Goal: Ask a question: Seek information or help from site administrators or community

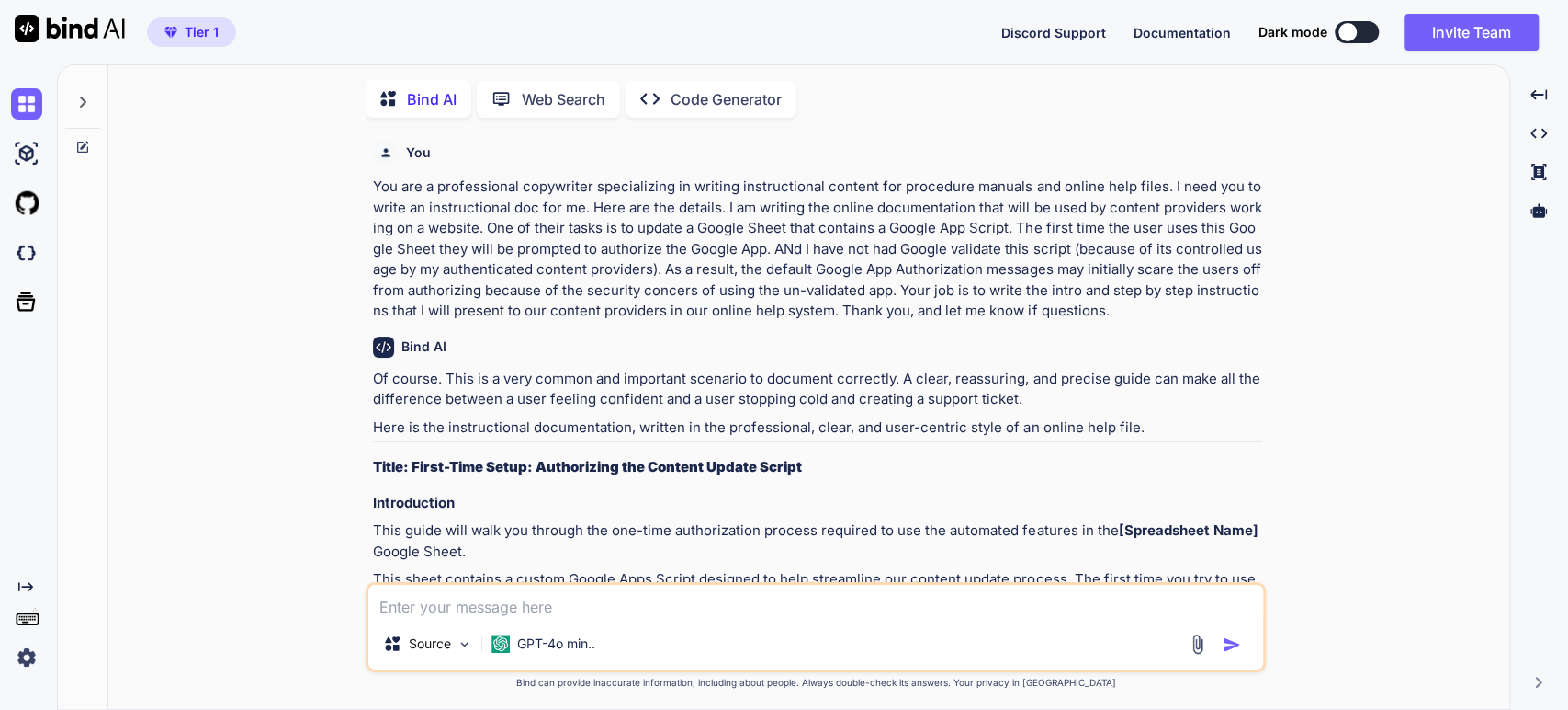
scroll to position [7, 0]
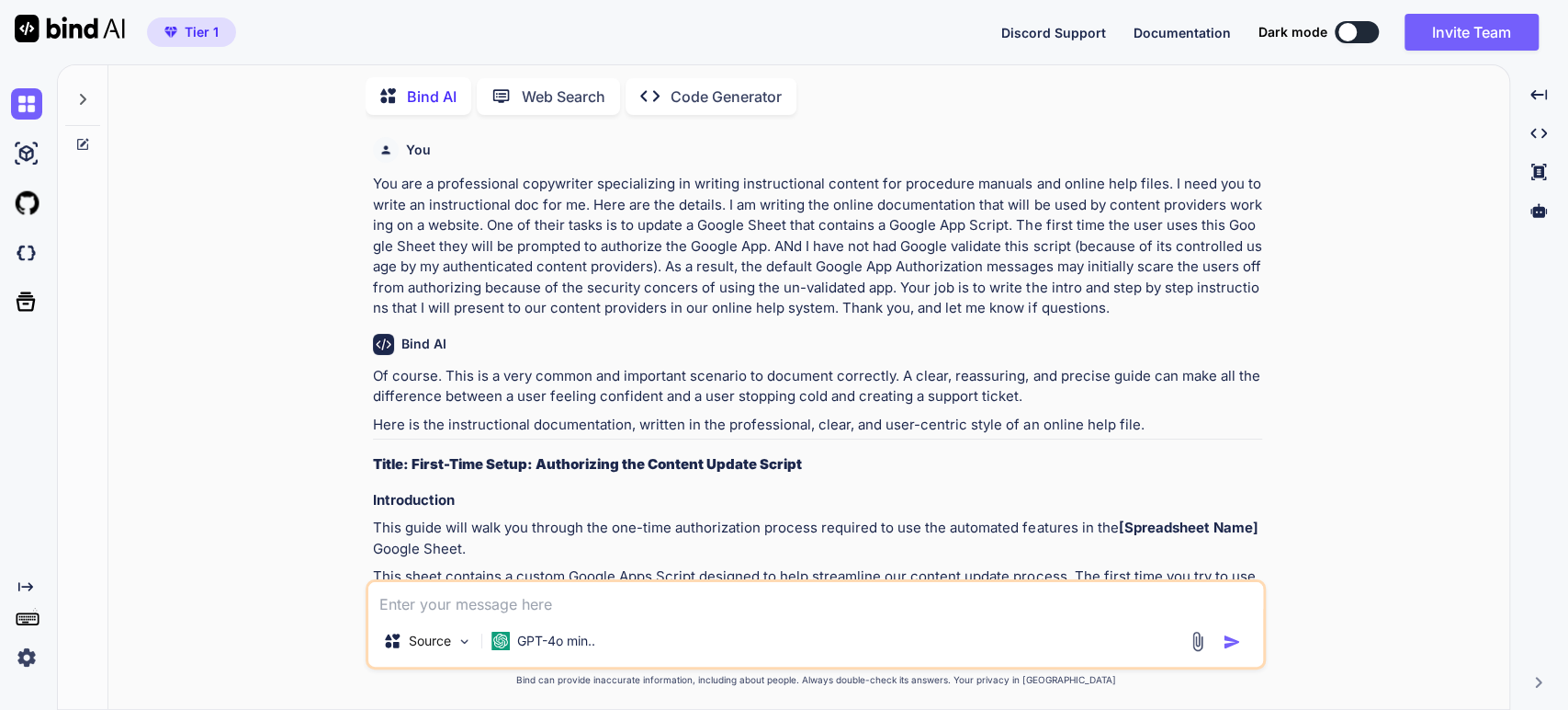
click at [21, 654] on img at bounding box center [27, 657] width 31 height 31
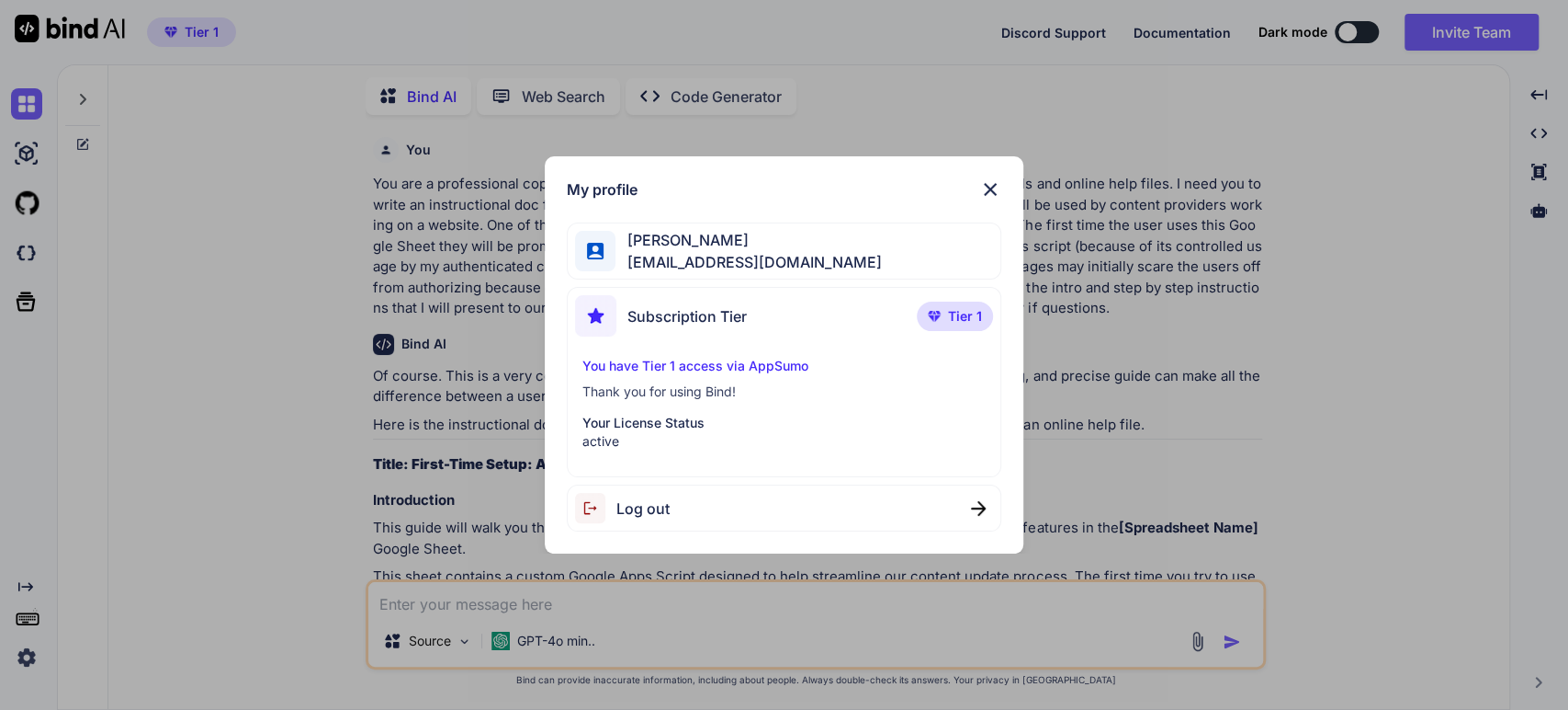
click at [644, 510] on span "Log out" at bounding box center [643, 508] width 53 height 22
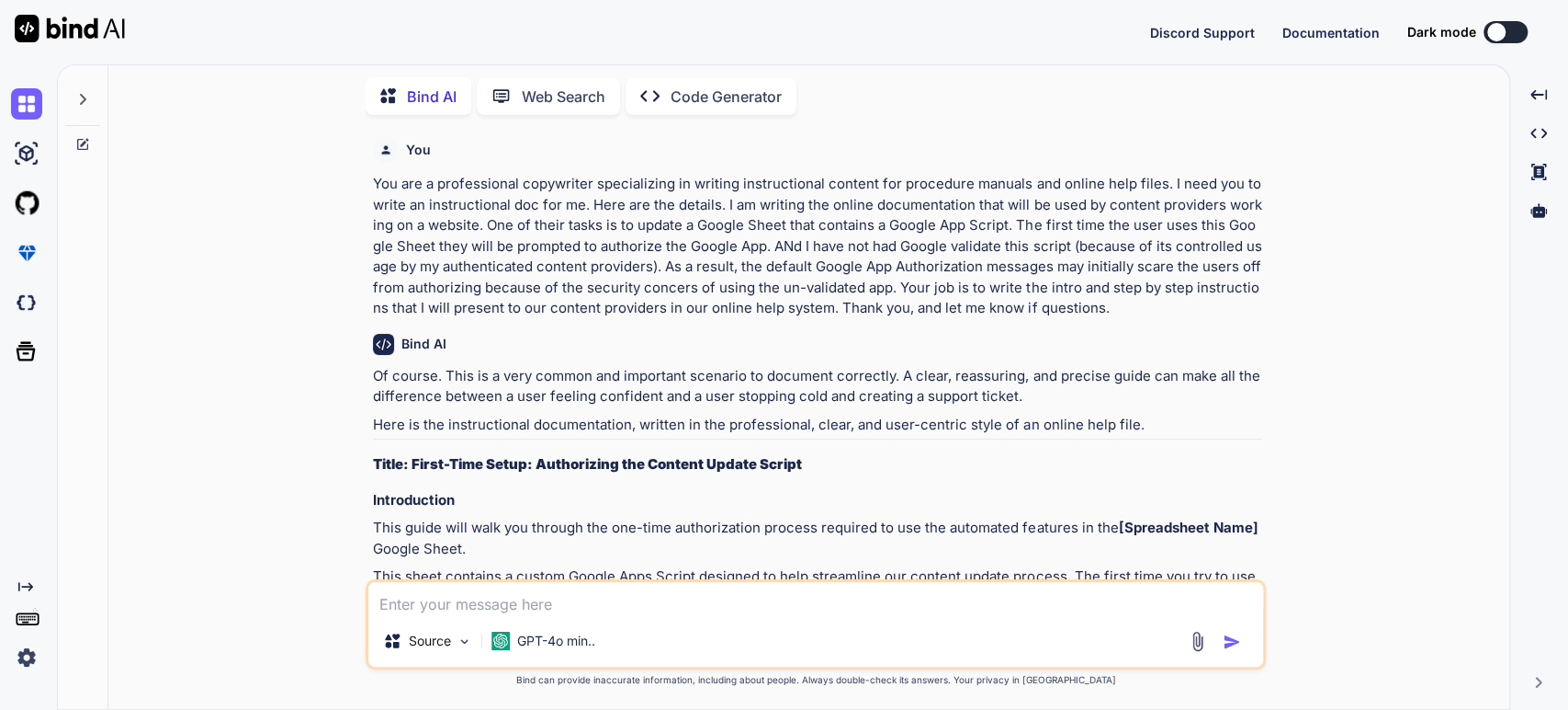
type textarea "x"
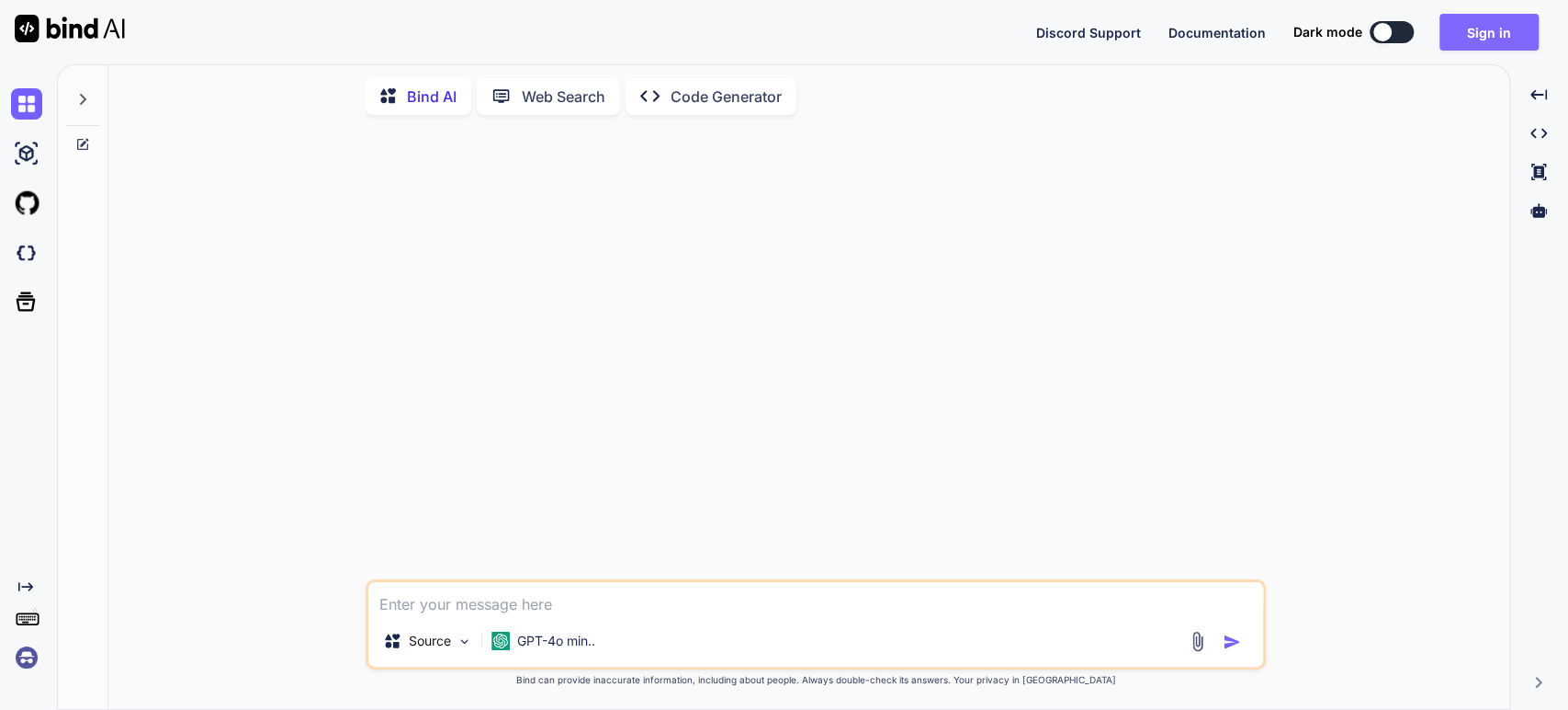
click at [1480, 32] on button "Sign in" at bounding box center [1489, 32] width 100 height 37
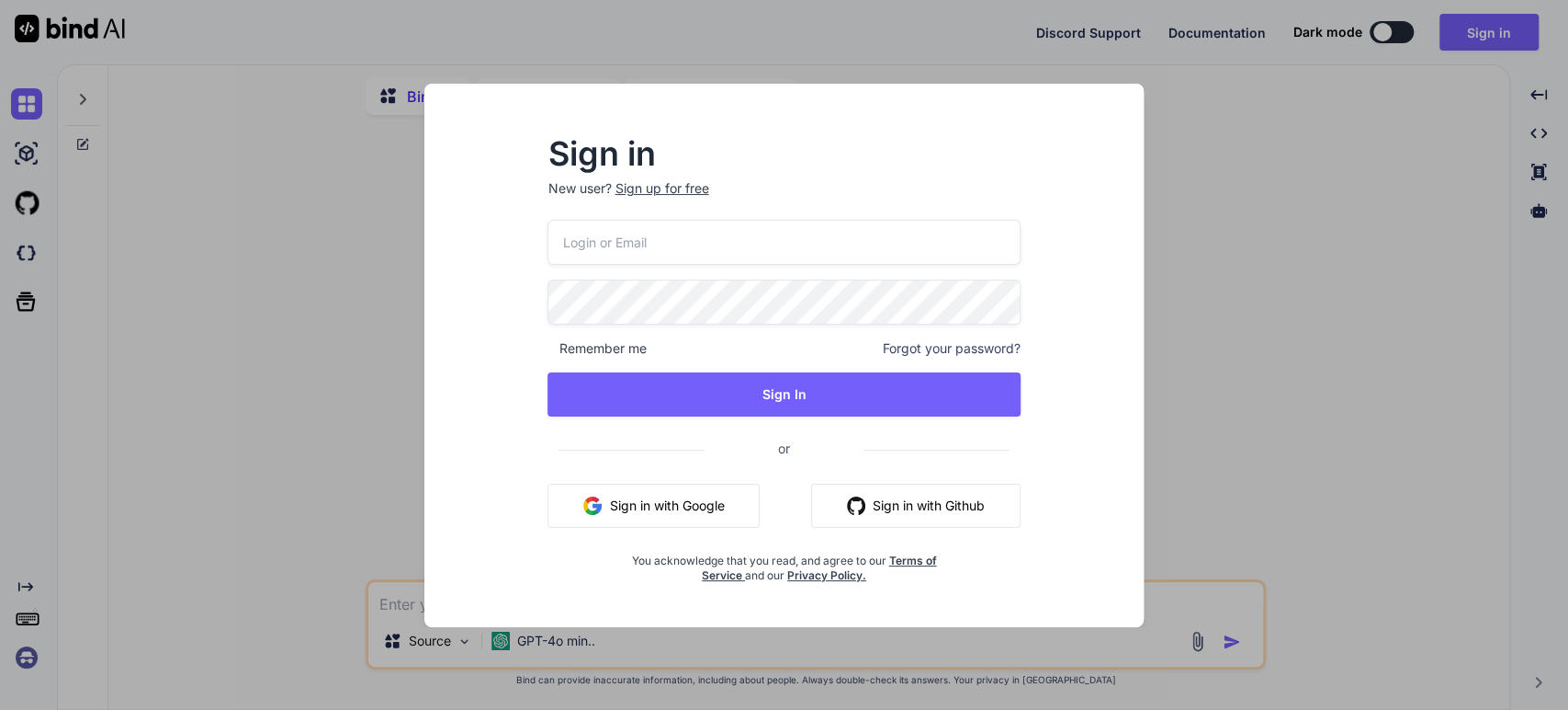
click at [677, 506] on button "Sign in with Google" at bounding box center [654, 505] width 212 height 44
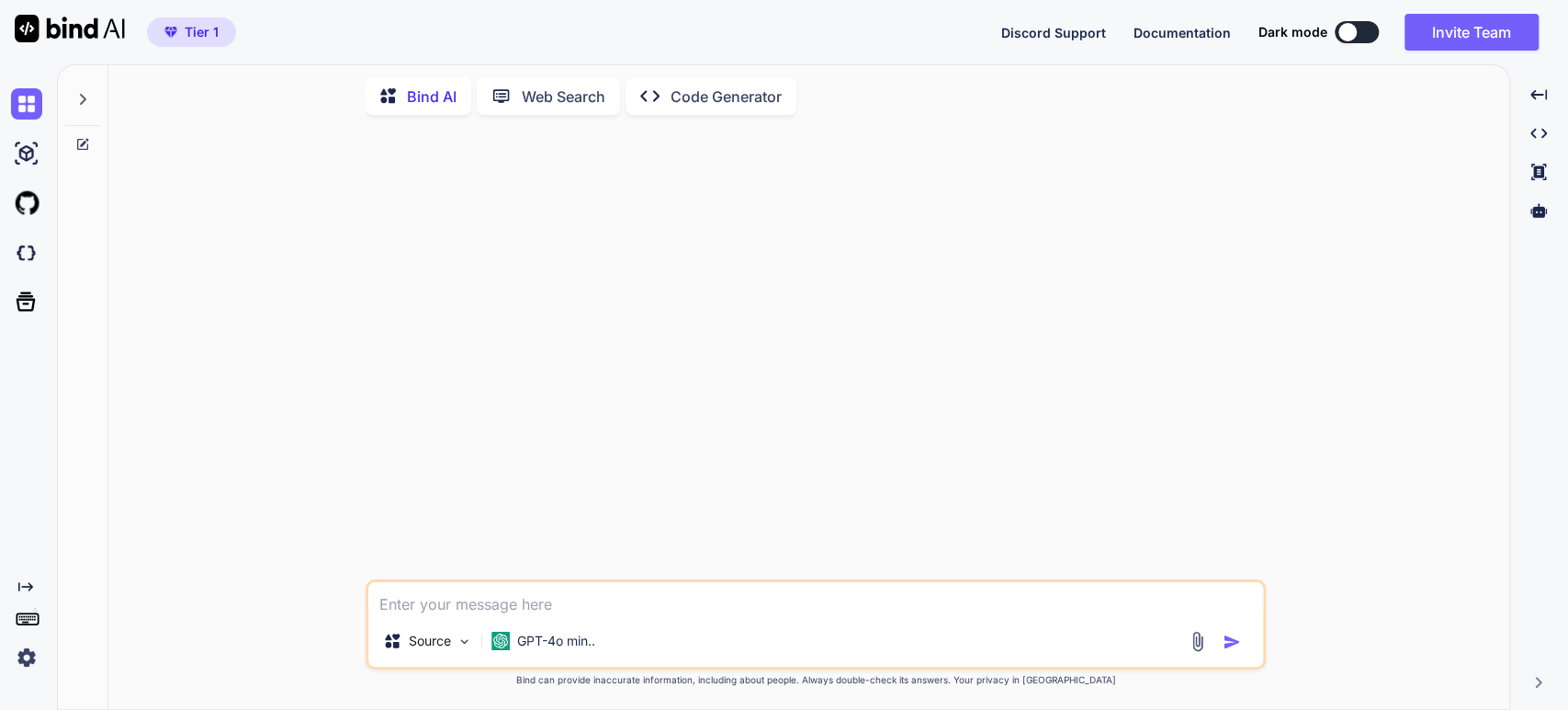
click at [76, 94] on icon at bounding box center [82, 99] width 14 height 14
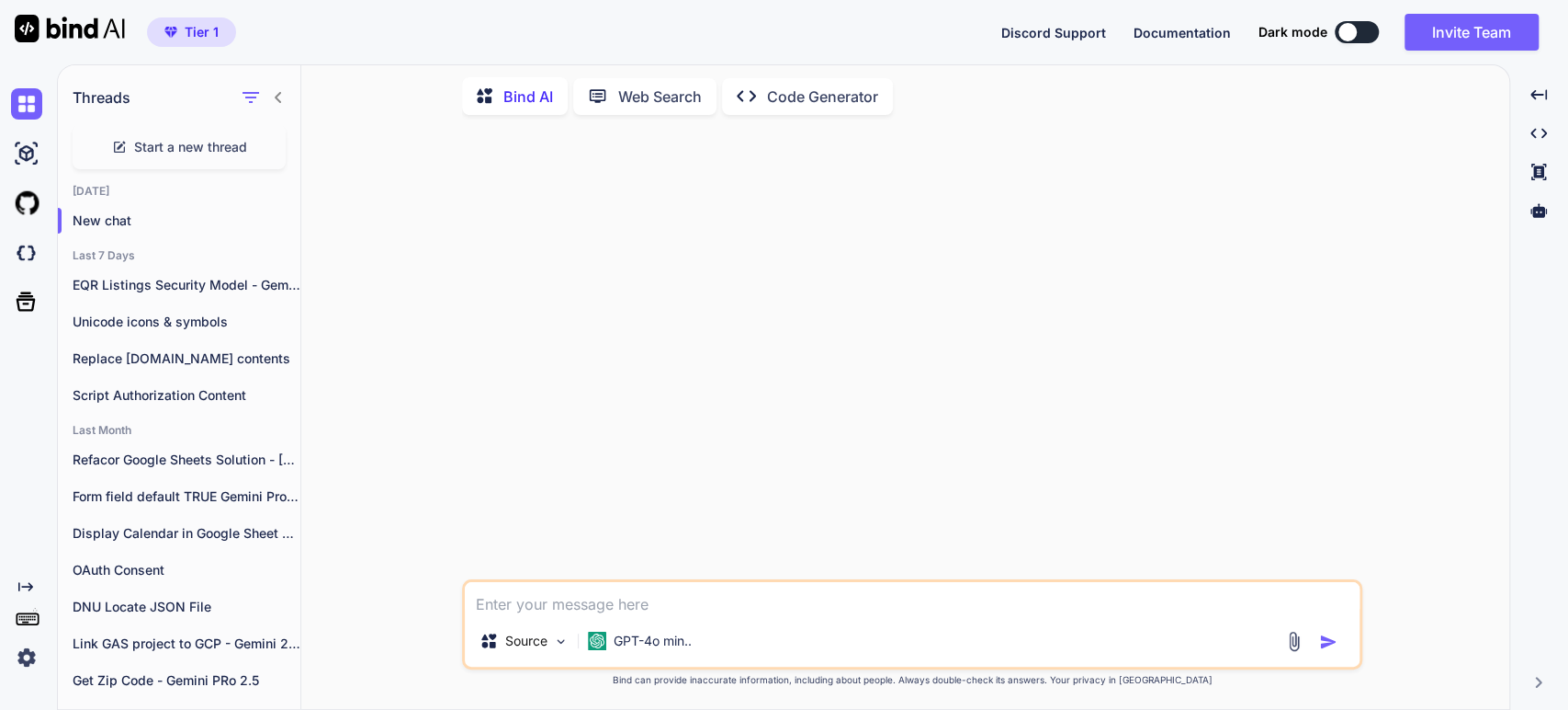
click at [495, 610] on textarea at bounding box center [912, 598] width 895 height 33
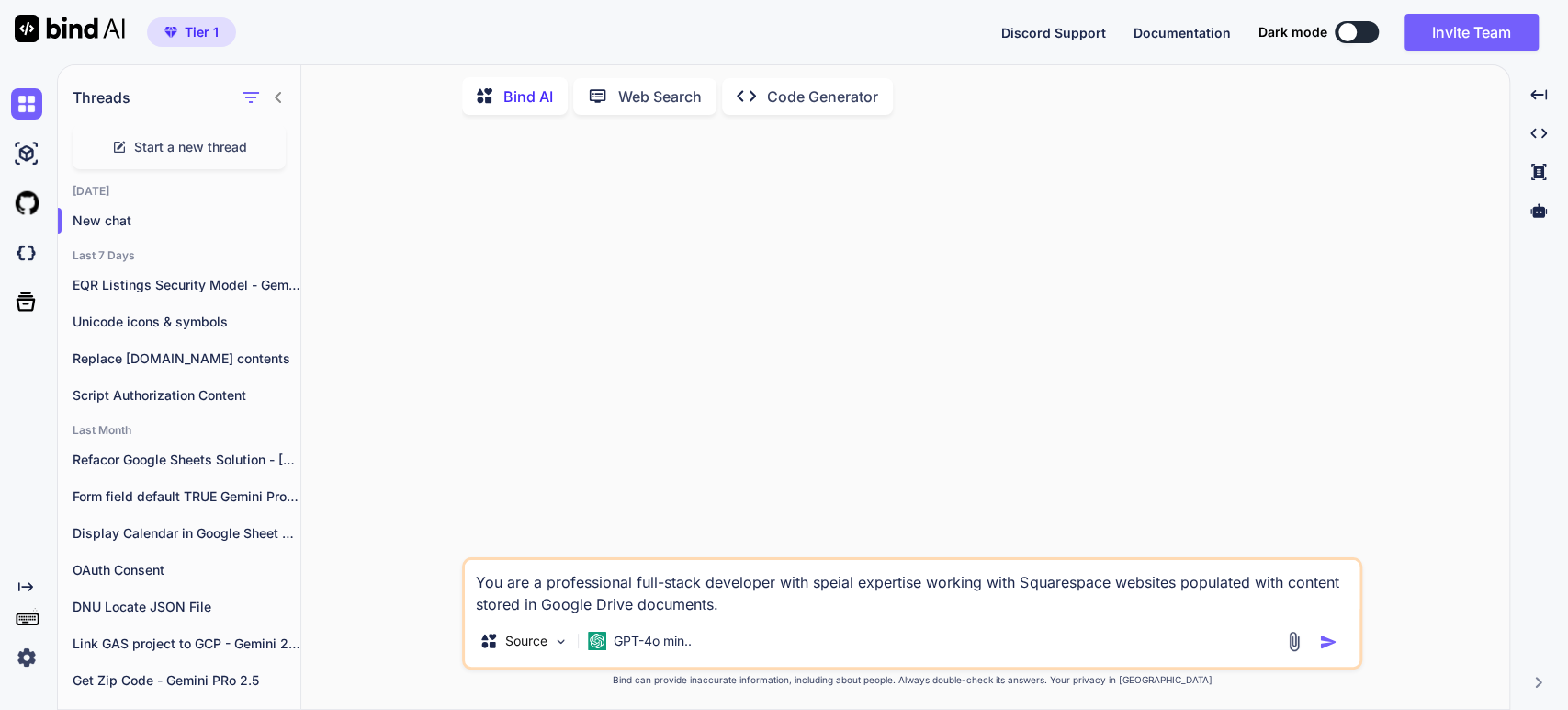
paste textarea "cial expertise working with Squarespace websites populated with content stored …"
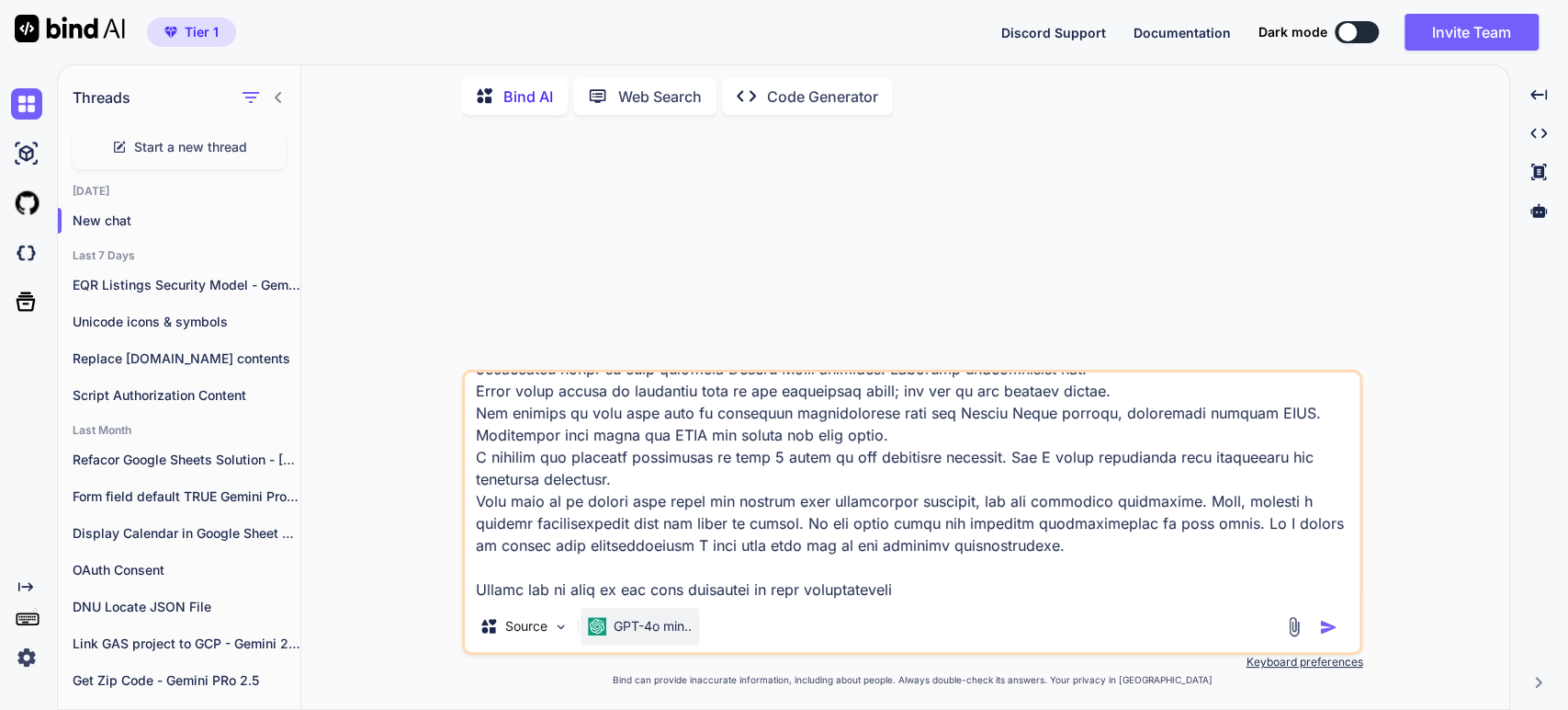
click at [655, 629] on p "GPT-4o min.." at bounding box center [653, 626] width 78 height 18
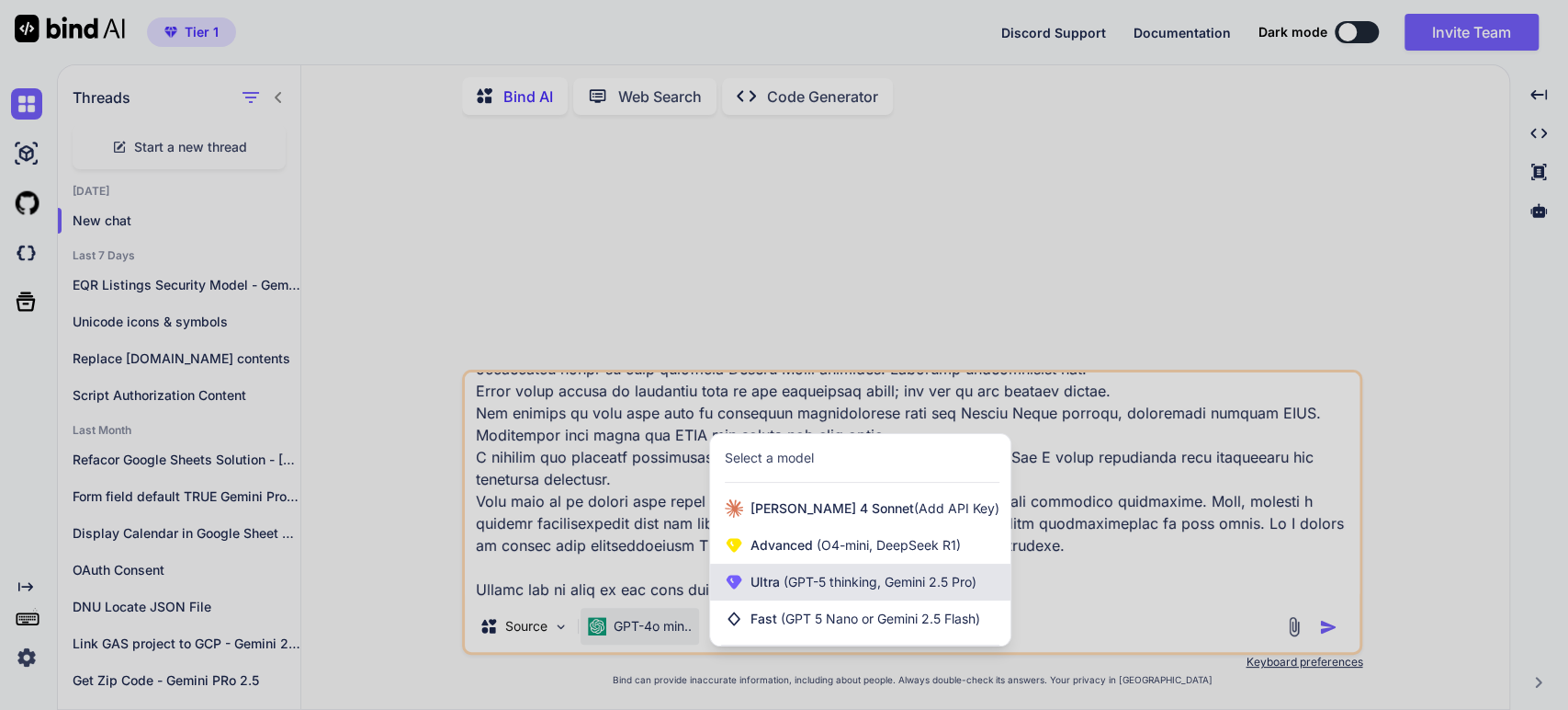
click at [754, 586] on span "Ultra (GPT-5 thinking, Gemini 2.5 Pro)" at bounding box center [863, 581] width 226 height 18
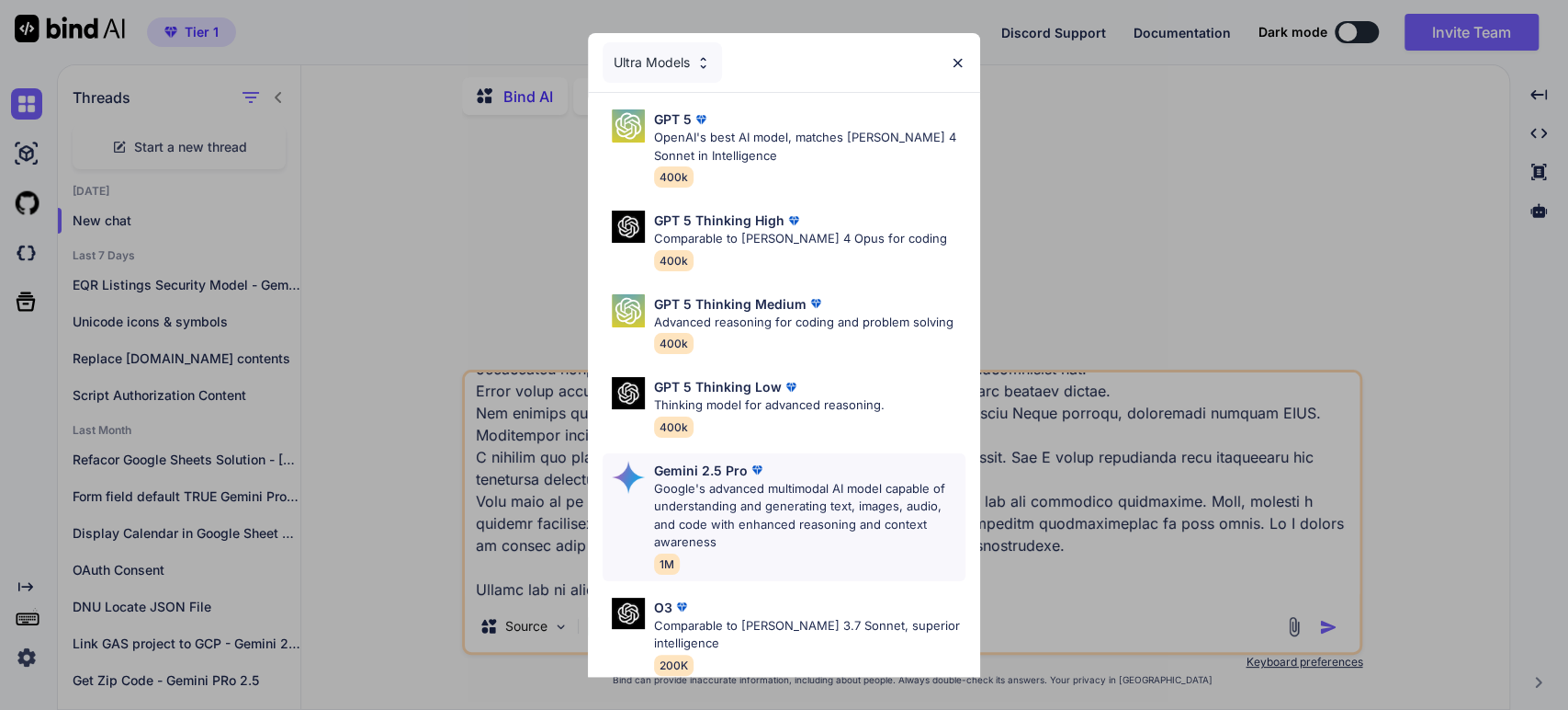
click at [689, 473] on p "Gemini 2.5 Pro" at bounding box center [701, 470] width 94 height 19
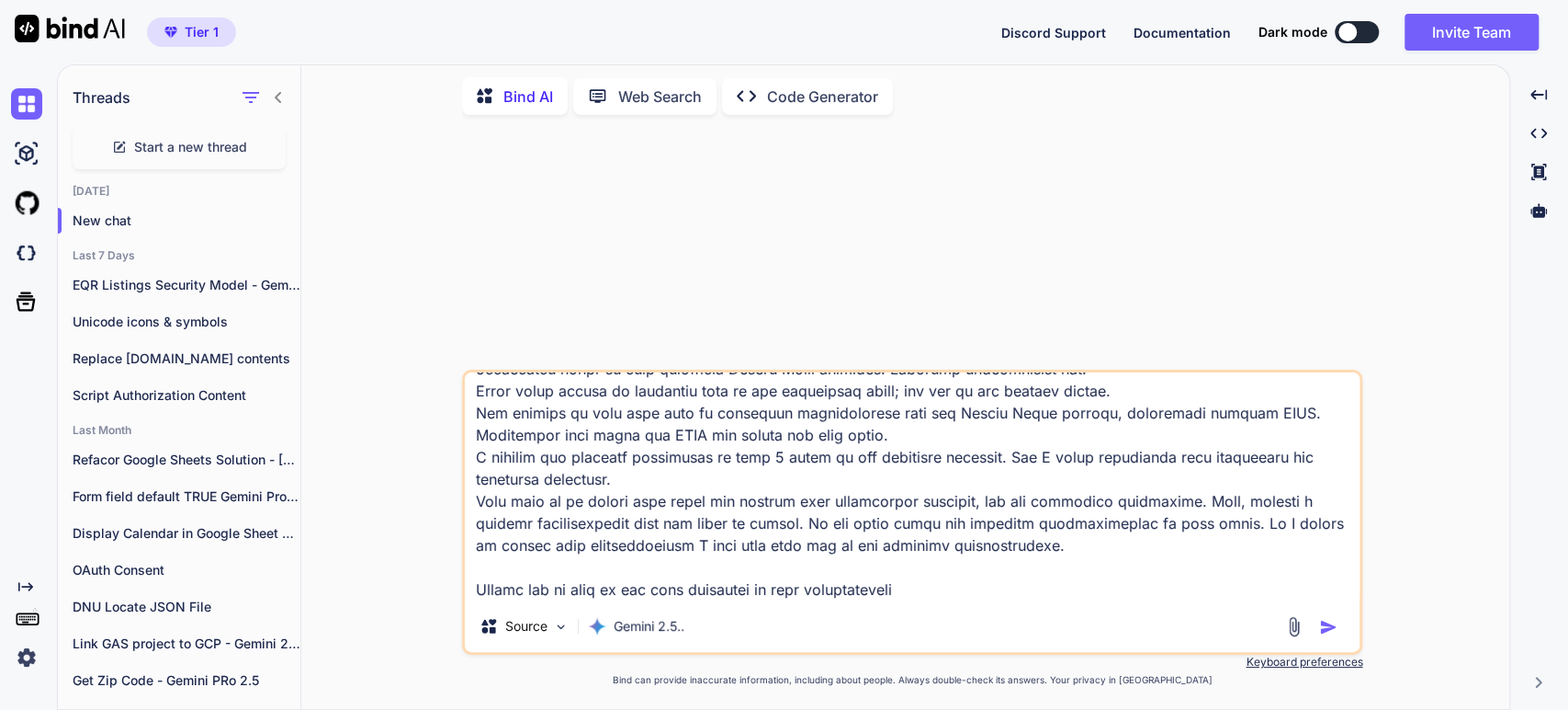
scroll to position [334, 0]
click at [918, 551] on textarea at bounding box center [912, 486] width 895 height 228
type textarea "You are a professional full-stack developer with special expertise working with…"
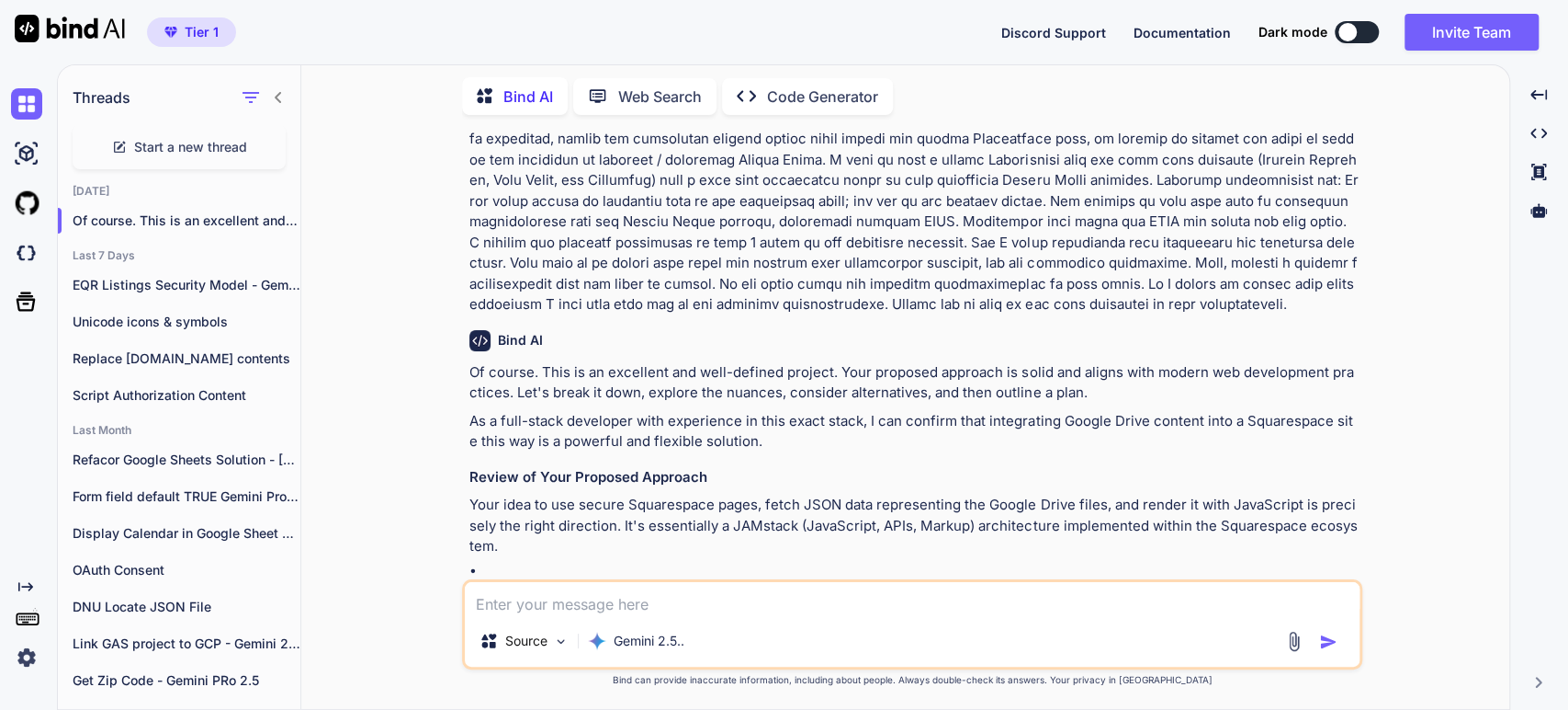
scroll to position [204, 0]
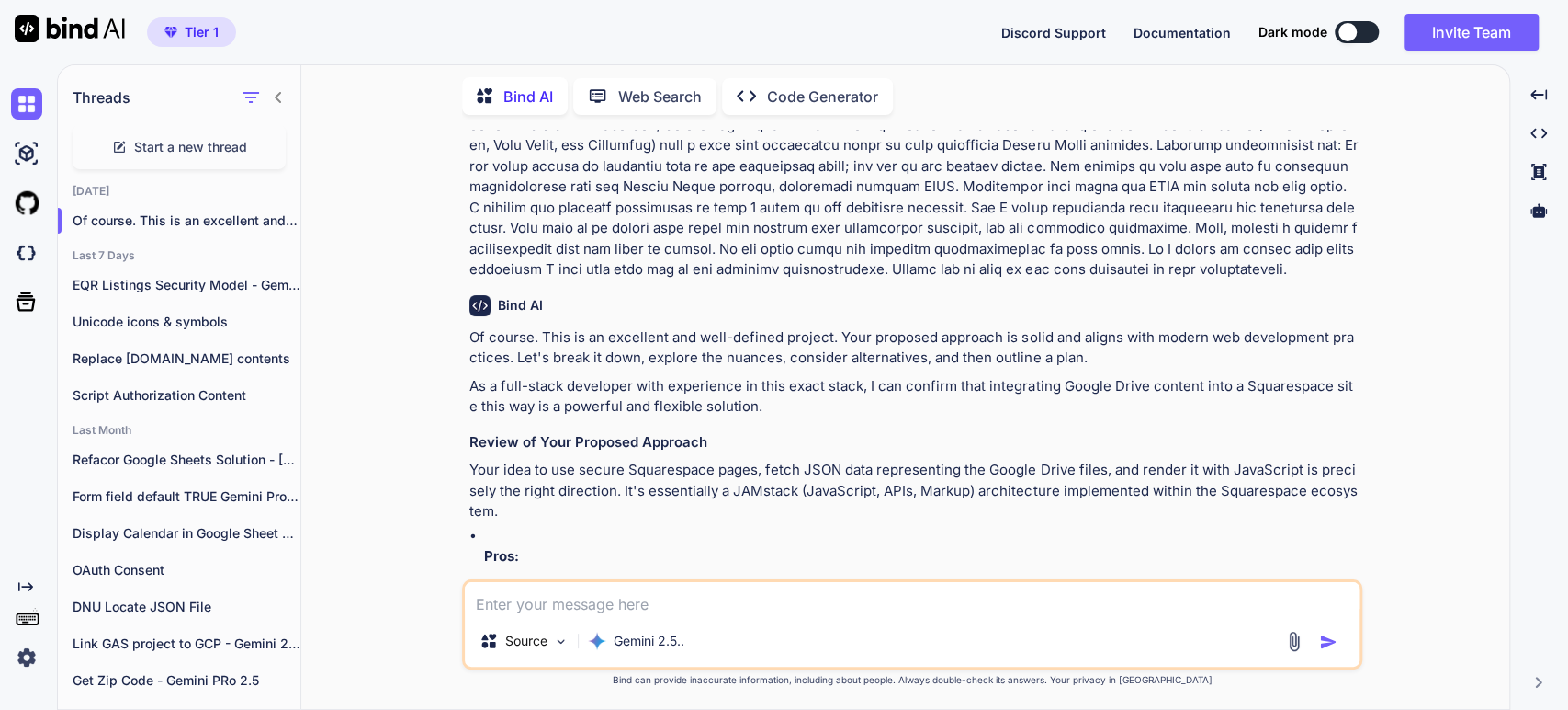
click at [833, 389] on p "As a full-stack developer with experience in this exact stack, I can confirm th…" at bounding box center [914, 397] width 890 height 42
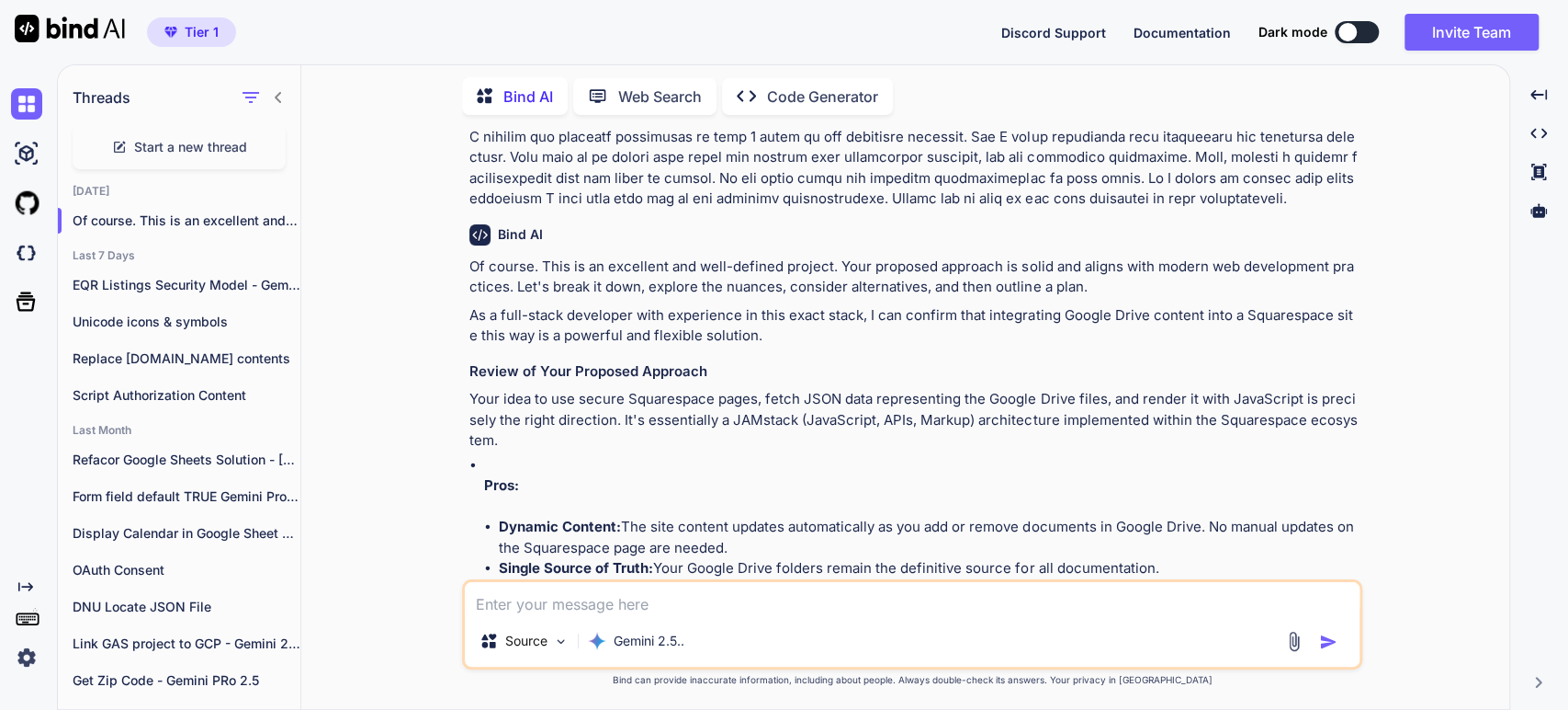
scroll to position [307, 0]
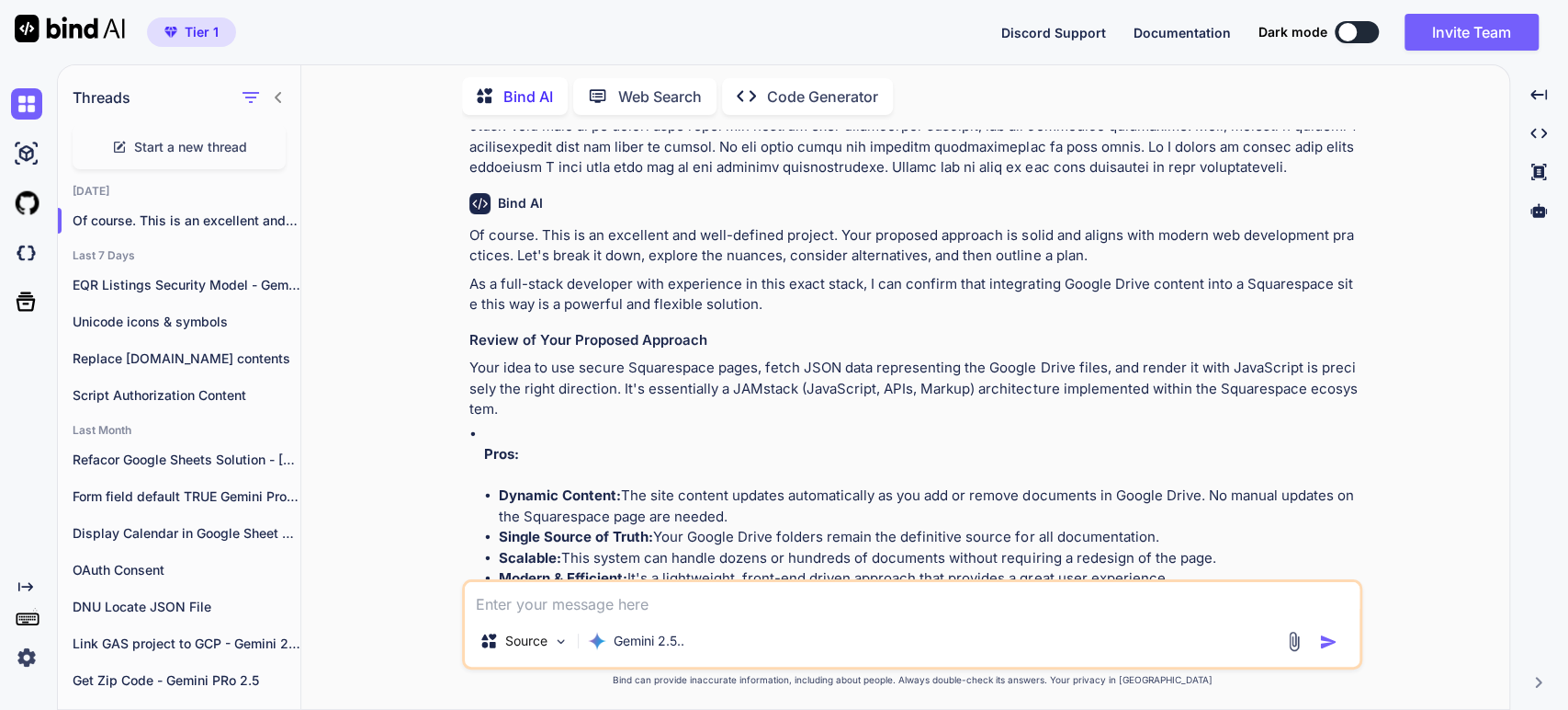
click at [585, 369] on p "Your idea to use secure Squarespace pages, fetch JSON data representing the Goo…" at bounding box center [914, 389] width 890 height 63
click at [825, 364] on p "Your idea to use secure Squarespace pages, fetch JSON data representing the Goo…" at bounding box center [914, 389] width 890 height 63
click at [1014, 361] on p "Your idea to use secure Squarespace pages, fetch JSON data representing the Goo…" at bounding box center [914, 389] width 890 height 63
click at [847, 390] on p "Your idea to use secure Squarespace pages, fetch JSON data representing the Goo…" at bounding box center [914, 389] width 890 height 63
click at [580, 437] on li "Pros: Dynamic Content: The site content updates automatically as you add or rem…" at bounding box center [921, 516] width 875 height 187
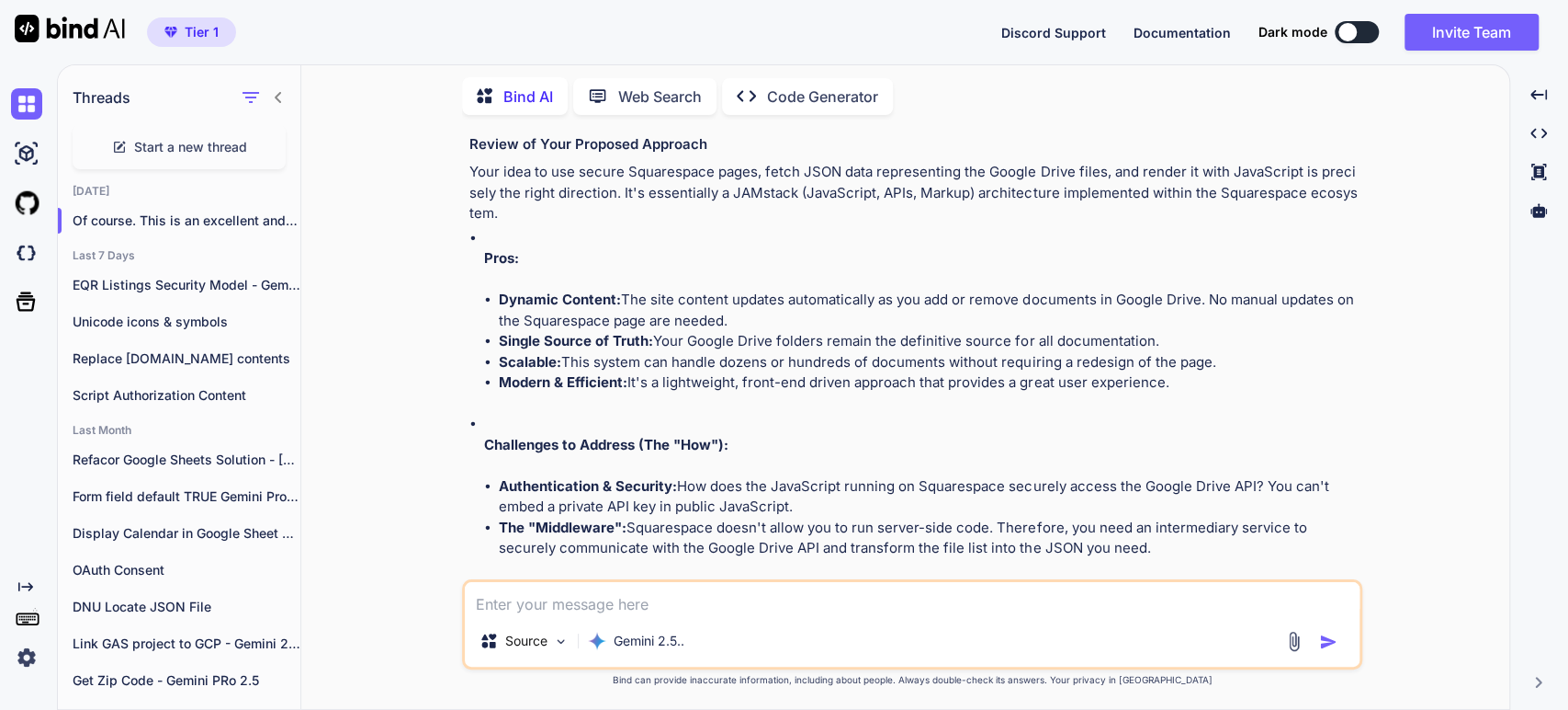
scroll to position [511, 0]
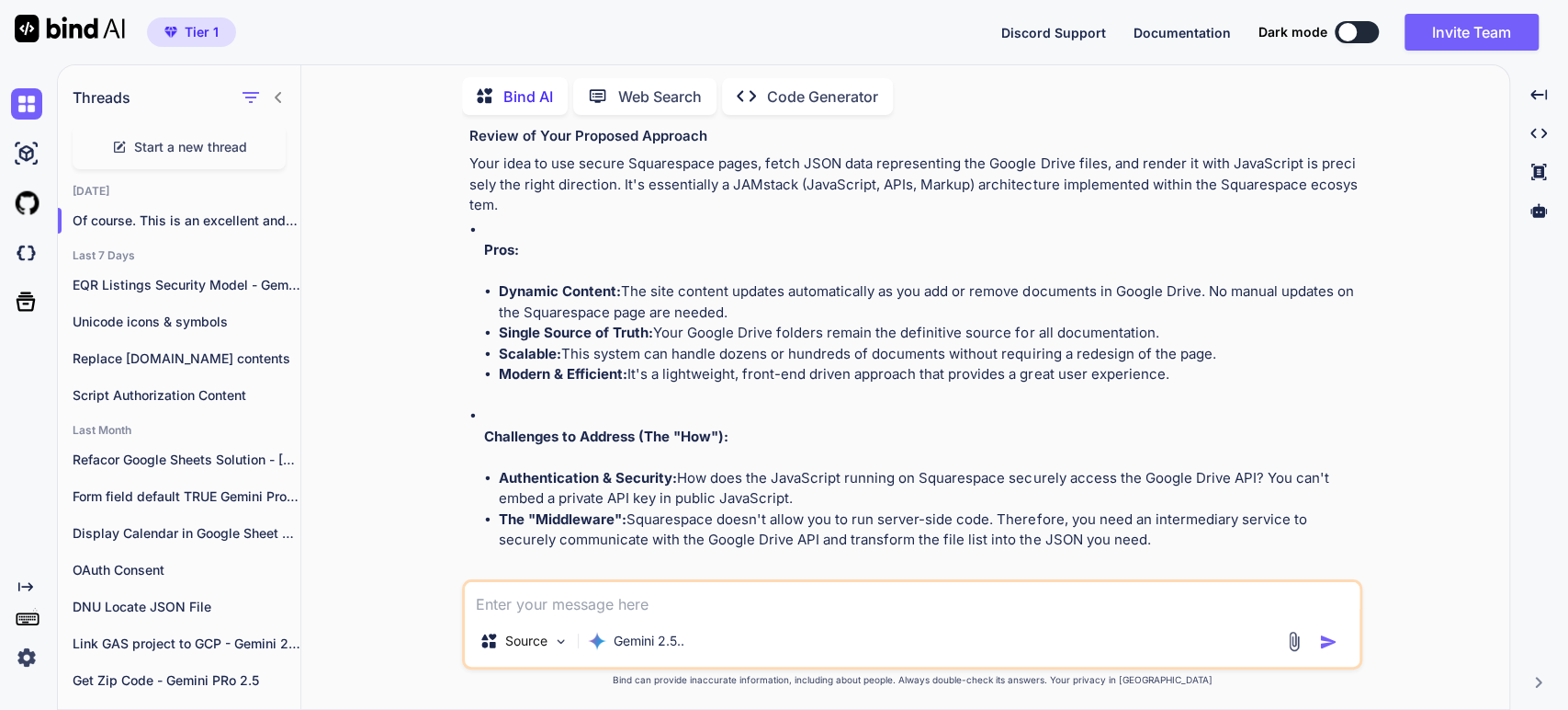
click at [815, 290] on li "Dynamic Content: The site content updates automatically as you add or remove do…" at bounding box center [929, 302] width 860 height 42
click at [794, 334] on li "Single Source of Truth: Your Google Drive folders remain the definitive source …" at bounding box center [929, 333] width 860 height 21
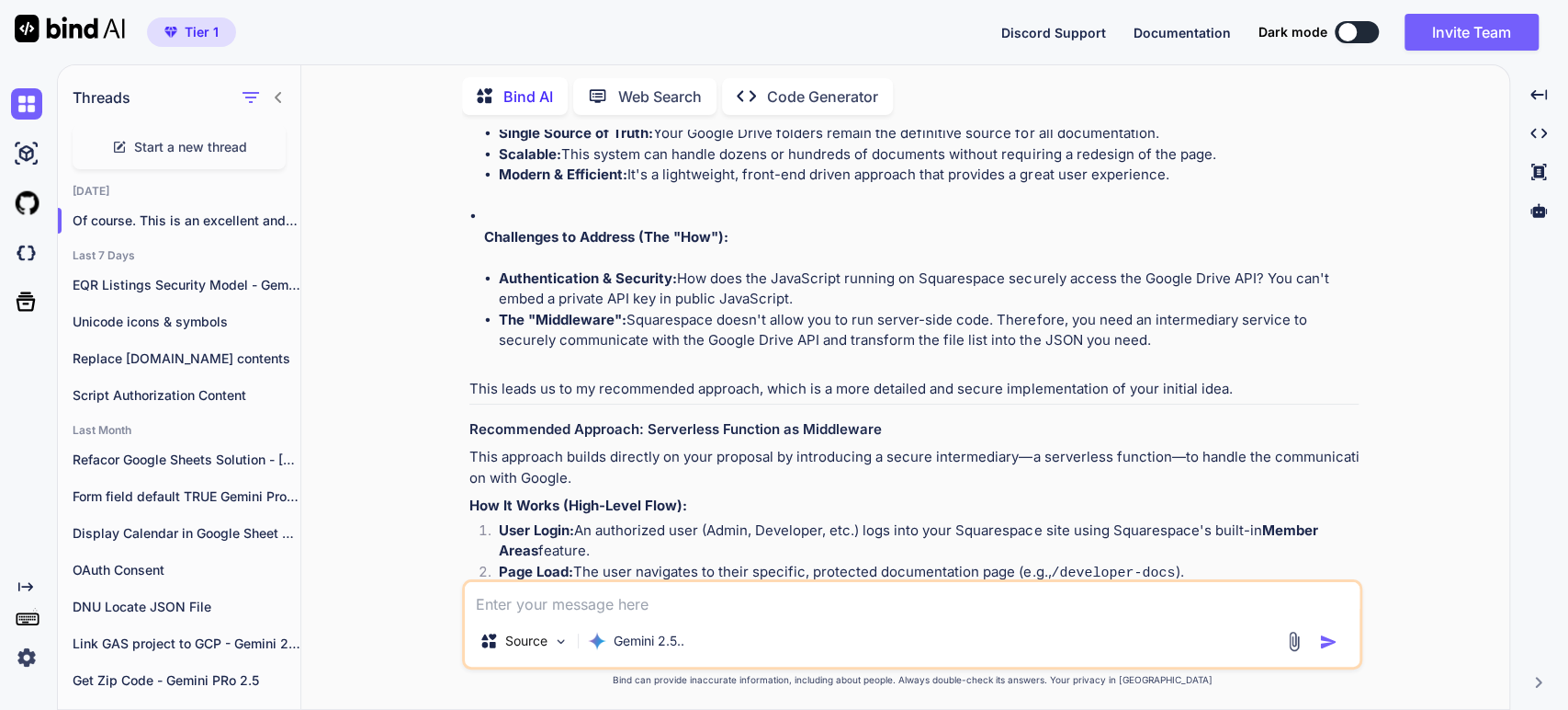
scroll to position [715, 0]
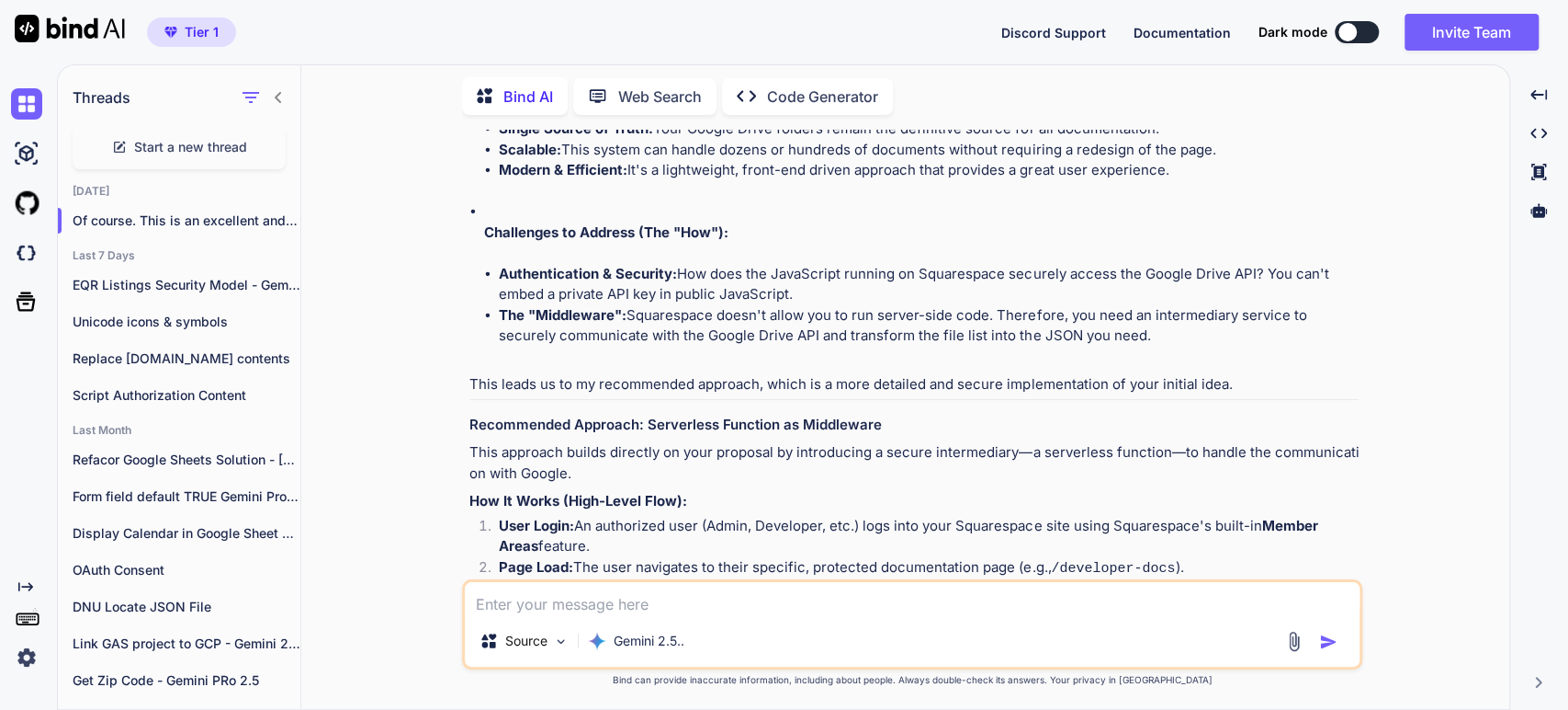
click at [725, 268] on li "Authentication & Security: How does the JavaScript running on Squarespace secur…" at bounding box center [929, 285] width 860 height 42
click at [918, 271] on li "Authentication & Security: How does the JavaScript running on Squarespace secur…" at bounding box center [929, 285] width 860 height 42
click at [664, 292] on li "Authentication & Security: How does the JavaScript running on Squarespace secur…" at bounding box center [929, 285] width 860 height 42
click at [906, 309] on li "The "Middleware": Squarespace doesn't allow you to run server-side code. Theref…" at bounding box center [929, 327] width 860 height 42
drag, startPoint x: 772, startPoint y: 337, endPoint x: 877, endPoint y: 330, distance: 105.2
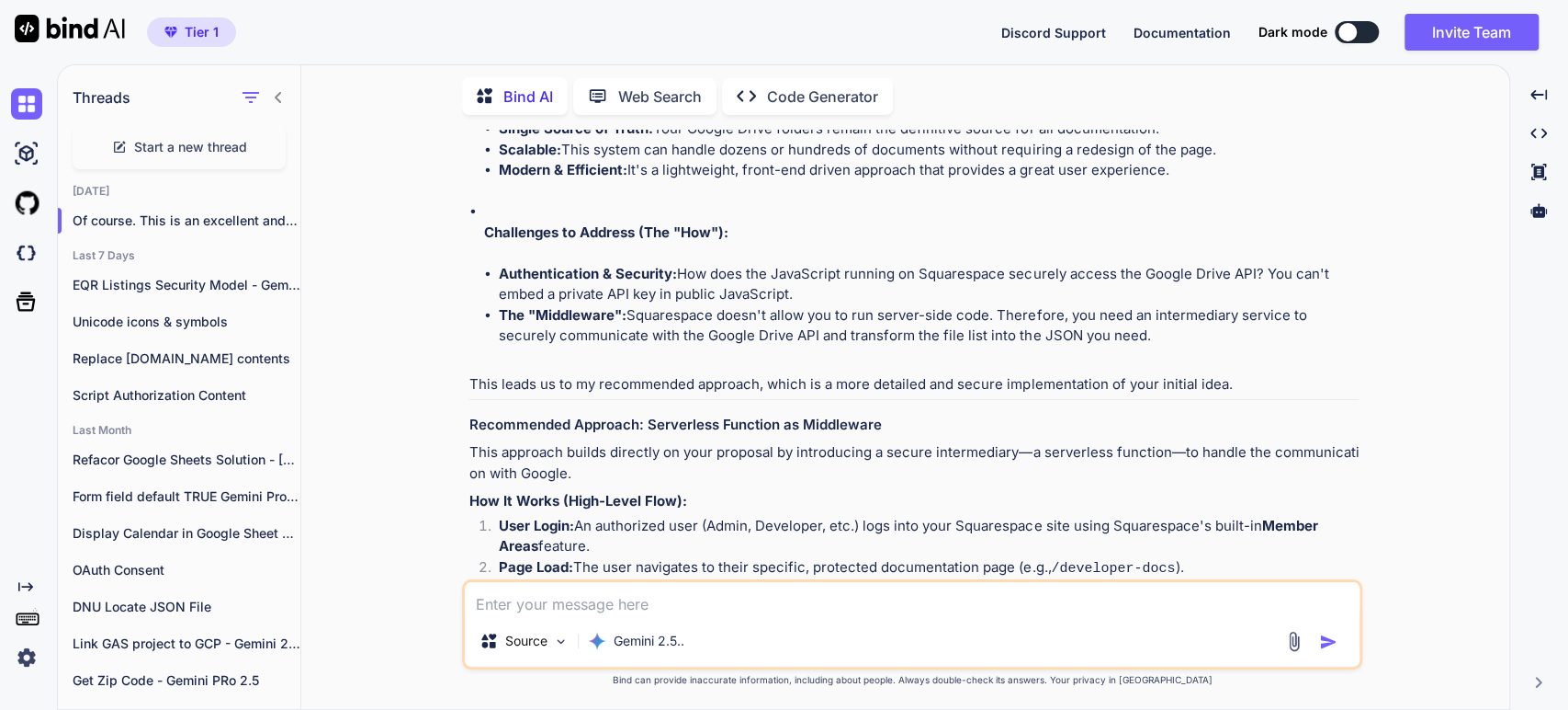
click at [772, 336] on li "The "Middleware": Squarespace doesn't allow you to run server-side code. Theref…" at bounding box center [929, 327] width 860 height 42
click at [1068, 336] on li "The "Middleware": Squarespace doesn't allow you to run server-side code. Theref…" at bounding box center [929, 327] width 860 height 42
click at [730, 331] on li "The "Middleware": Squarespace doesn't allow you to run server-side code. Theref…" at bounding box center [929, 327] width 860 height 42
click at [787, 336] on li "The "Middleware": Squarespace doesn't allow you to run server-side code. Theref…" at bounding box center [929, 327] width 860 height 42
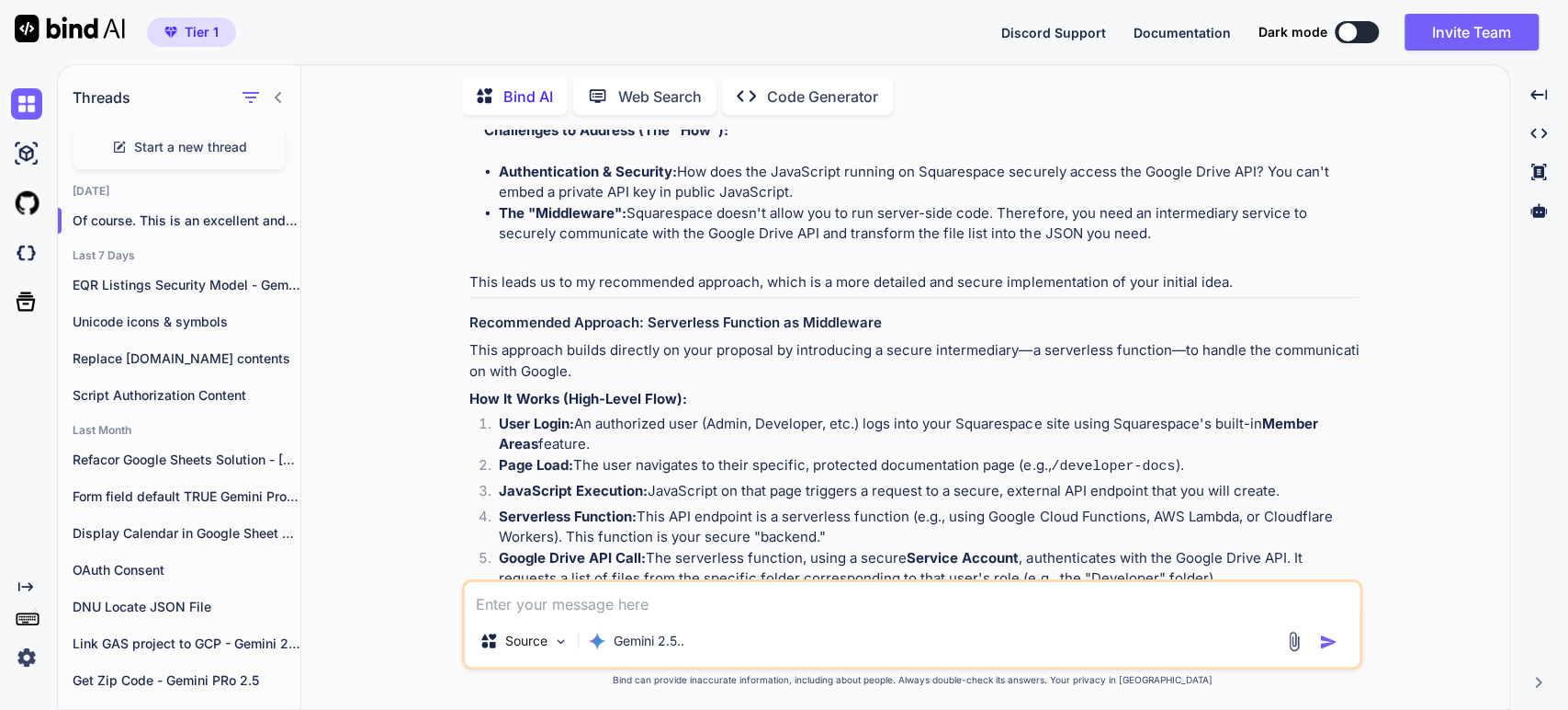
scroll to position [816, 0]
click at [614, 280] on p "This leads us to my recommended approach, which is a more detailed and secure i…" at bounding box center [914, 283] width 890 height 21
click at [845, 285] on p "This leads us to my recommended approach, which is a more detailed and secure i…" at bounding box center [914, 283] width 890 height 21
click at [953, 285] on p "This leads us to my recommended approach, which is a more detailed and secure i…" at bounding box center [914, 283] width 890 height 21
click at [804, 327] on h3 "Recommended Approach: Serverless Function as Middleware" at bounding box center [914, 323] width 890 height 21
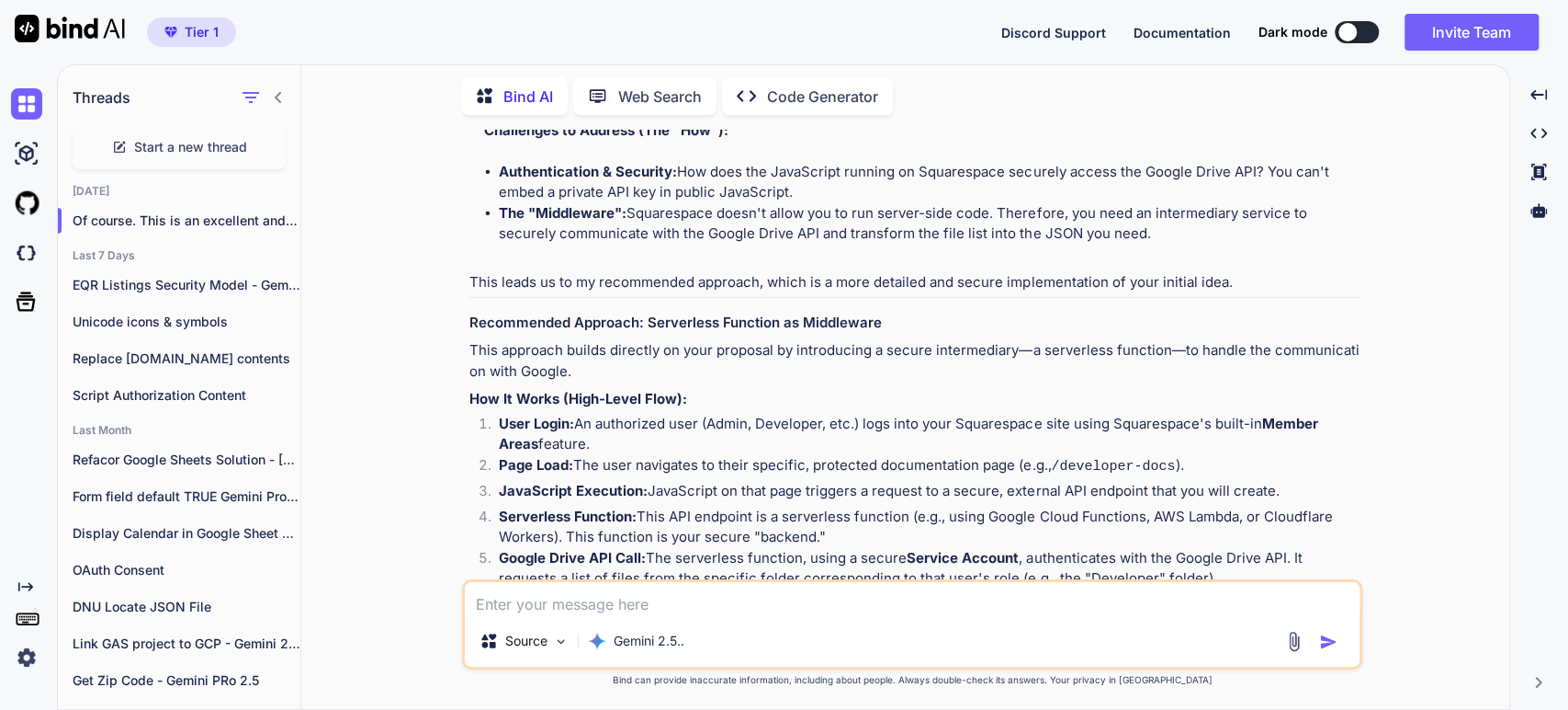
click at [830, 476] on li "Page Load: The user navigates to their specific, protected documentation page (…" at bounding box center [921, 467] width 875 height 26
click at [866, 464] on li "Page Load: The user navigates to their specific, protected documentation page (…" at bounding box center [921, 467] width 875 height 26
click at [698, 494] on li "JavaScript Execution: JavaScript on that page triggers a request to a secure, e…" at bounding box center [921, 494] width 875 height 26
click at [857, 495] on li "JavaScript Execution: JavaScript on that page triggers a request to a secure, e…" at bounding box center [921, 494] width 875 height 26
click at [970, 490] on li "JavaScript Execution: JavaScript on that page triggers a request to a secure, e…" at bounding box center [921, 494] width 875 height 26
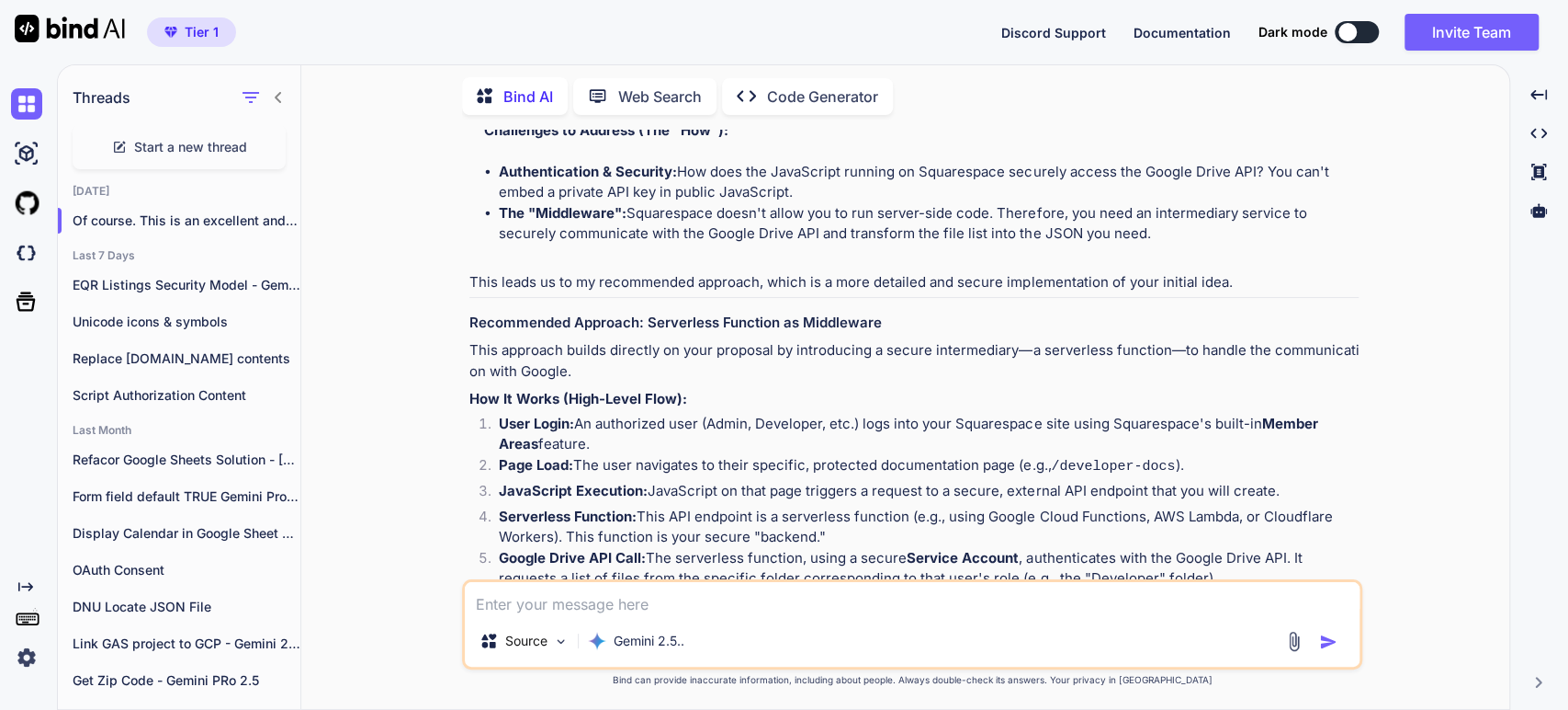
click at [785, 513] on li "Serverless Function: This API endpoint is a serverless function (e.g., using Go…" at bounding box center [921, 528] width 875 height 42
click at [1048, 517] on li "Serverless Function: This API endpoint is a serverless function (e.g., using Go…" at bounding box center [921, 528] width 875 height 42
click at [1113, 514] on li "Serverless Function: This API endpoint is a serverless function (e.g., using Go…" at bounding box center [921, 528] width 875 height 42
click at [1208, 522] on li "Serverless Function: This API endpoint is a serverless function (e.g., using Go…" at bounding box center [921, 528] width 875 height 42
click at [618, 534] on li "Serverless Function: This API endpoint is a serverless function (e.g., using Go…" at bounding box center [921, 528] width 875 height 42
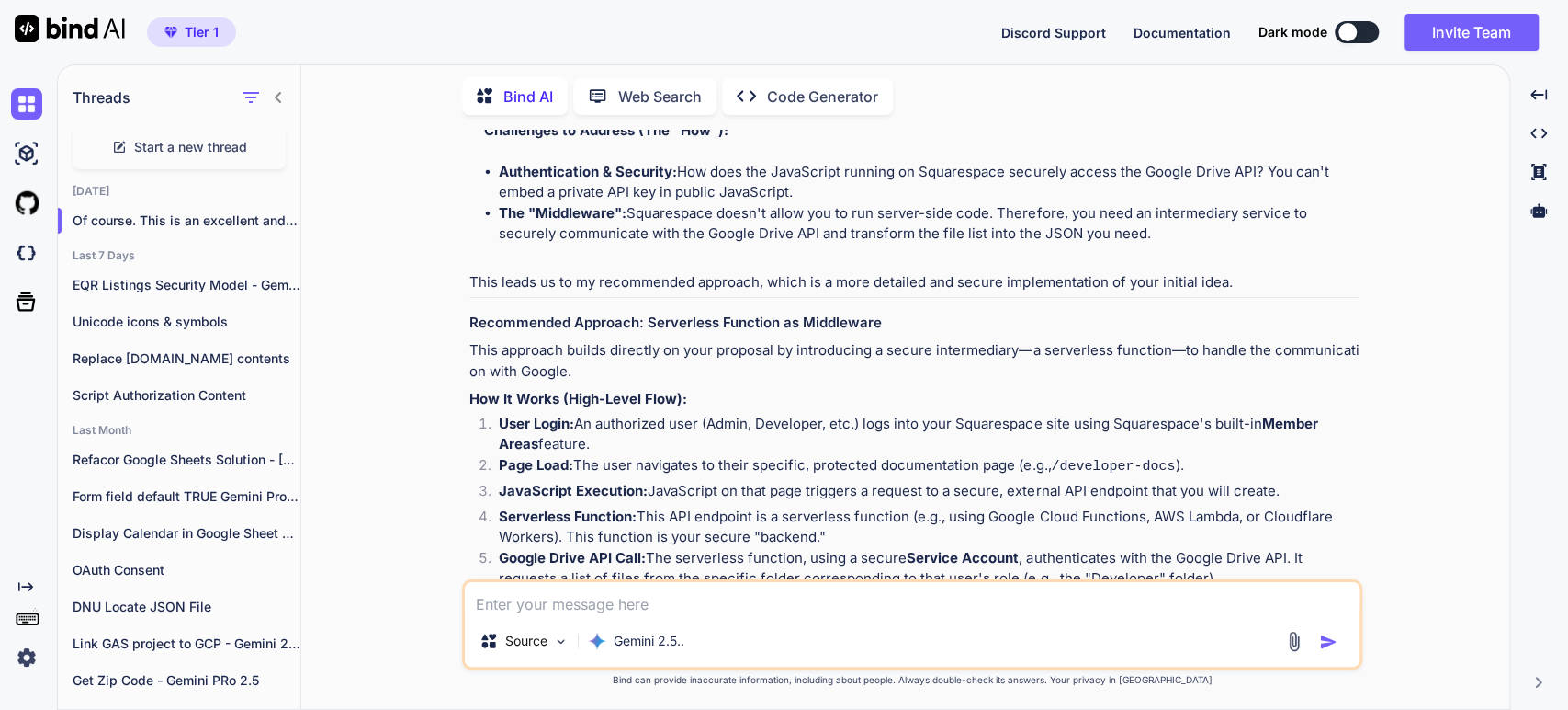
click at [800, 532] on li "Serverless Function: This API endpoint is a serverless function (e.g., using Go…" at bounding box center [921, 528] width 875 height 42
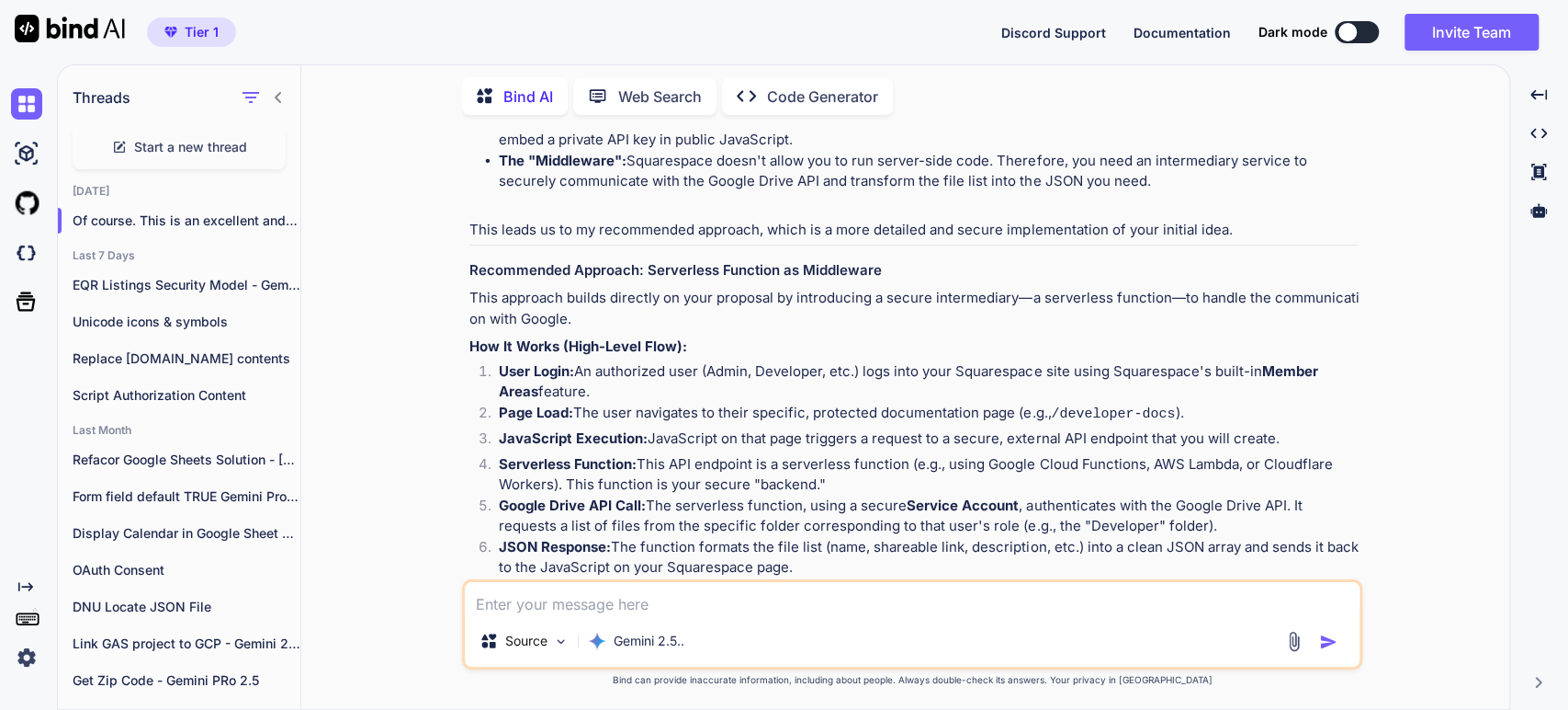
scroll to position [919, 0]
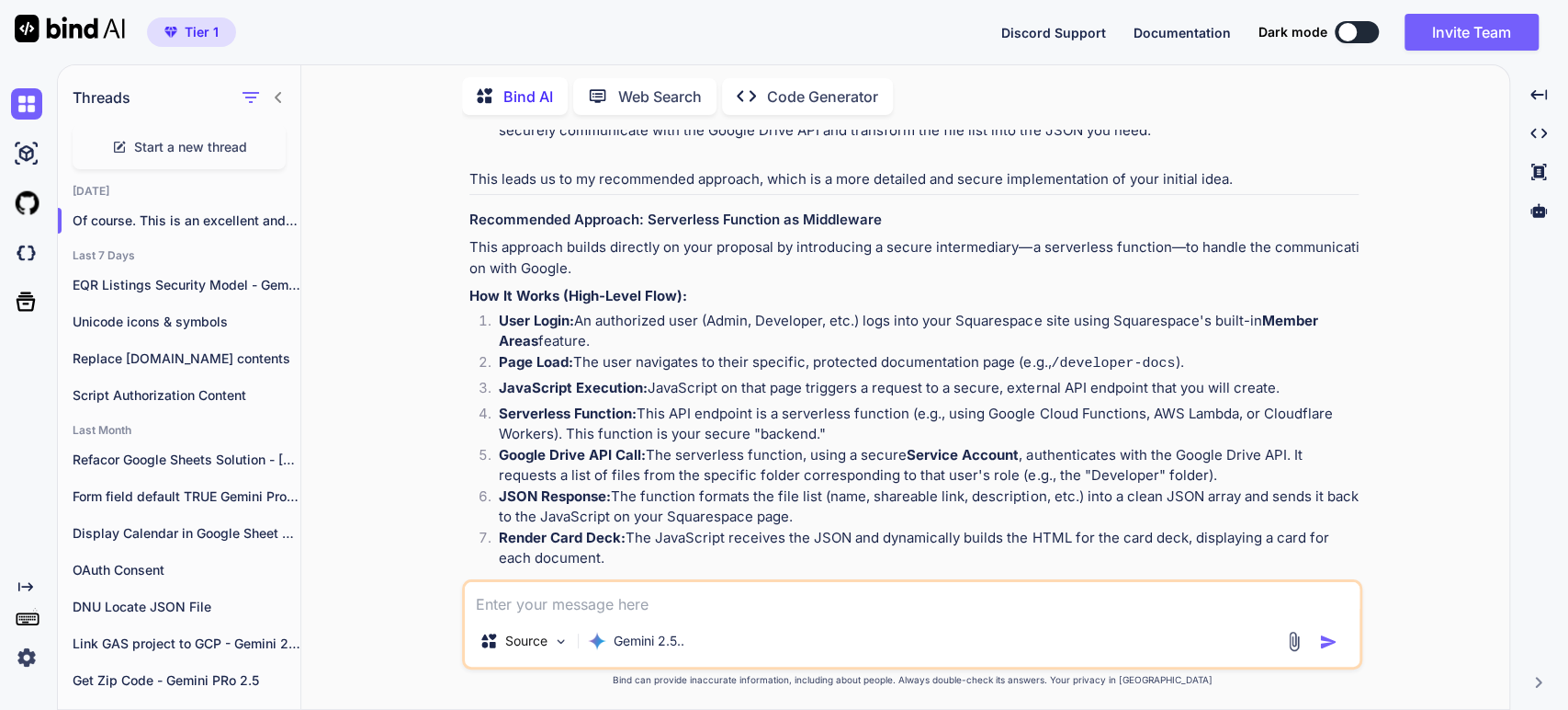
click at [743, 466] on li "Google Drive API Call: The serverless function, using a secure Service Account …" at bounding box center [921, 466] width 875 height 42
click at [937, 453] on strong "Service Account" at bounding box center [963, 455] width 112 height 17
click at [813, 481] on li "Google Drive API Call: The serverless function, using a secure Service Account …" at bounding box center [921, 466] width 875 height 42
click at [1018, 477] on li "Google Drive API Call: The serverless function, using a secure Service Account …" at bounding box center [921, 466] width 875 height 42
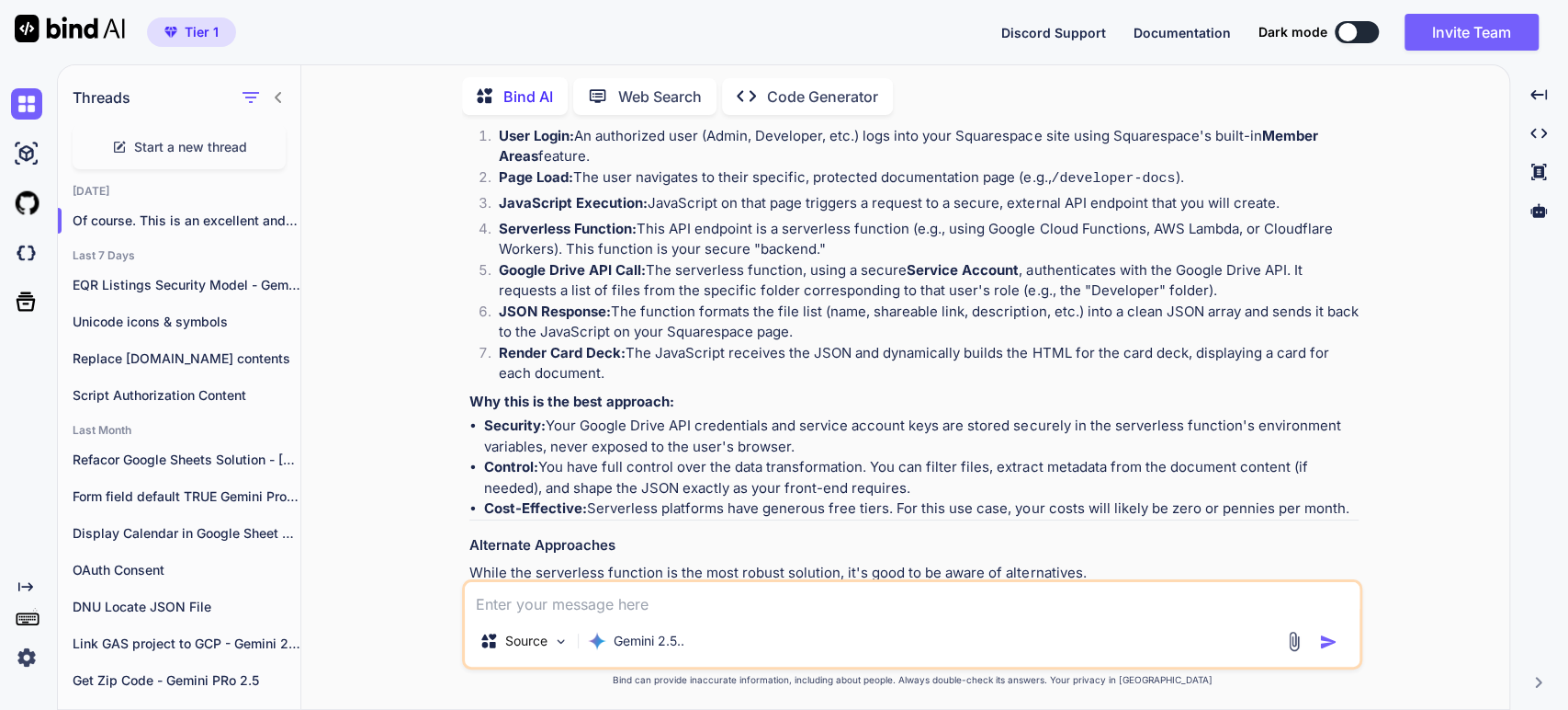
scroll to position [1124, 0]
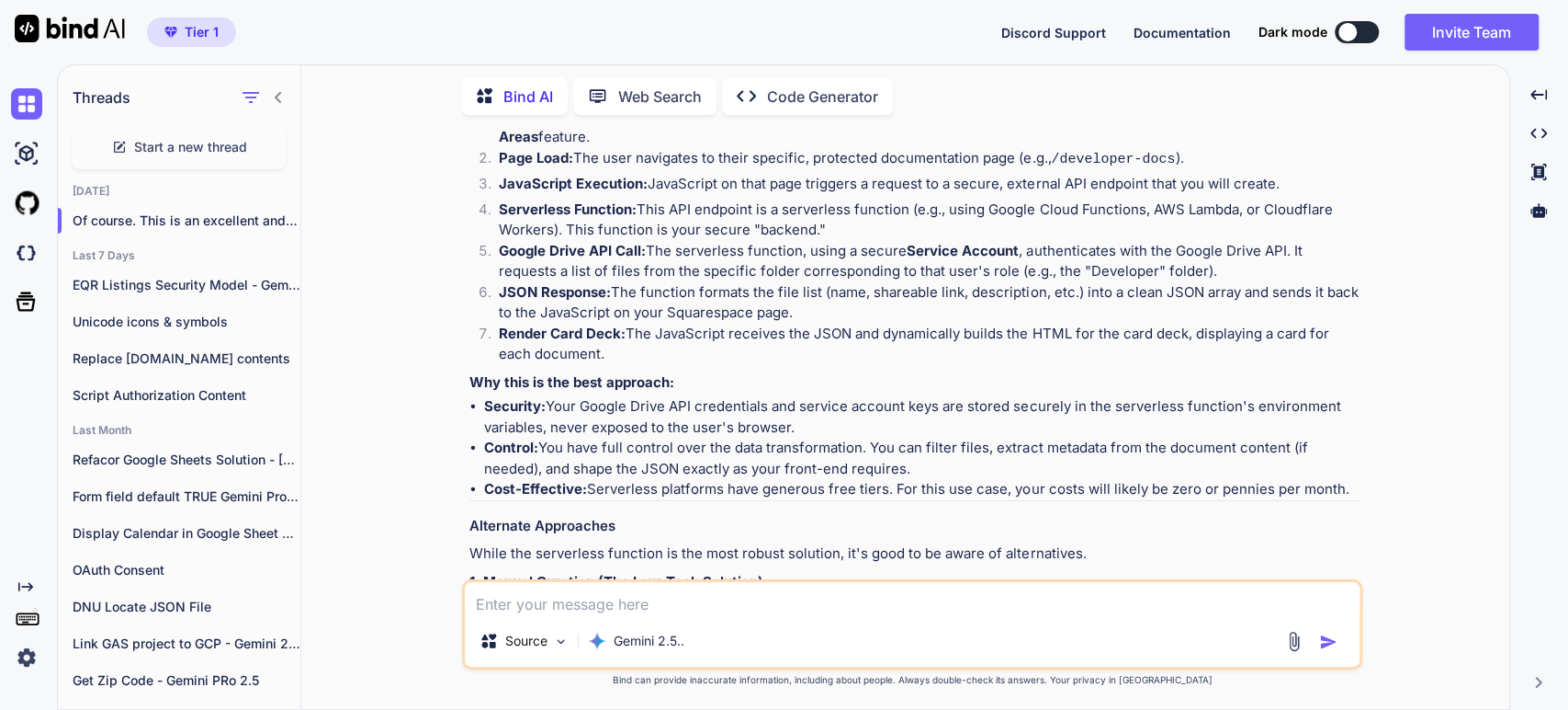
click at [783, 294] on li "JSON Response: The function formats the file list (name, shareable link, descri…" at bounding box center [921, 303] width 875 height 42
click at [836, 290] on li "JSON Response: The function formats the file list (name, shareable link, descri…" at bounding box center [921, 303] width 875 height 42
drag, startPoint x: 947, startPoint y: 299, endPoint x: 983, endPoint y: 307, distance: 36.9
click at [948, 299] on li "JSON Response: The function formats the file list (name, shareable link, descri…" at bounding box center [921, 303] width 875 height 42
drag, startPoint x: 1101, startPoint y: 290, endPoint x: 1088, endPoint y: 284, distance: 14.3
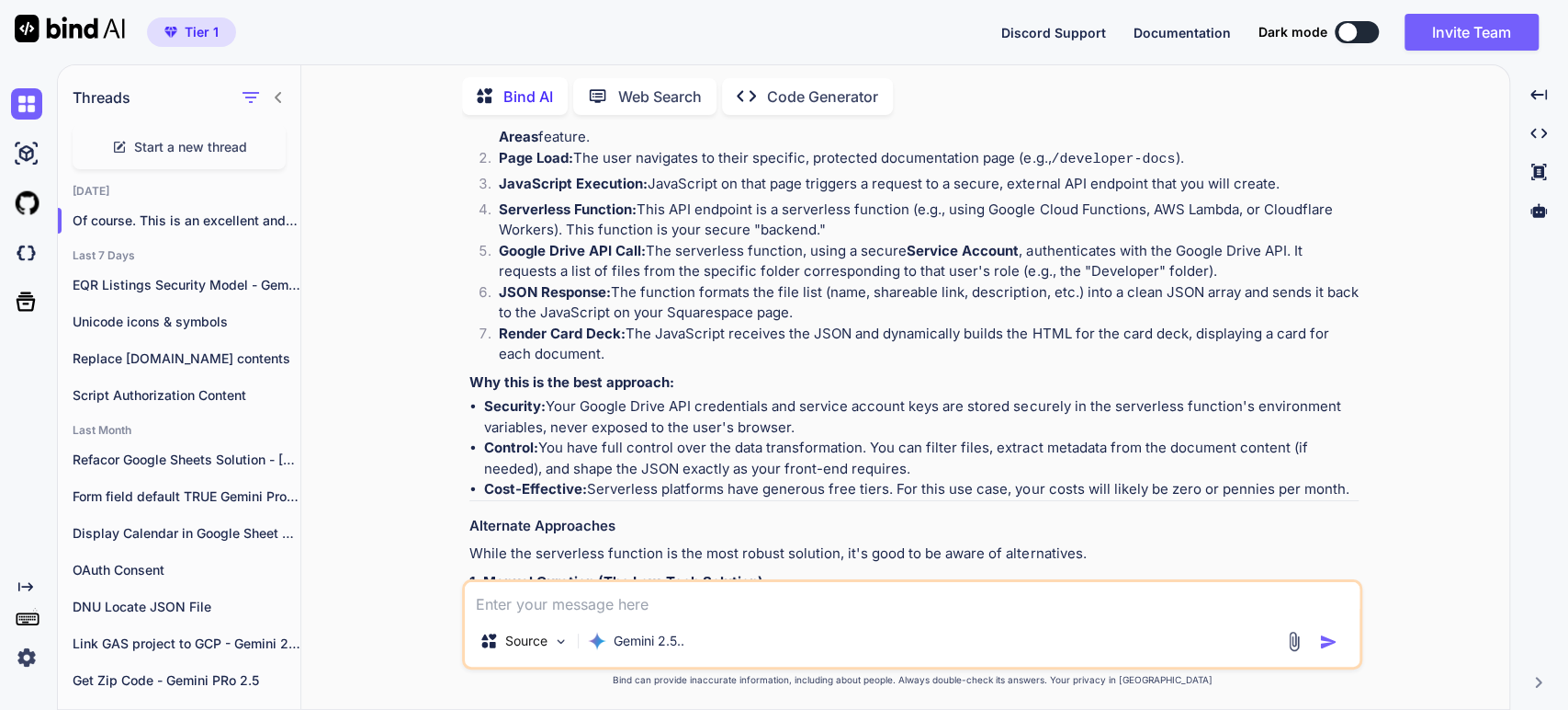
click at [1098, 288] on li "JSON Response: The function formats the file list (name, shareable link, descri…" at bounding box center [921, 303] width 875 height 42
click at [671, 308] on li "JSON Response: The function formats the file list (name, shareable link, descri…" at bounding box center [921, 303] width 875 height 42
click at [738, 325] on li "Render Card Deck: The JavaScript receives the JSON and dynamically builds the H…" at bounding box center [921, 345] width 875 height 42
click at [857, 336] on li "Render Card Deck: The JavaScript receives the JSON and dynamically builds the H…" at bounding box center [921, 345] width 875 height 42
click at [966, 342] on li "Render Card Deck: The JavaScript receives the JSON and dynamically builds the H…" at bounding box center [921, 345] width 875 height 42
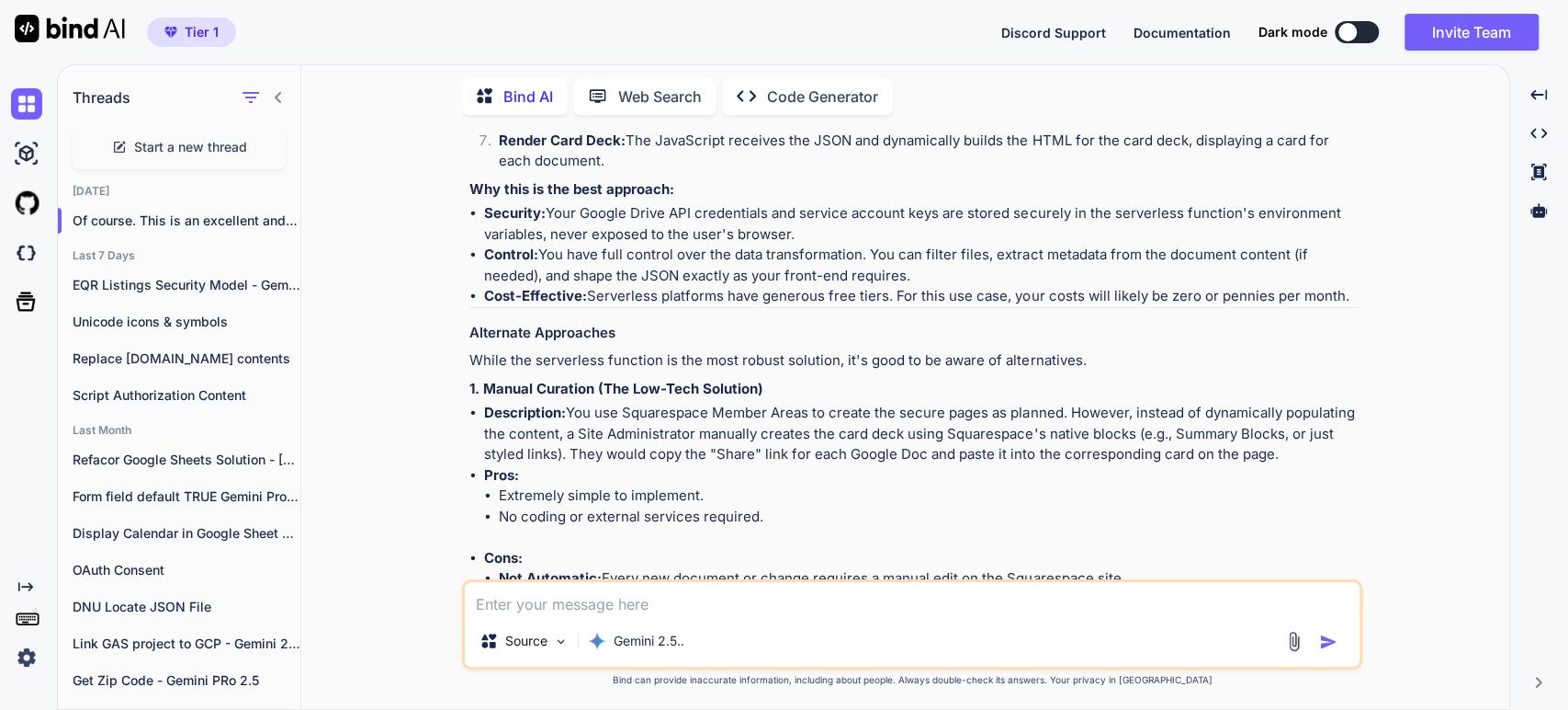
scroll to position [1328, 0]
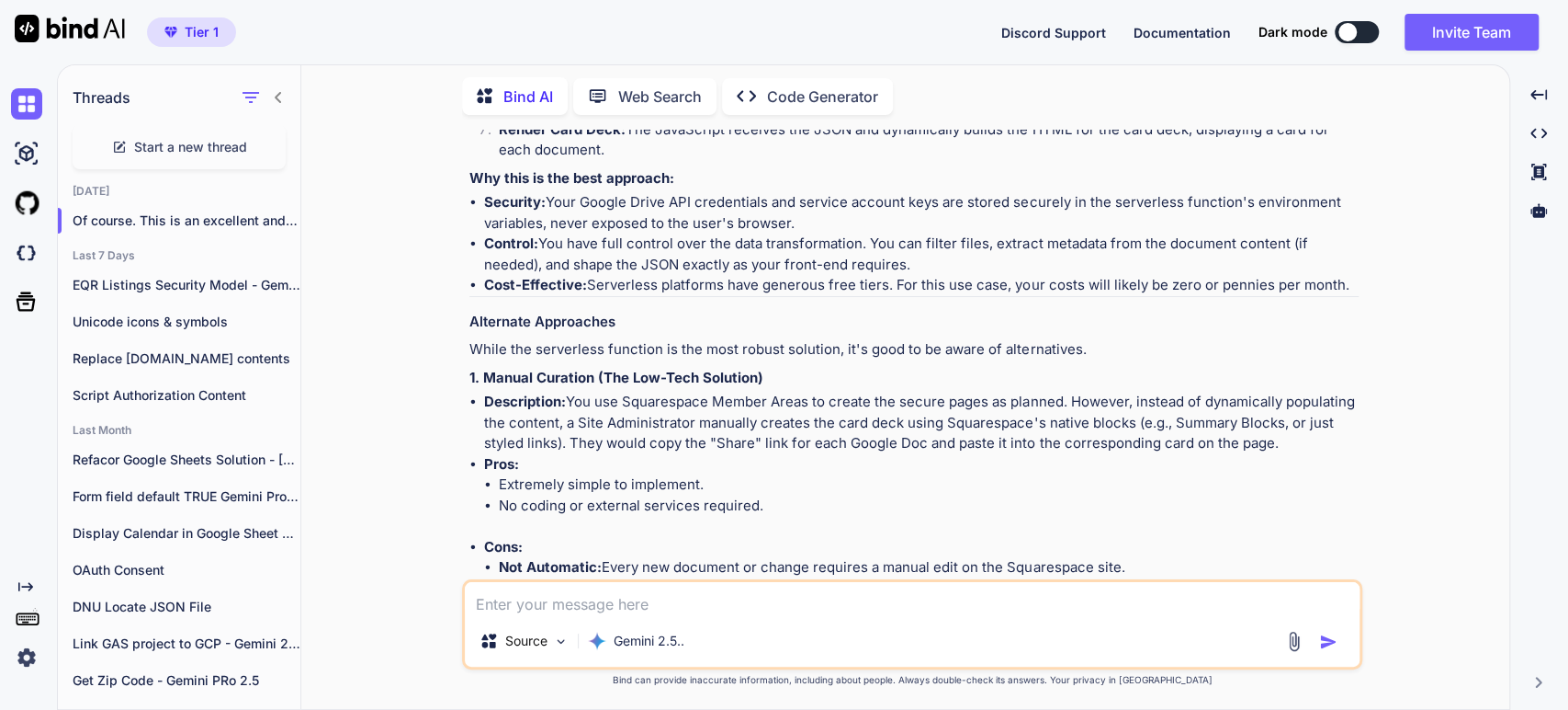
click at [795, 196] on li "Security: Your Google Drive API credentials and service account keys are stored…" at bounding box center [921, 213] width 875 height 42
click at [965, 198] on li "Security: Your Google Drive API credentials and service account keys are stored…" at bounding box center [921, 213] width 875 height 42
click at [1148, 201] on li "Security: Your Google Drive API credentials and service account keys are stored…" at bounding box center [921, 213] width 875 height 42
click at [534, 220] on li "Security: Your Google Drive API credentials and service account keys are stored…" at bounding box center [921, 213] width 875 height 42
click at [714, 228] on li "Security: Your Google Drive API credentials and service account keys are stored…" at bounding box center [921, 213] width 875 height 42
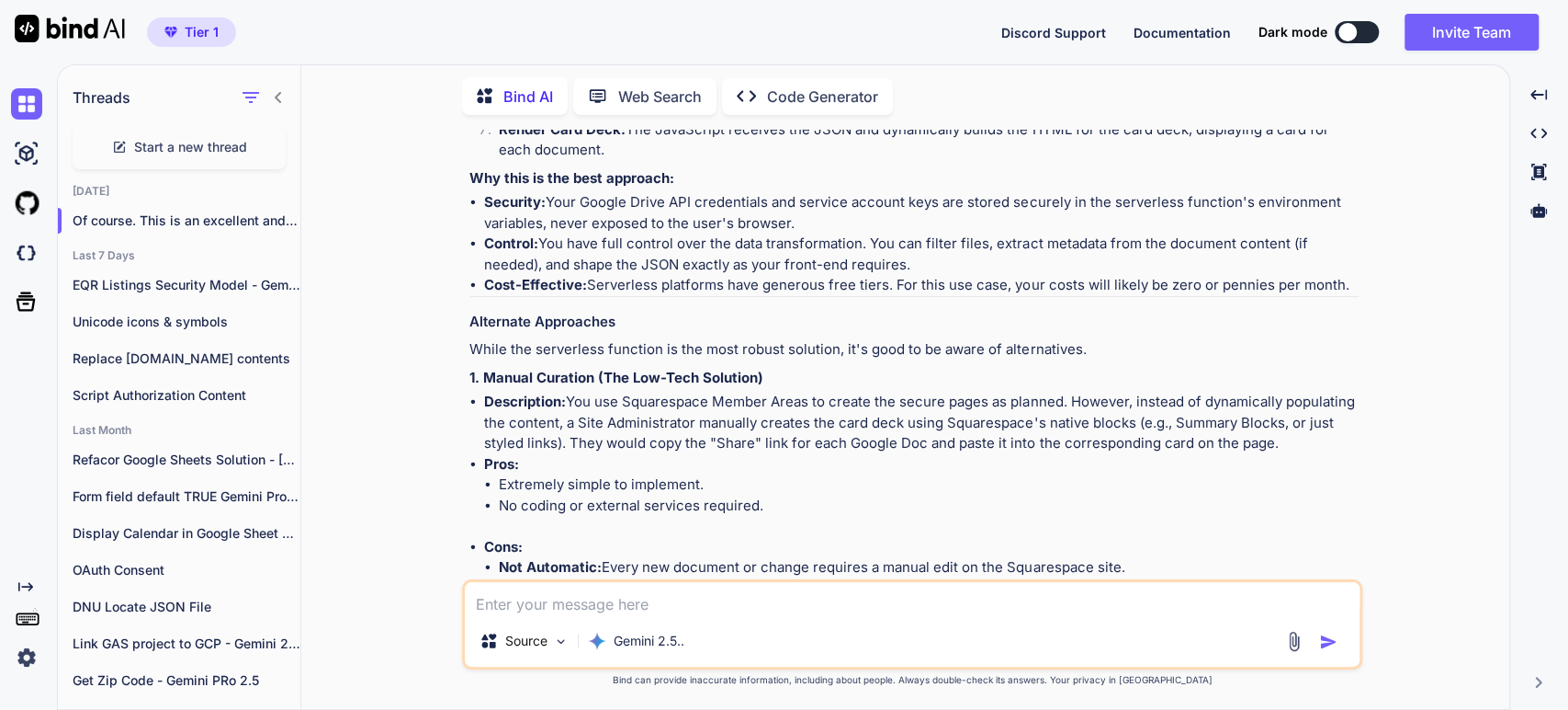
click at [706, 241] on li "Control: You have full control over the data transformation. You can filter fil…" at bounding box center [921, 254] width 875 height 42
click at [879, 243] on li "Control: You have full control over the data transformation. You can filter fil…" at bounding box center [921, 254] width 875 height 42
click at [961, 241] on li "Control: You have full control over the data transformation. You can filter fil…" at bounding box center [921, 254] width 875 height 42
click at [772, 265] on li "Control: You have full control over the data transformation. You can filter fil…" at bounding box center [921, 254] width 875 height 42
click at [781, 343] on p "While the serverless function is the most robust solution, it's good to be awar…" at bounding box center [914, 349] width 890 height 21
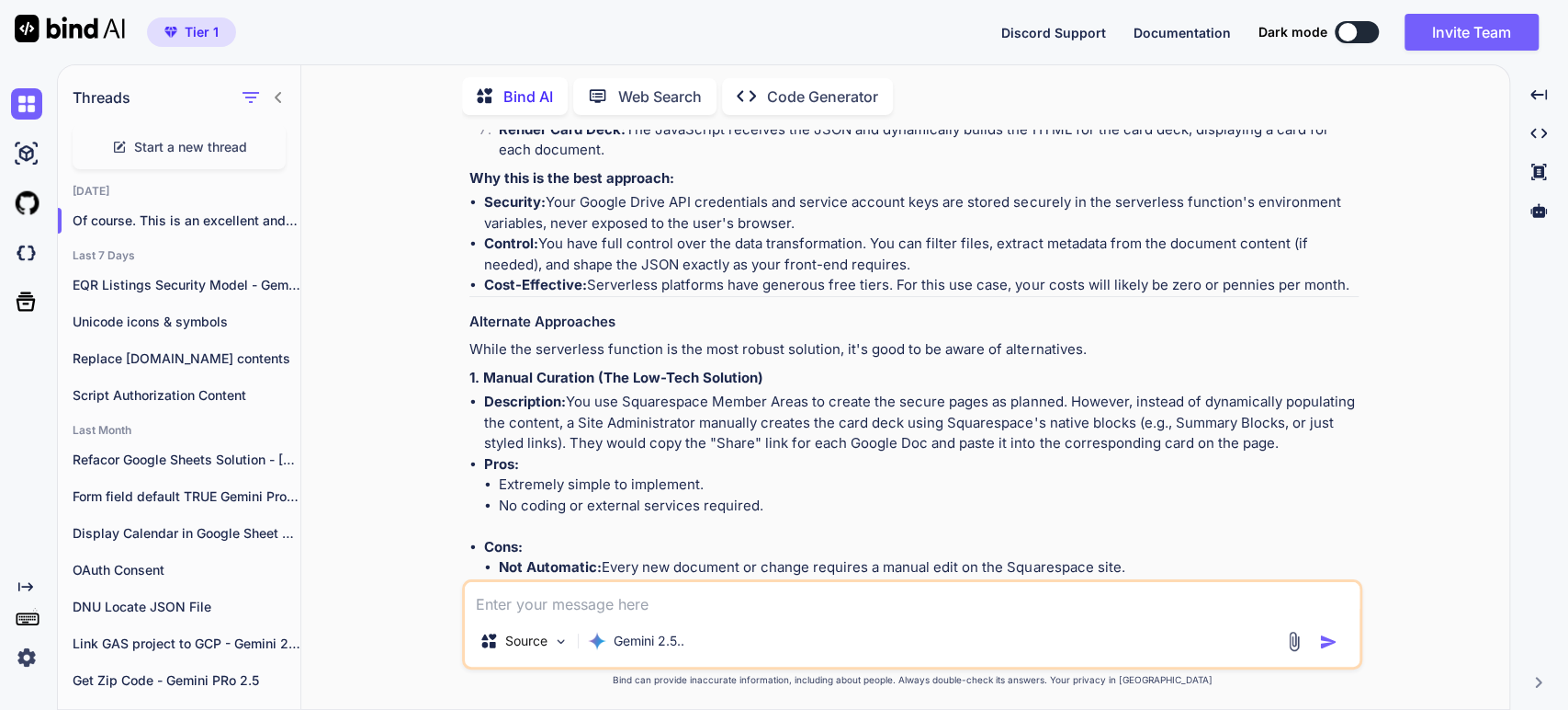
click at [978, 461] on li "Pros: Extremely simple to implement. No coding or external services required." at bounding box center [921, 495] width 875 height 83
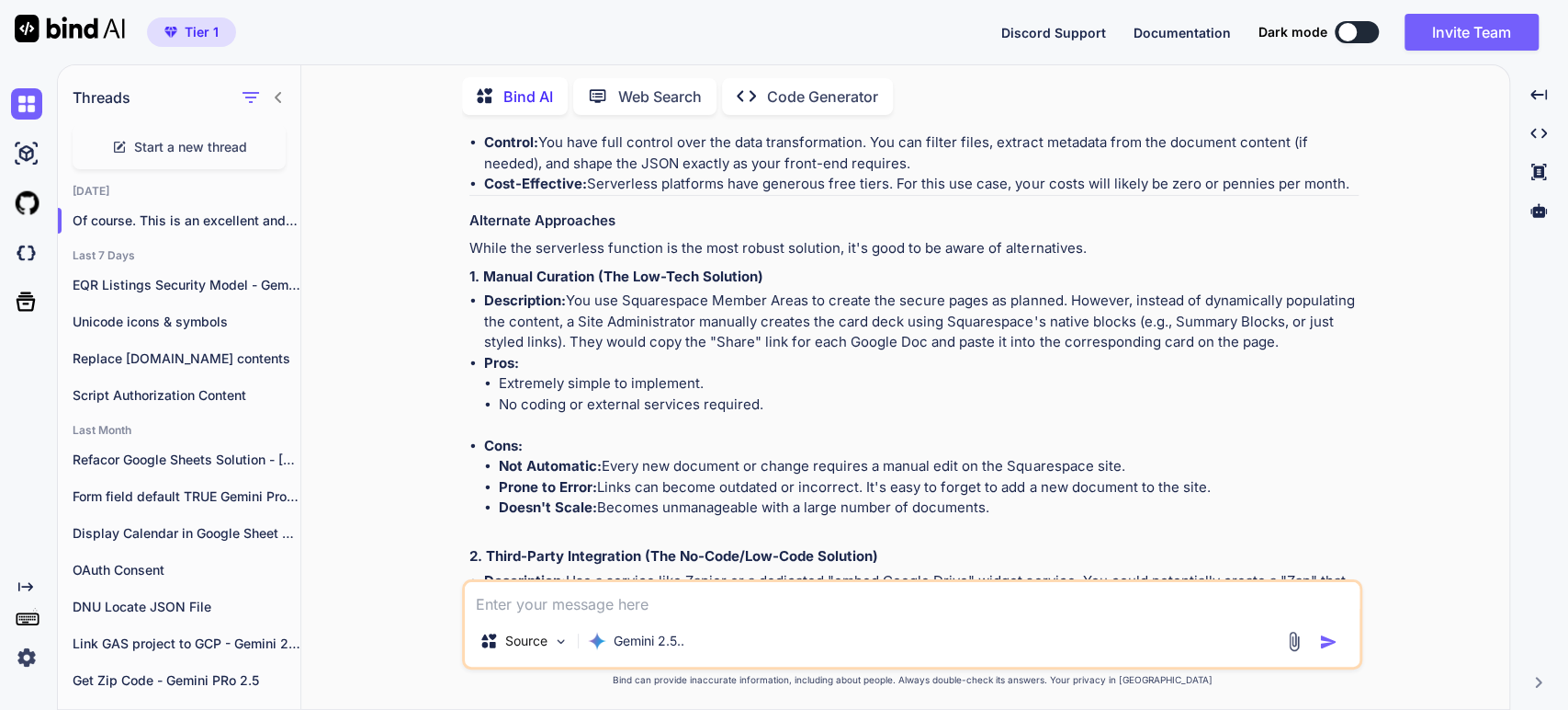
scroll to position [1429, 0]
click at [588, 388] on li "Extremely simple to implement." at bounding box center [929, 383] width 860 height 21
click at [578, 402] on li "No coding or external services required." at bounding box center [929, 404] width 860 height 21
click at [800, 453] on li "Cons: Not Automatic: Every new document or change requires a manual edit on the…" at bounding box center [921, 486] width 875 height 103
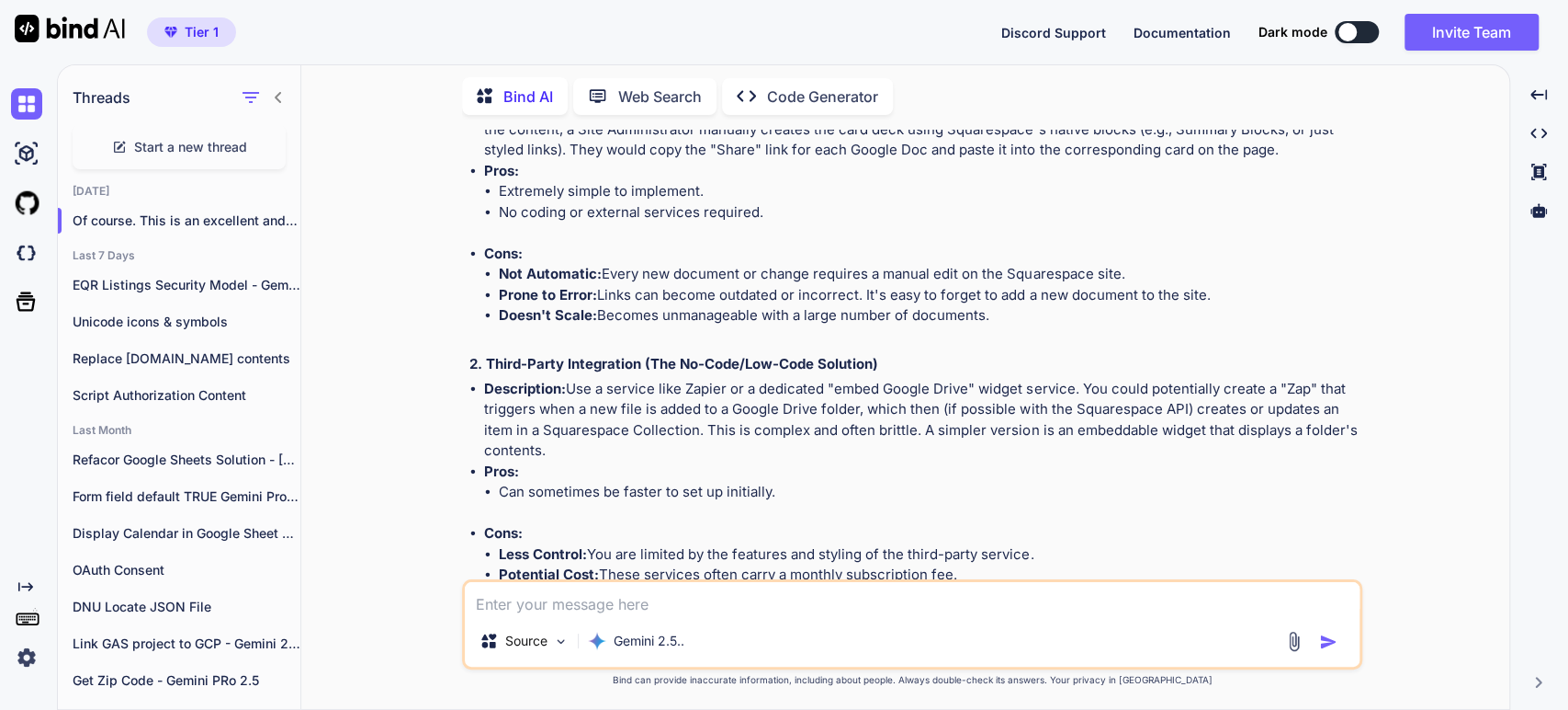
scroll to position [1634, 0]
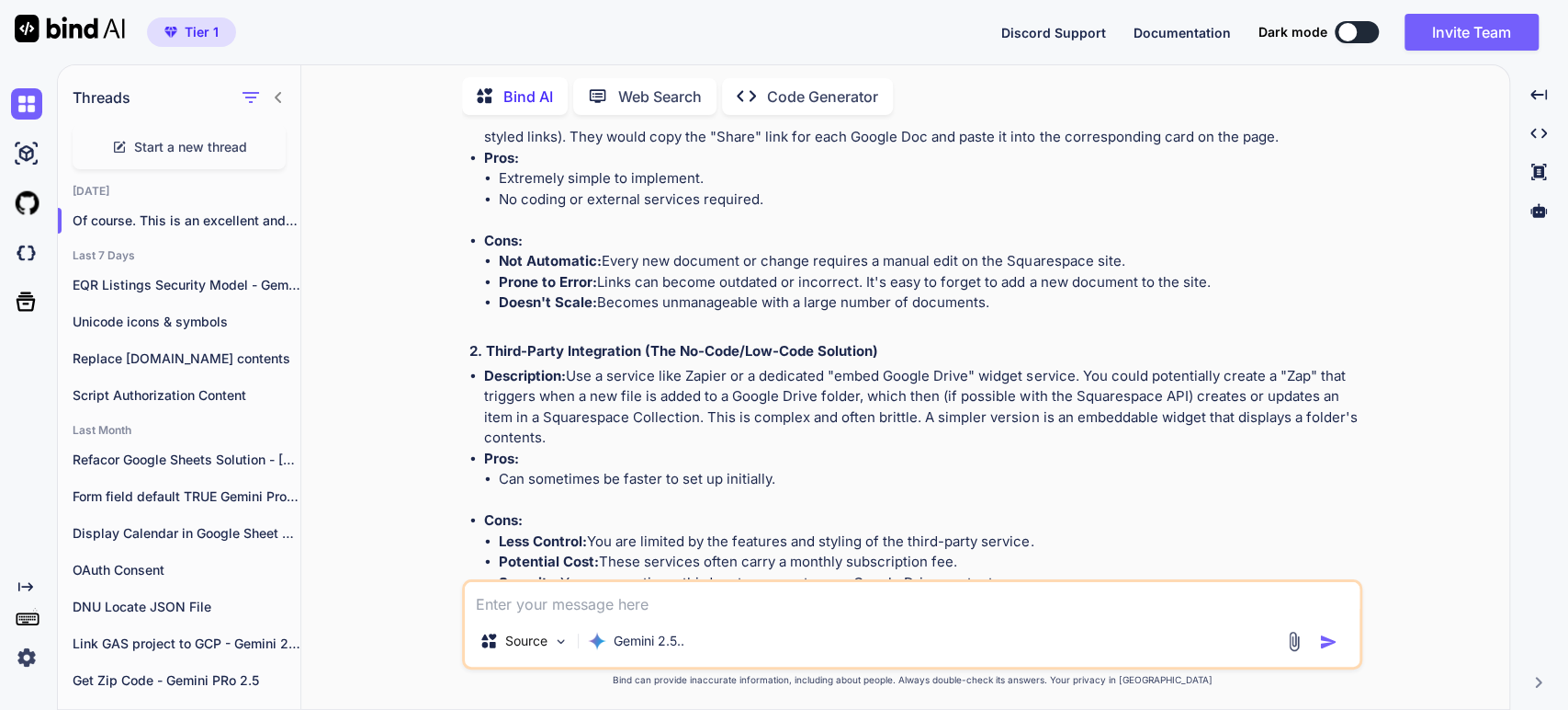
click at [912, 373] on li "Description: Use a service like Zapier or a dedicated "embed Google Drive" widg…" at bounding box center [921, 406] width 875 height 83
drag, startPoint x: 933, startPoint y: 402, endPoint x: 942, endPoint y: 388, distance: 16.6
click at [933, 402] on li "Description: Use a service like Zapier or a dedicated "embed Google Drive" widg…" at bounding box center [921, 406] width 875 height 83
click at [842, 401] on li "Description: Use a service like Zapier or a dedicated "embed Google Drive" widg…" at bounding box center [921, 406] width 875 height 83
click at [983, 397] on li "Description: Use a service like Zapier or a dedicated "embed Google Drive" widg…" at bounding box center [921, 406] width 875 height 83
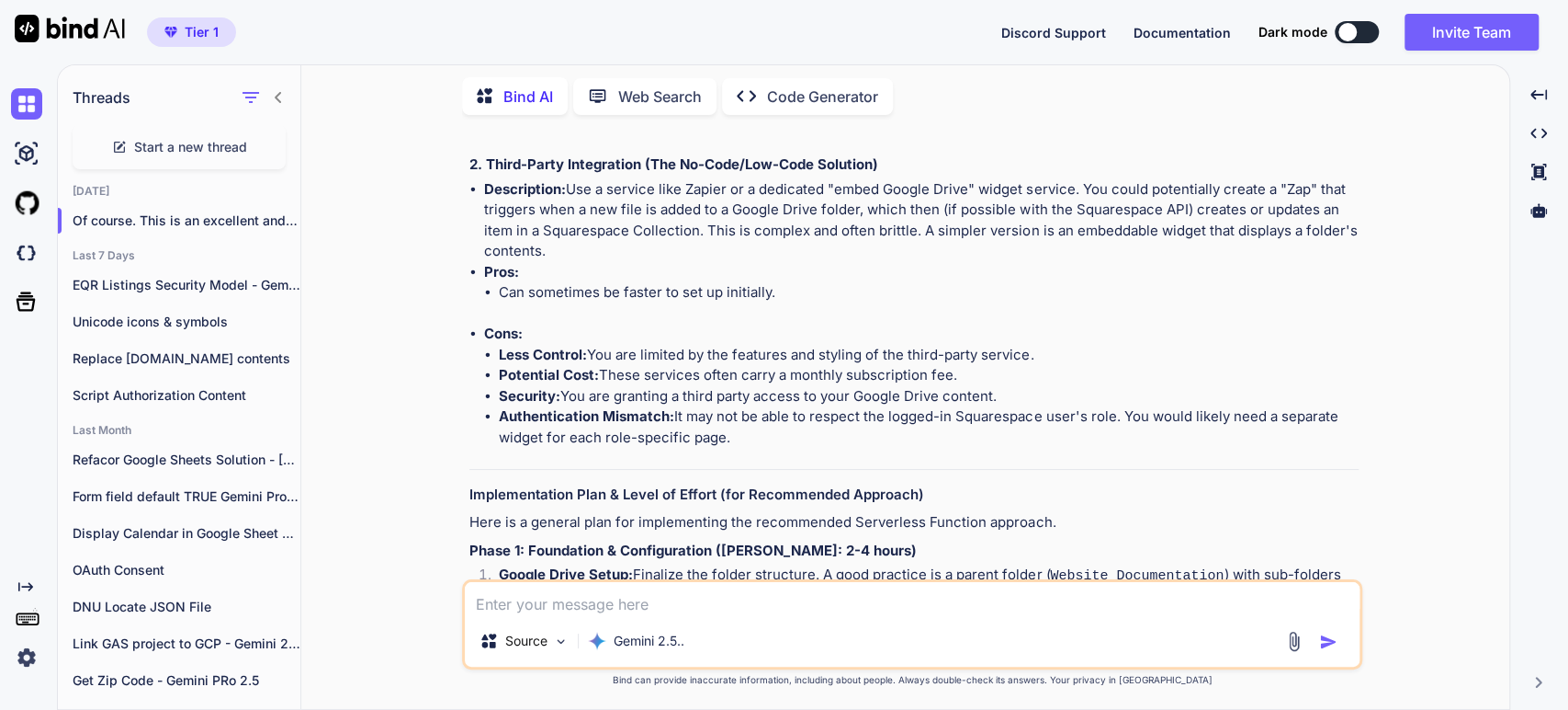
scroll to position [2043, 0]
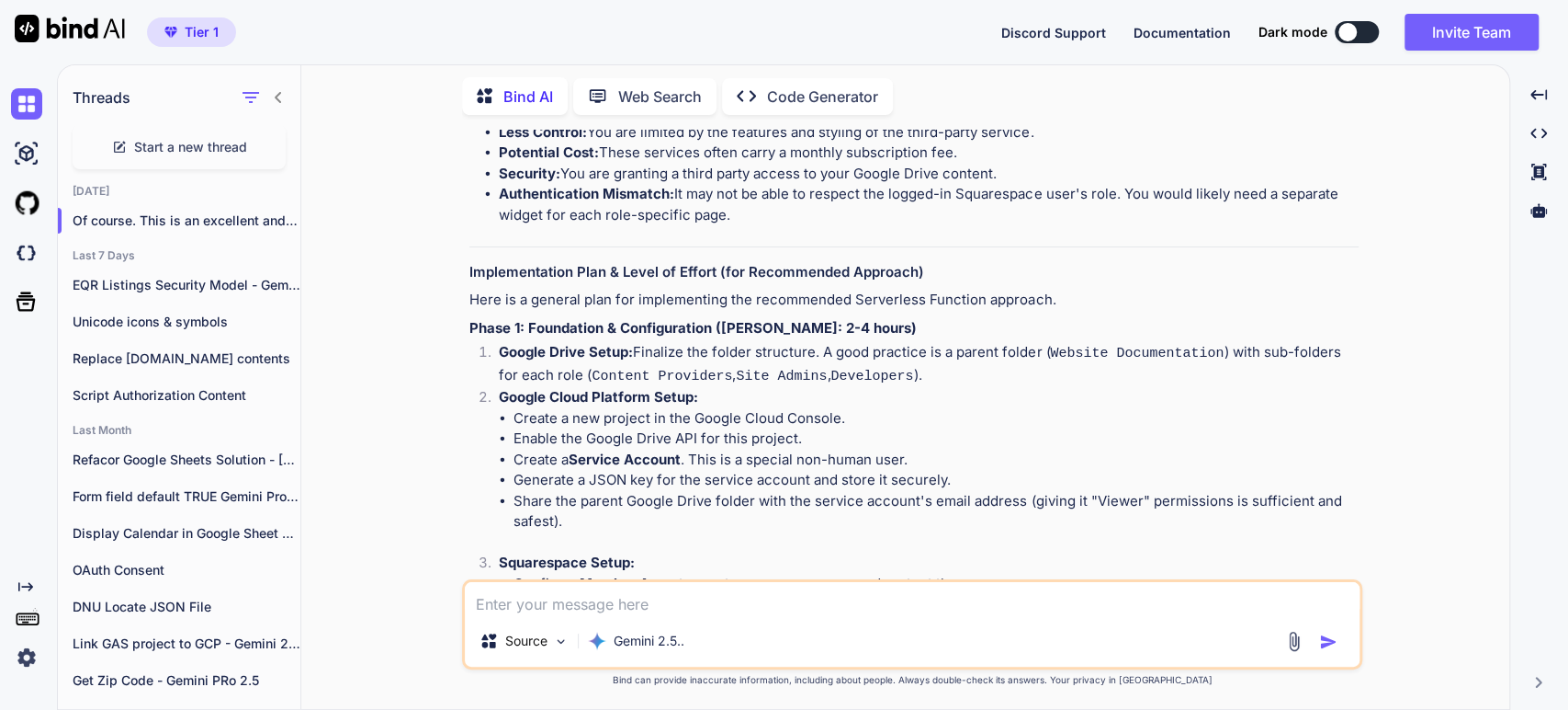
click at [774, 293] on p "Here is a general plan for implementing the recommended Serverless Function app…" at bounding box center [914, 300] width 890 height 21
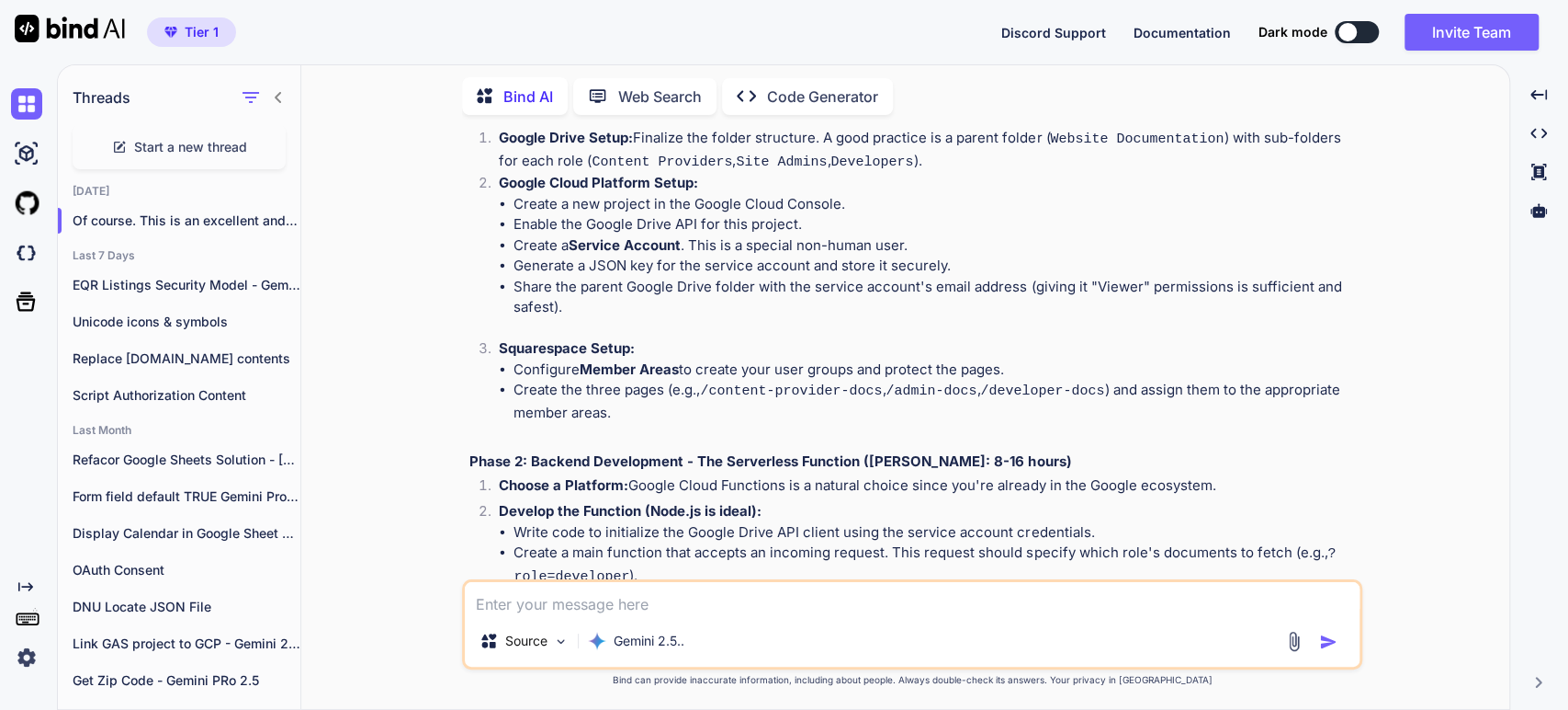
scroll to position [2144, 0]
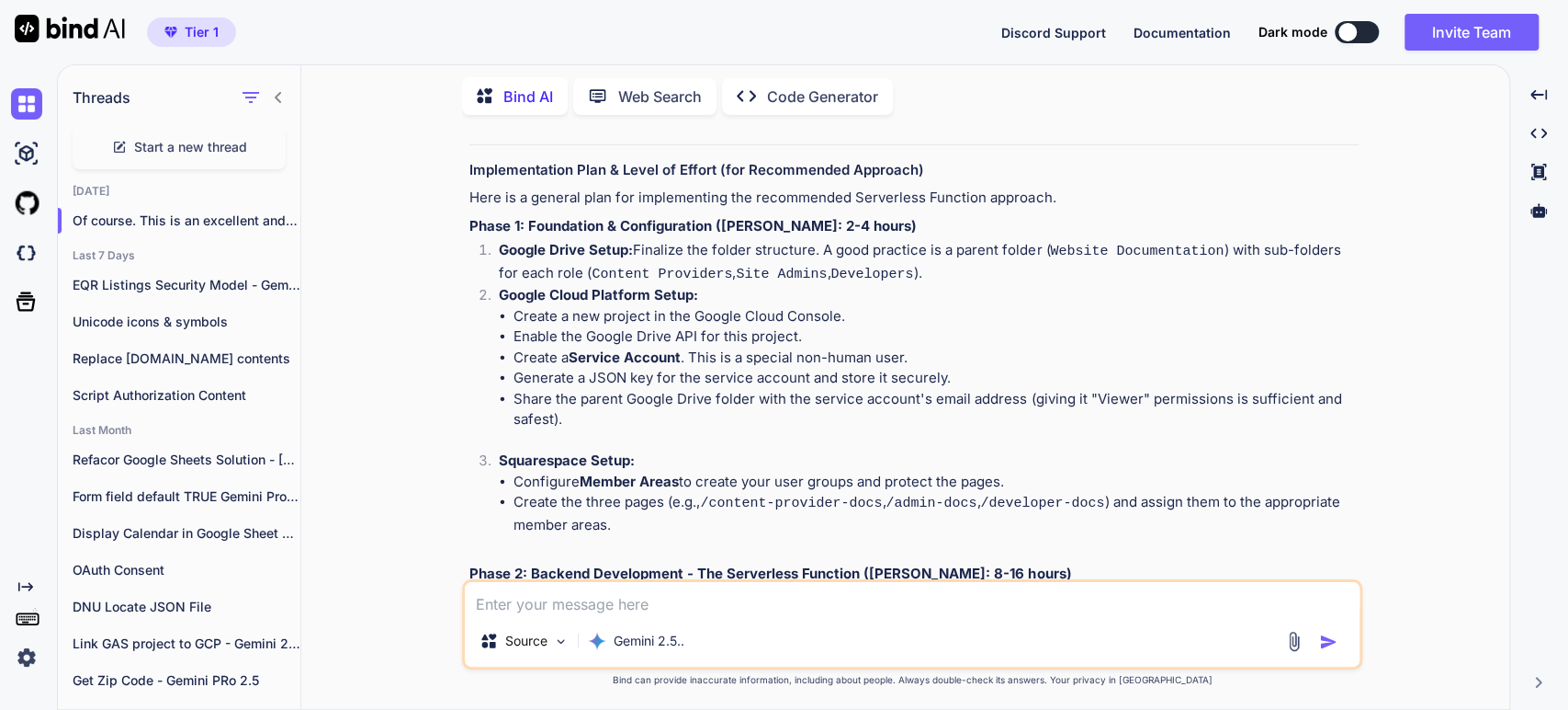
click at [759, 240] on li "Google Drive Setup: Finalize the folder structure. A good practice is a parent …" at bounding box center [921, 262] width 875 height 45
click at [876, 254] on li "Google Drive Setup: Finalize the folder structure. A good practice is a parent …" at bounding box center [921, 262] width 875 height 45
click at [987, 252] on li "Google Drive Setup: Finalize the folder structure. A good practice is a parent …" at bounding box center [921, 262] width 875 height 45
click at [1122, 252] on code "Website Documentation" at bounding box center [1136, 252] width 174 height 15
click at [1130, 251] on code "Website Documentation" at bounding box center [1136, 252] width 174 height 15
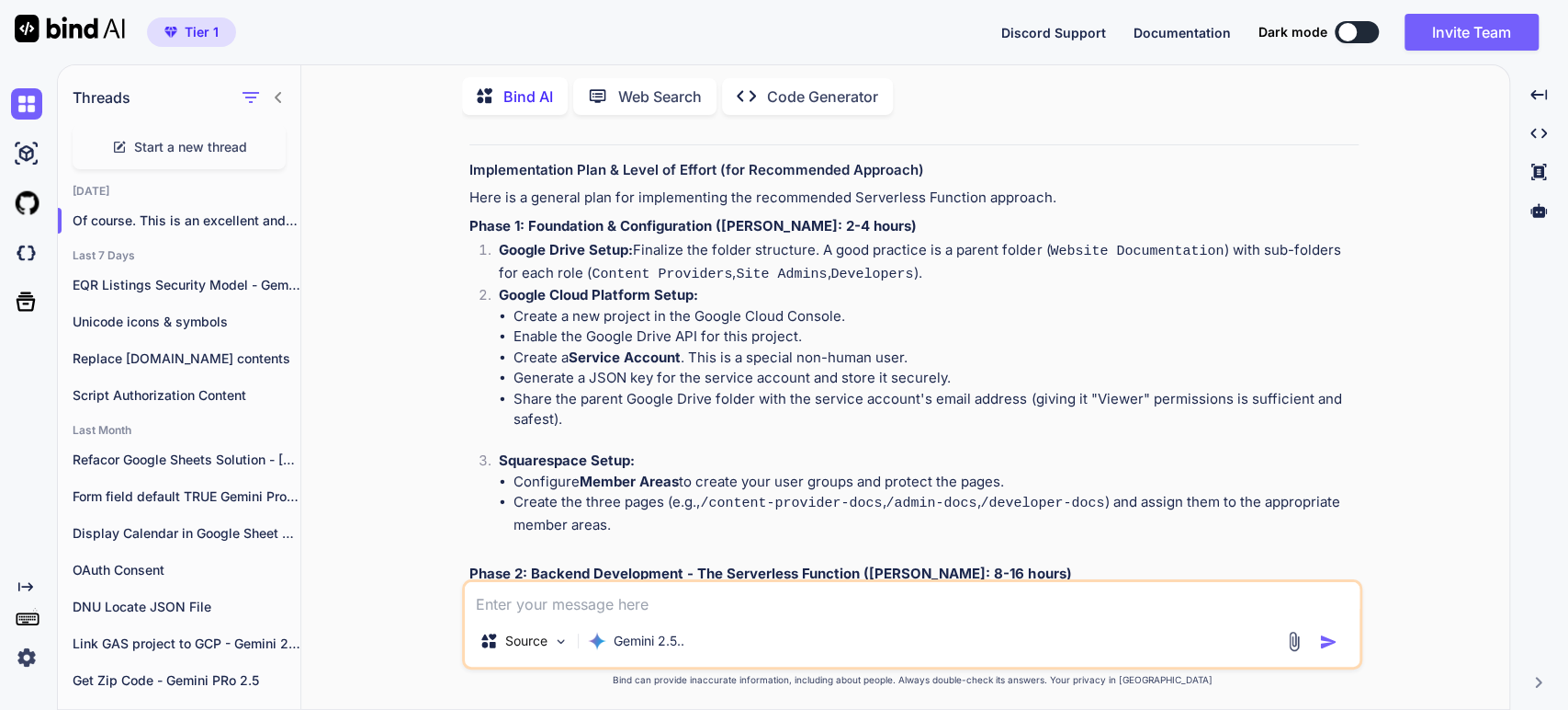
click at [676, 267] on code "Content Providers" at bounding box center [662, 274] width 140 height 15
drag, startPoint x: 777, startPoint y: 277, endPoint x: 799, endPoint y: 276, distance: 22.0
click at [778, 277] on code "Site Admins" at bounding box center [782, 274] width 91 height 15
drag, startPoint x: 813, startPoint y: 272, endPoint x: 728, endPoint y: 259, distance: 86.0
click at [831, 271] on code "Developers" at bounding box center [872, 274] width 83 height 15
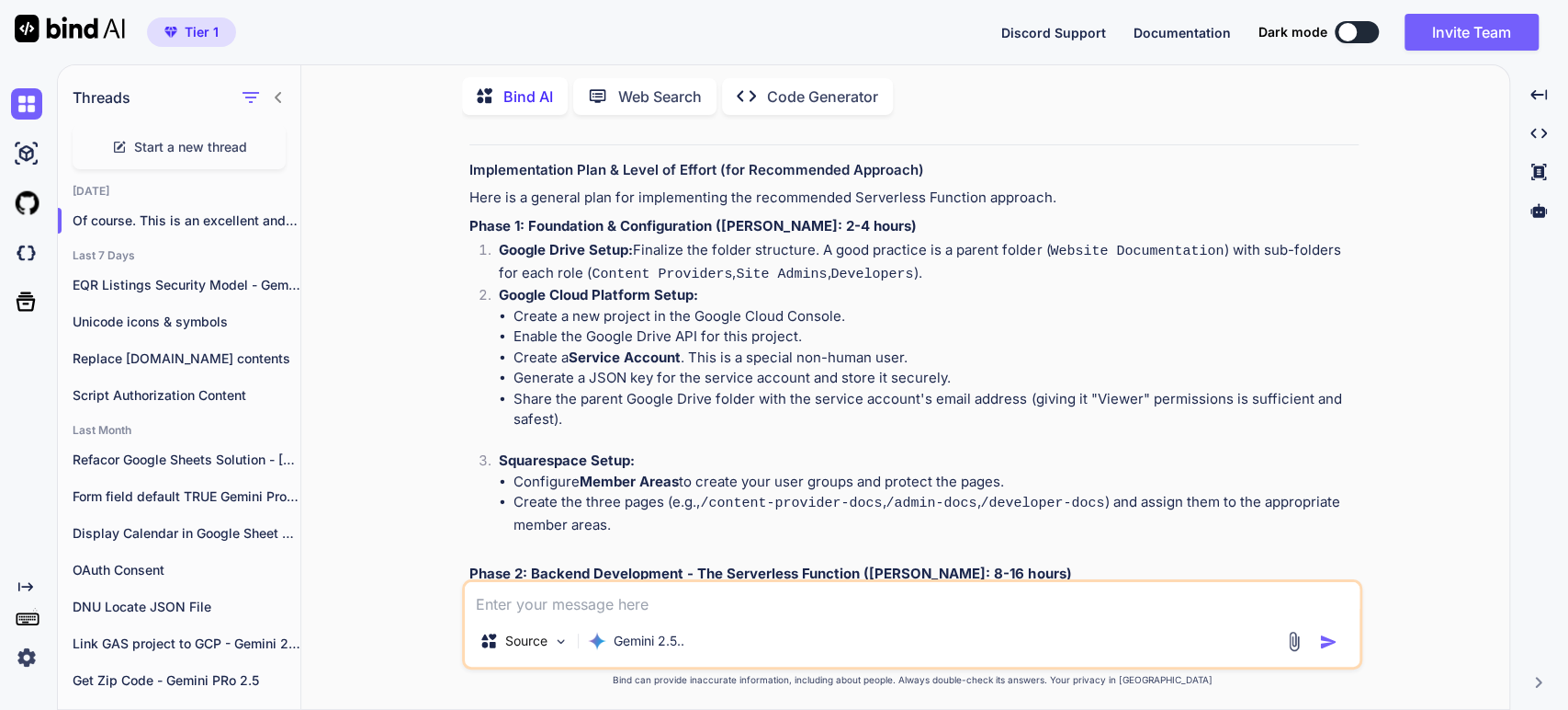
click at [559, 300] on li "Google Cloud Platform Setup: Create a new project in the Google Cloud Console. …" at bounding box center [921, 367] width 875 height 165
click at [724, 331] on li "Enable the Google Drive API for this project." at bounding box center [935, 337] width 845 height 21
click at [706, 350] on li "Create a Service Account . This is a special non-human user." at bounding box center [935, 358] width 845 height 21
click at [755, 355] on li "Create a Service Account . This is a special non-human user." at bounding box center [935, 358] width 845 height 21
click at [601, 353] on strong "Service Account" at bounding box center [624, 357] width 112 height 17
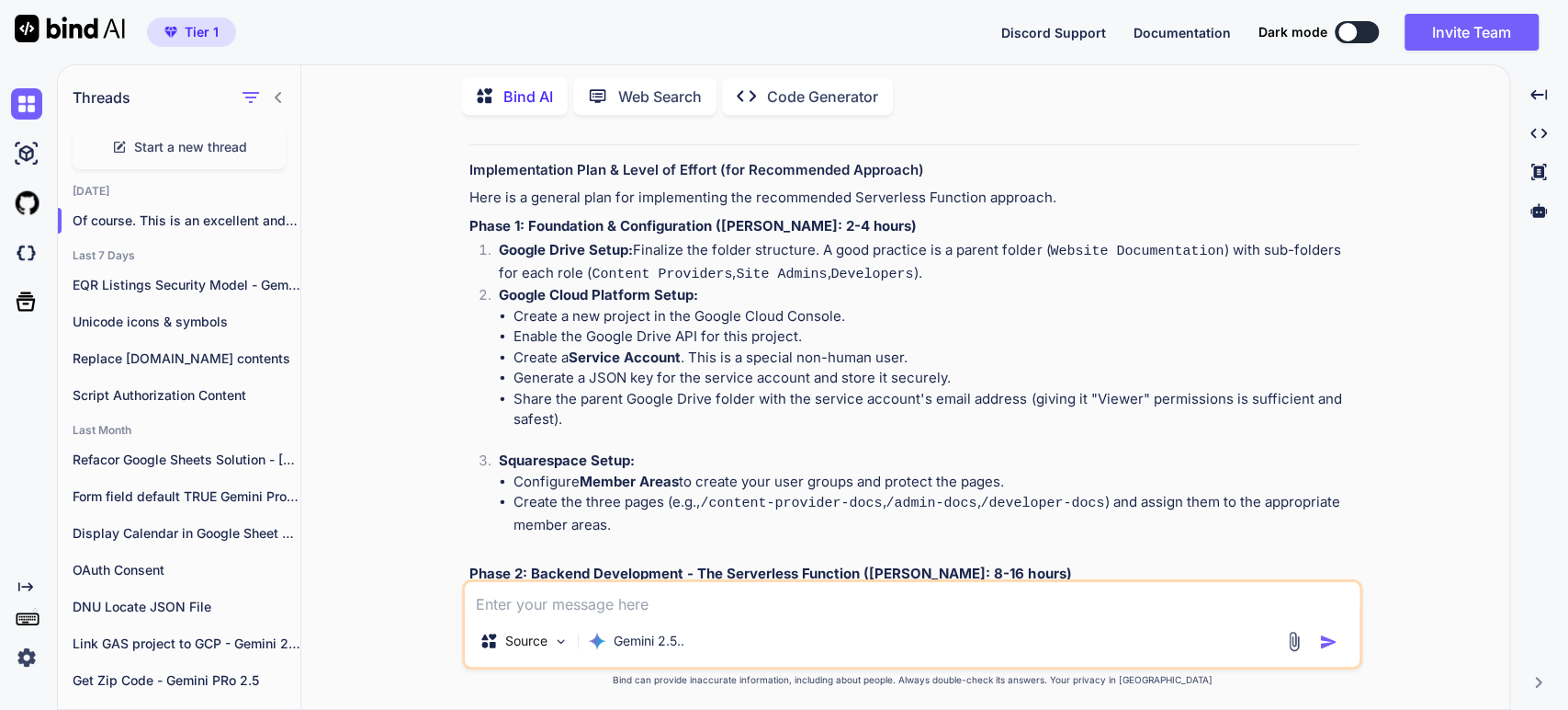
click at [698, 372] on li "Generate a JSON key for the service account and store it securely." at bounding box center [935, 378] width 845 height 21
click at [890, 376] on li "Generate a JSON key for the service account and store it securely." at bounding box center [935, 378] width 845 height 21
click at [781, 392] on li "Share the parent Google Drive folder with the service account's email address (…" at bounding box center [935, 410] width 845 height 42
click at [905, 389] on li "Share the parent Google Drive folder with the service account's email address (…" at bounding box center [935, 410] width 845 height 42
click at [980, 399] on li "Share the parent Google Drive folder with the service account's email address (…" at bounding box center [935, 410] width 845 height 42
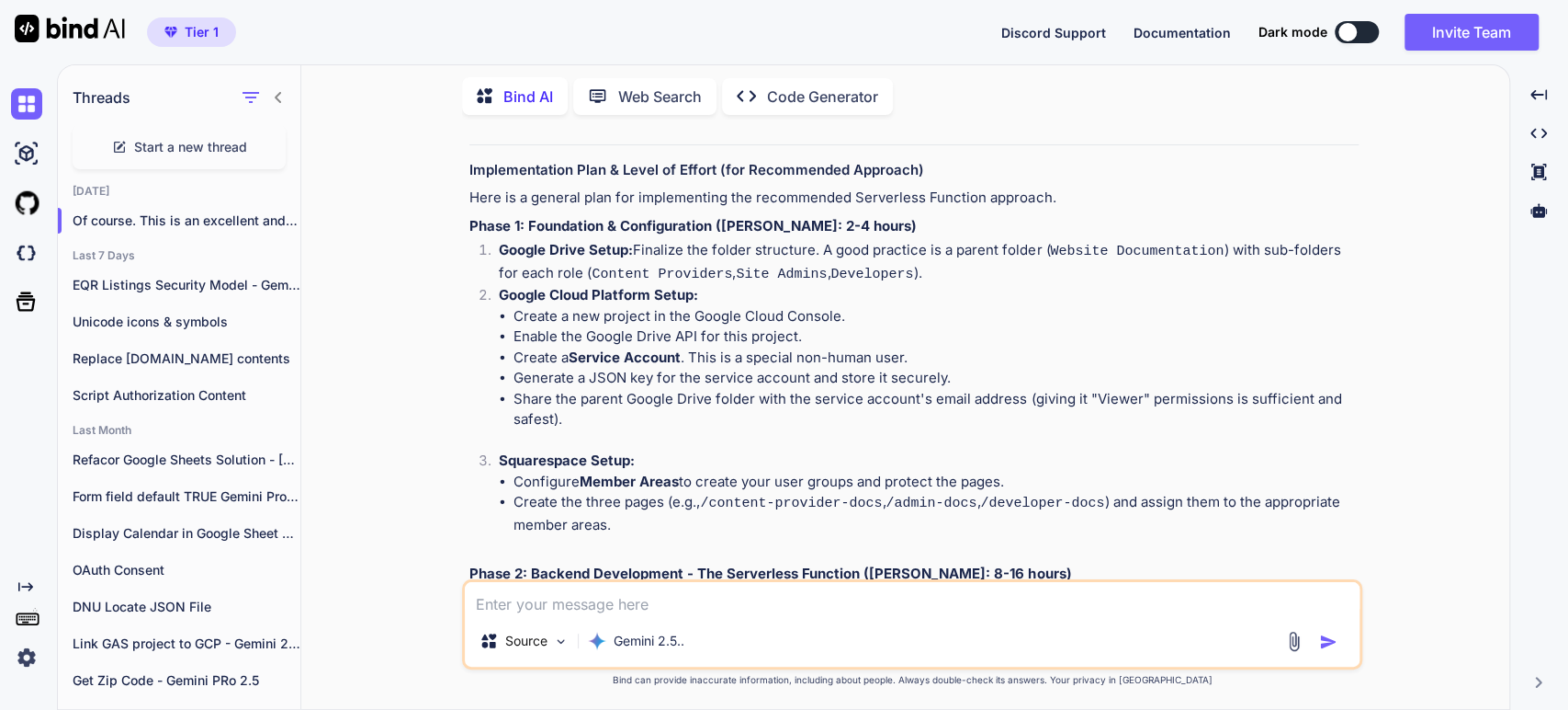
drag, startPoint x: 733, startPoint y: 470, endPoint x: 784, endPoint y: 461, distance: 51.8
click at [734, 472] on li "Configure Member Areas to create your user groups and protect the pages." at bounding box center [935, 482] width 845 height 21
click at [784, 472] on li "Configure Member Areas to create your user groups and protect the pages." at bounding box center [935, 482] width 845 height 21
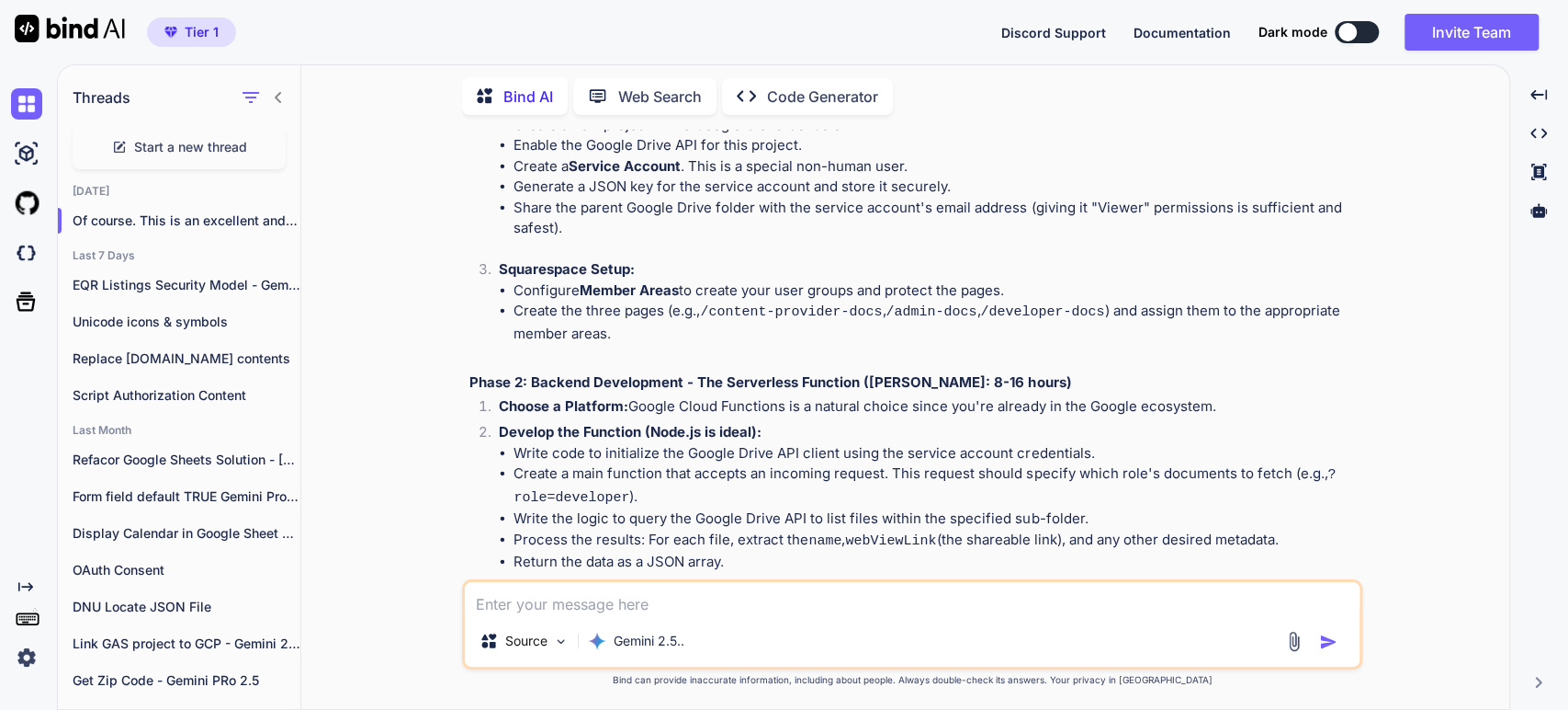
scroll to position [2349, 0]
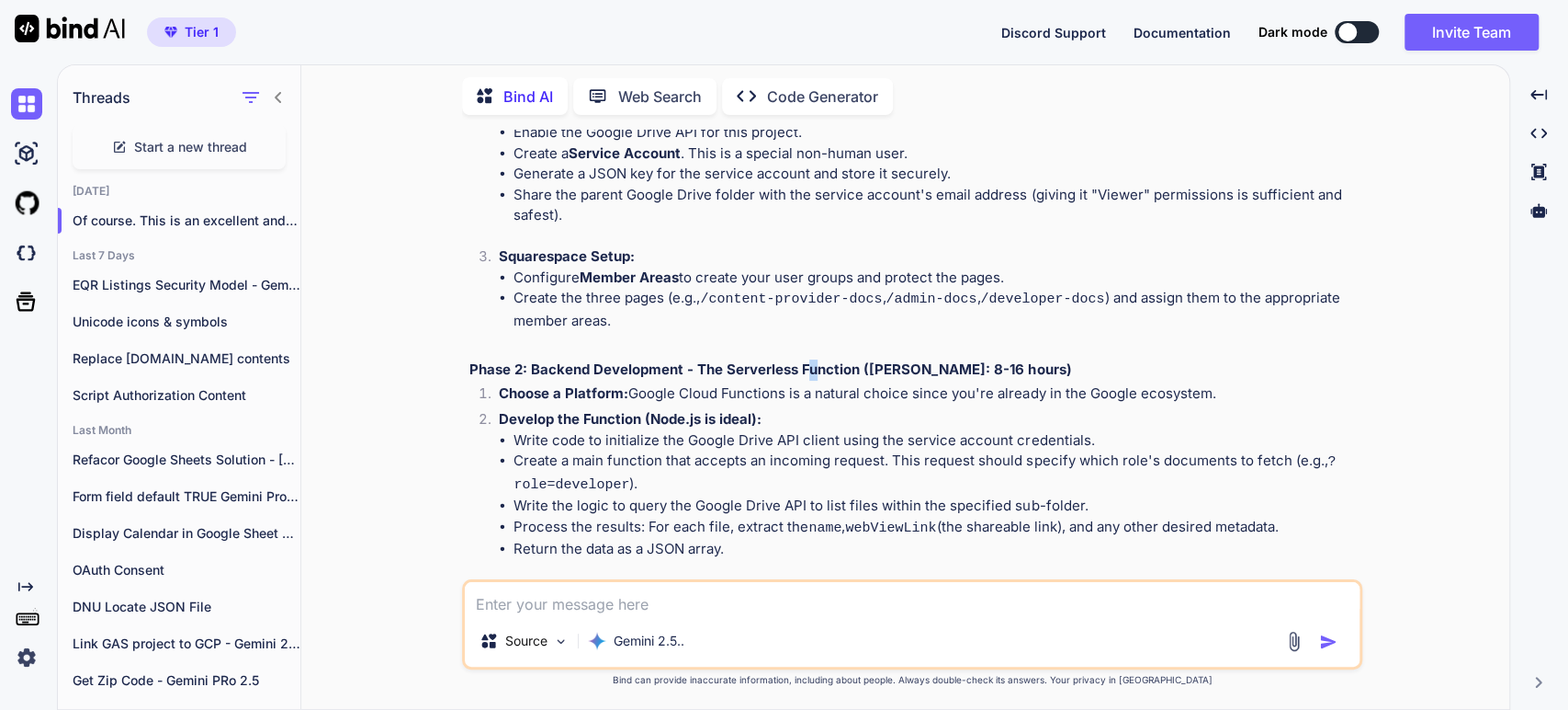
click at [811, 361] on strong "Phase 2: Backend Development - The Serverless Function ([PERSON_NAME]: 8-16 hou…" at bounding box center [770, 369] width 601 height 17
click at [698, 296] on li "Create the three pages (e.g., /content-provider-docs , /admin-docs , /developer…" at bounding box center [935, 309] width 845 height 44
click at [723, 388] on li "Choose a Platform: Google Cloud Functions is a natural choice since you're alre…" at bounding box center [921, 396] width 875 height 26
click at [768, 409] on li "Develop the Function (Node.js is ideal): Write code to initialize the Google Dr…" at bounding box center [921, 495] width 875 height 171
click at [832, 394] on li "Choose a Platform: Google Cloud Functions is a natural choice since you're alre…" at bounding box center [921, 396] width 875 height 26
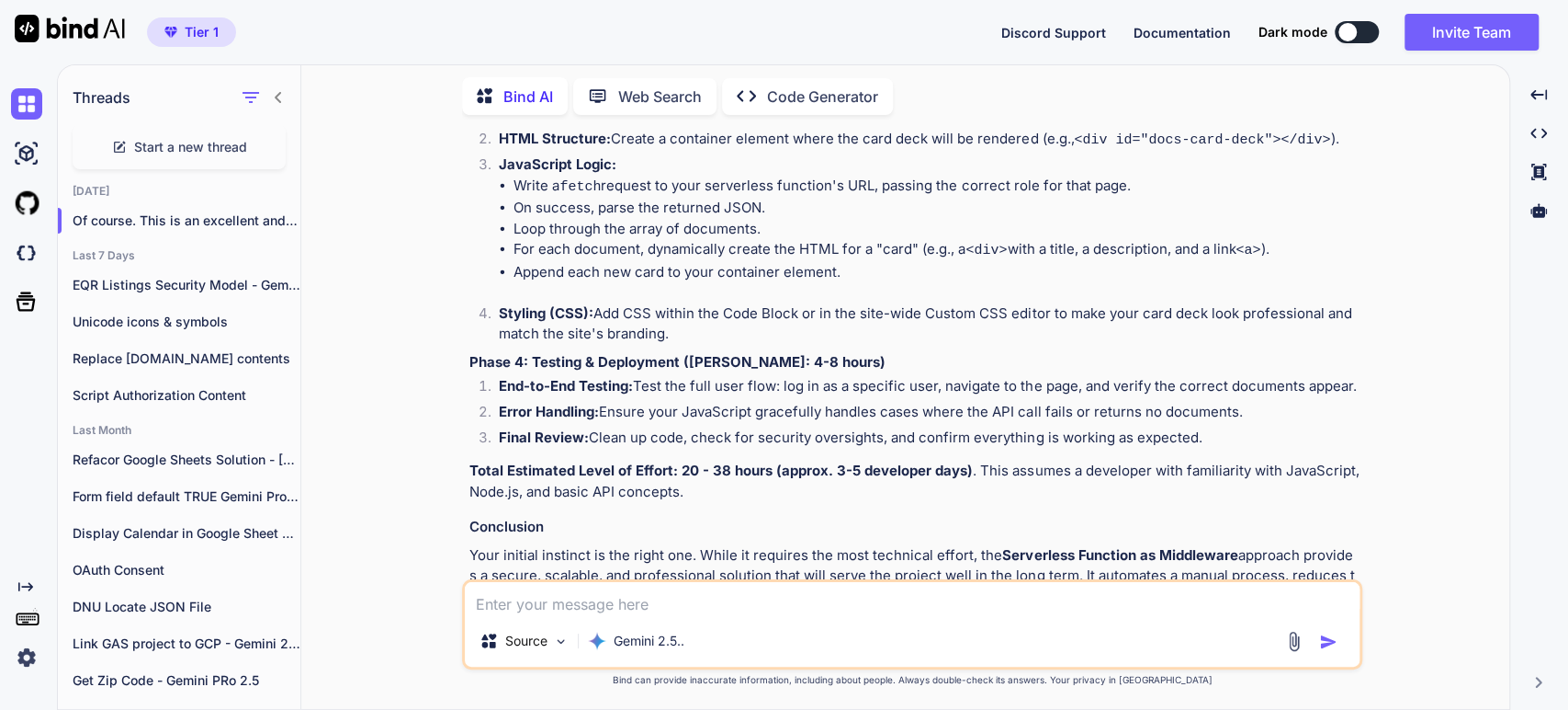
scroll to position [3049, 0]
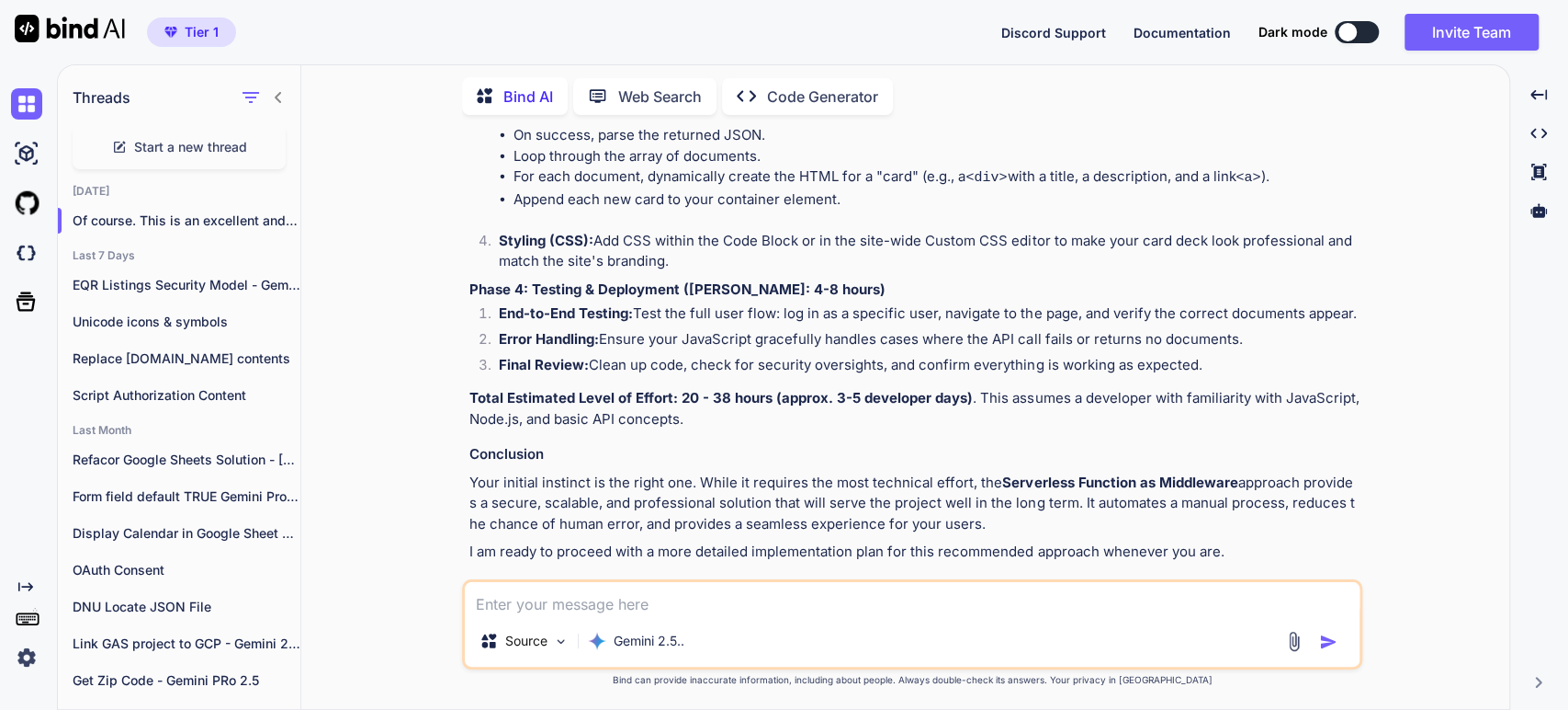
drag, startPoint x: 806, startPoint y: 465, endPoint x: 882, endPoint y: 461, distance: 76.1
click at [808, 473] on p "Your initial instinct is the right one. While it requires the most technical ef…" at bounding box center [914, 504] width 890 height 63
click at [906, 495] on p "Your initial instinct is the right one. While it requires the most technical ef…" at bounding box center [914, 504] width 890 height 63
click at [793, 541] on p "I am ready to proceed with a more detailed implementation plan for this recomme…" at bounding box center [914, 551] width 890 height 21
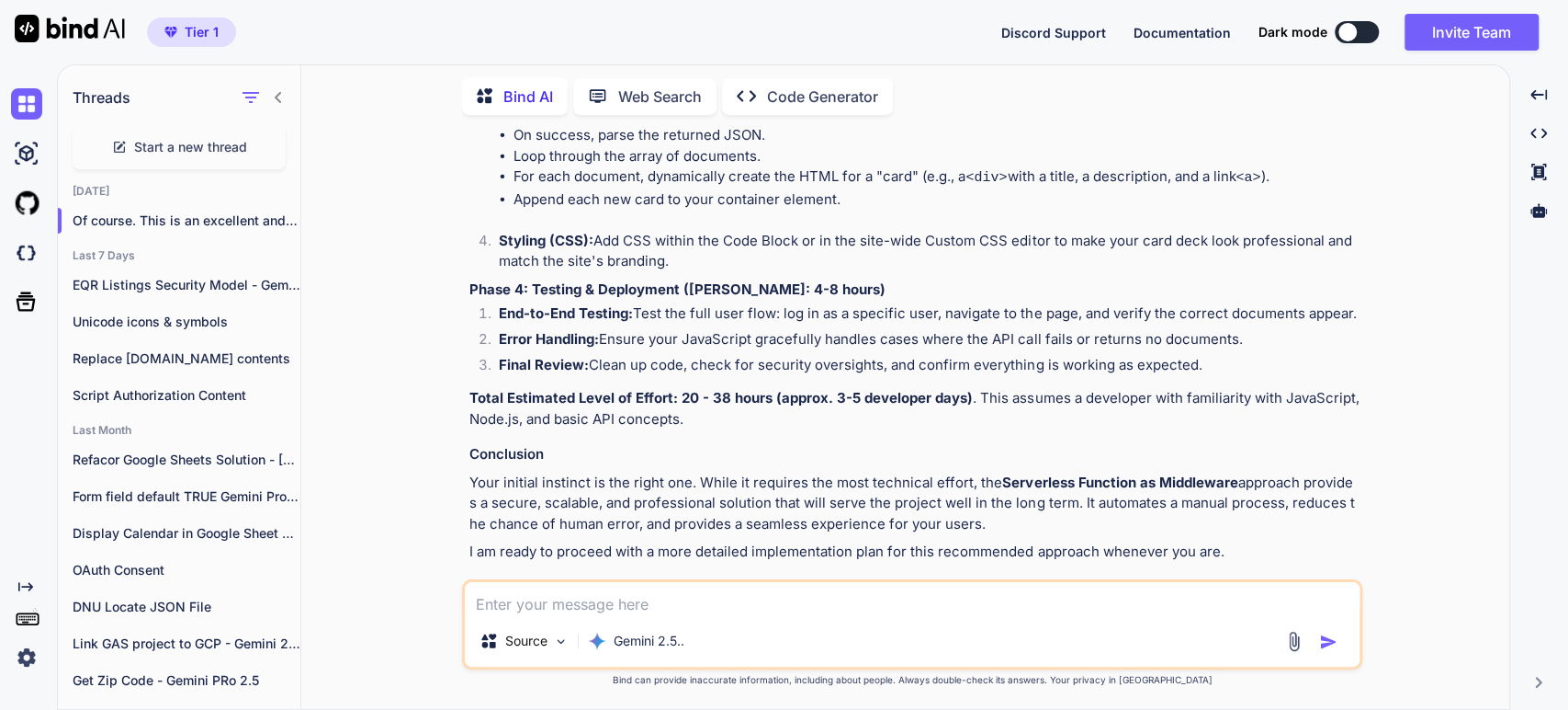
drag, startPoint x: 578, startPoint y: 599, endPoint x: 592, endPoint y: 586, distance: 19.1
click at [578, 598] on textarea at bounding box center [912, 598] width 895 height 33
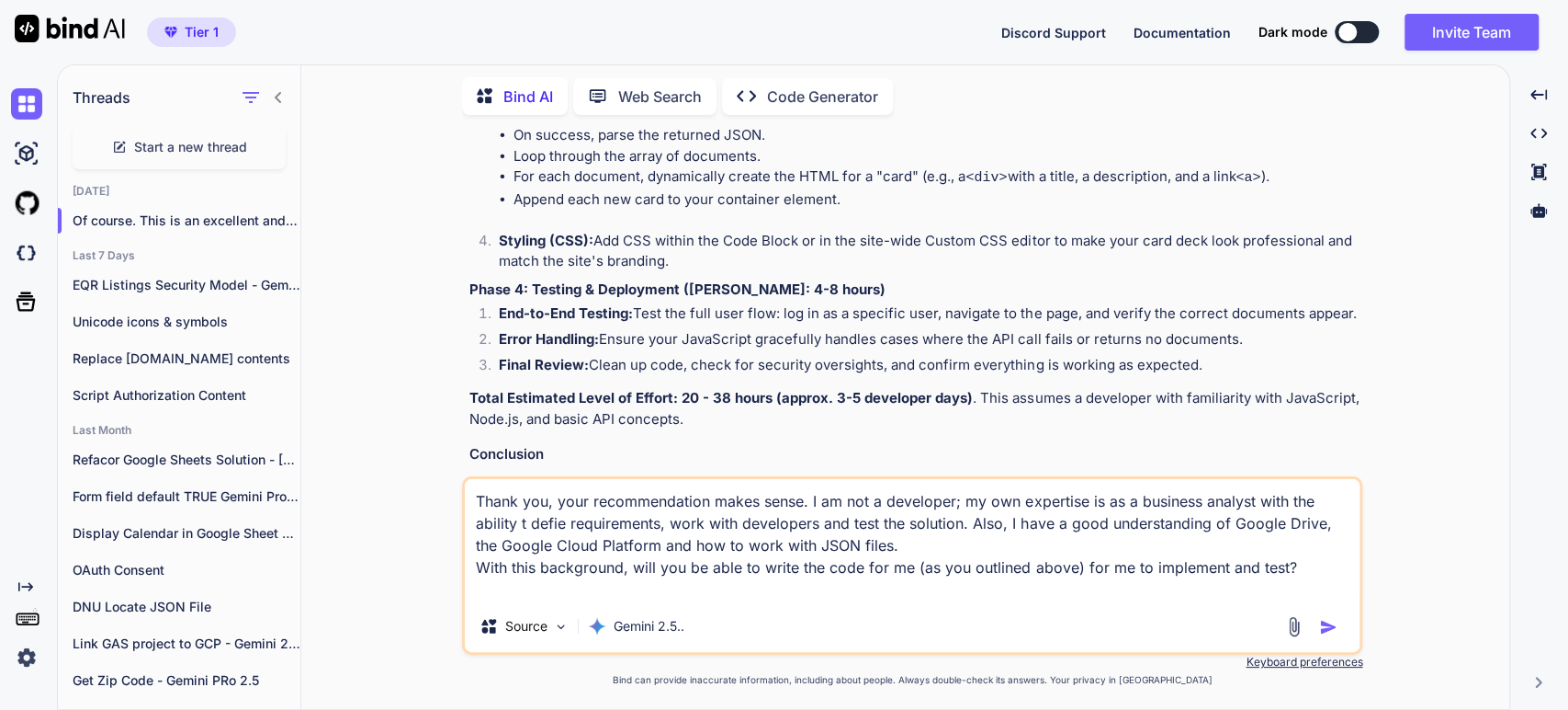
type textarea "Thank you, your recommendation makes sense. I am not a developer; my own expert…"
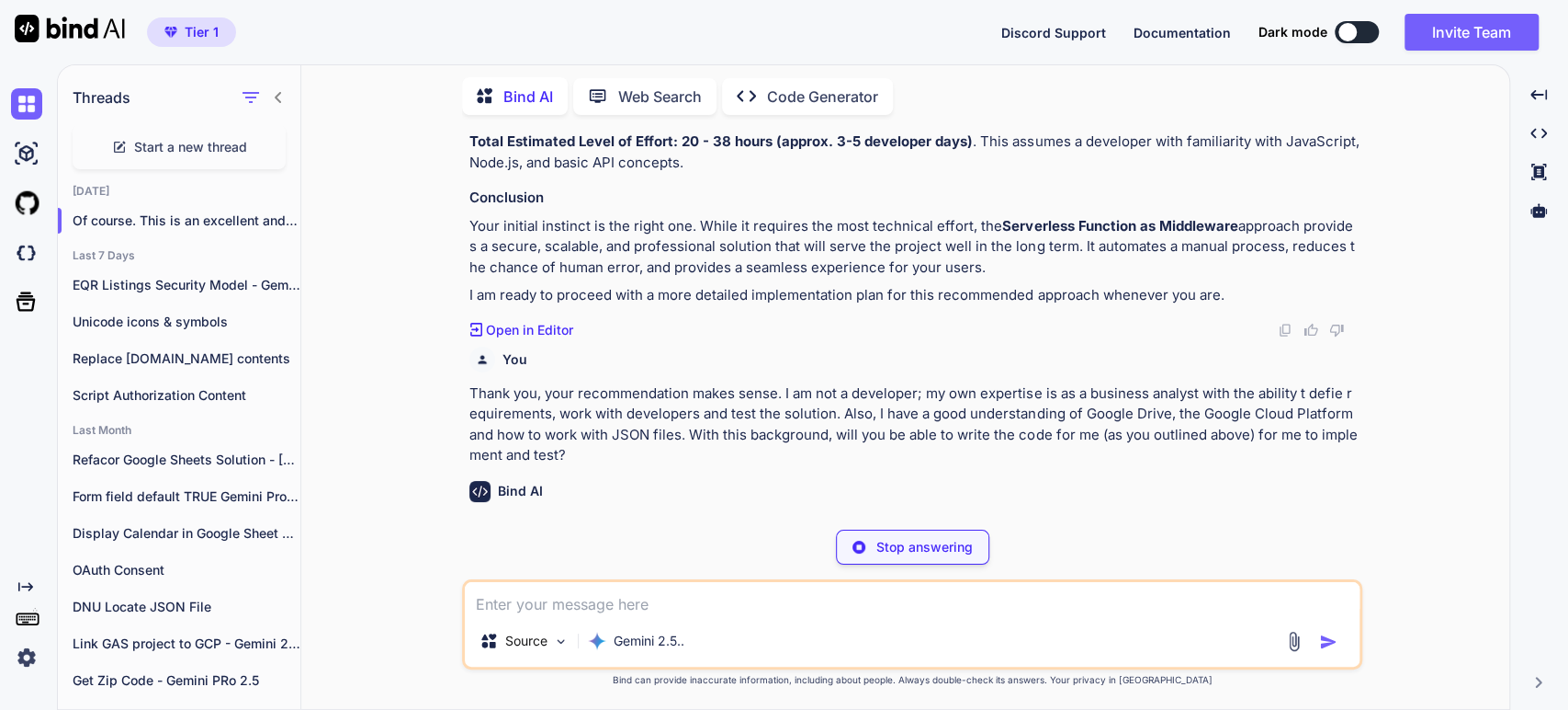
scroll to position [3408, 0]
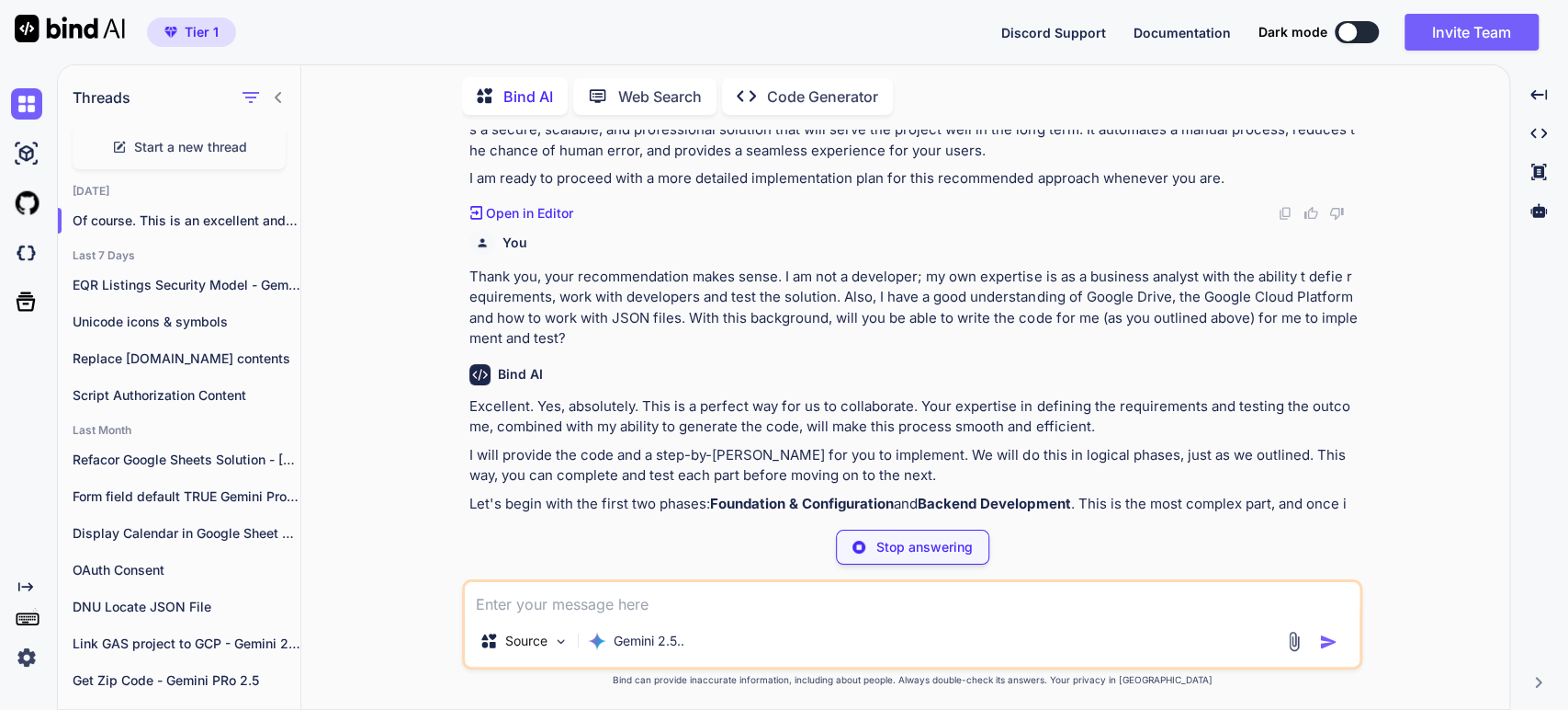
click at [762, 459] on p "I will provide the code and a step-by-[PERSON_NAME] for you to implement. We wi…" at bounding box center [914, 466] width 890 height 42
click at [924, 449] on p "I will provide the code and a step-by-[PERSON_NAME] for you to implement. We wi…" at bounding box center [914, 466] width 890 height 42
click at [716, 500] on strong "Foundation & Configuration" at bounding box center [802, 503] width 184 height 17
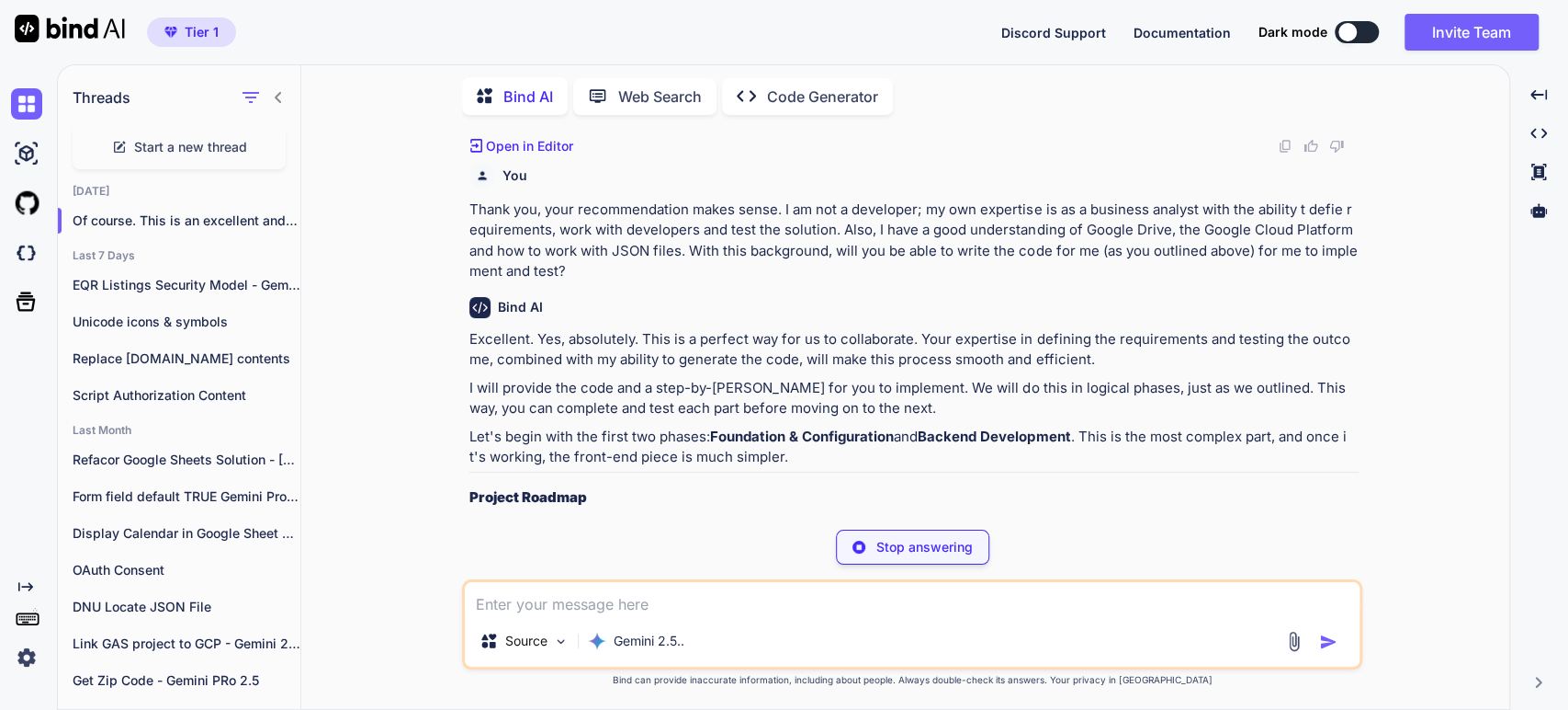
scroll to position [3510, 0]
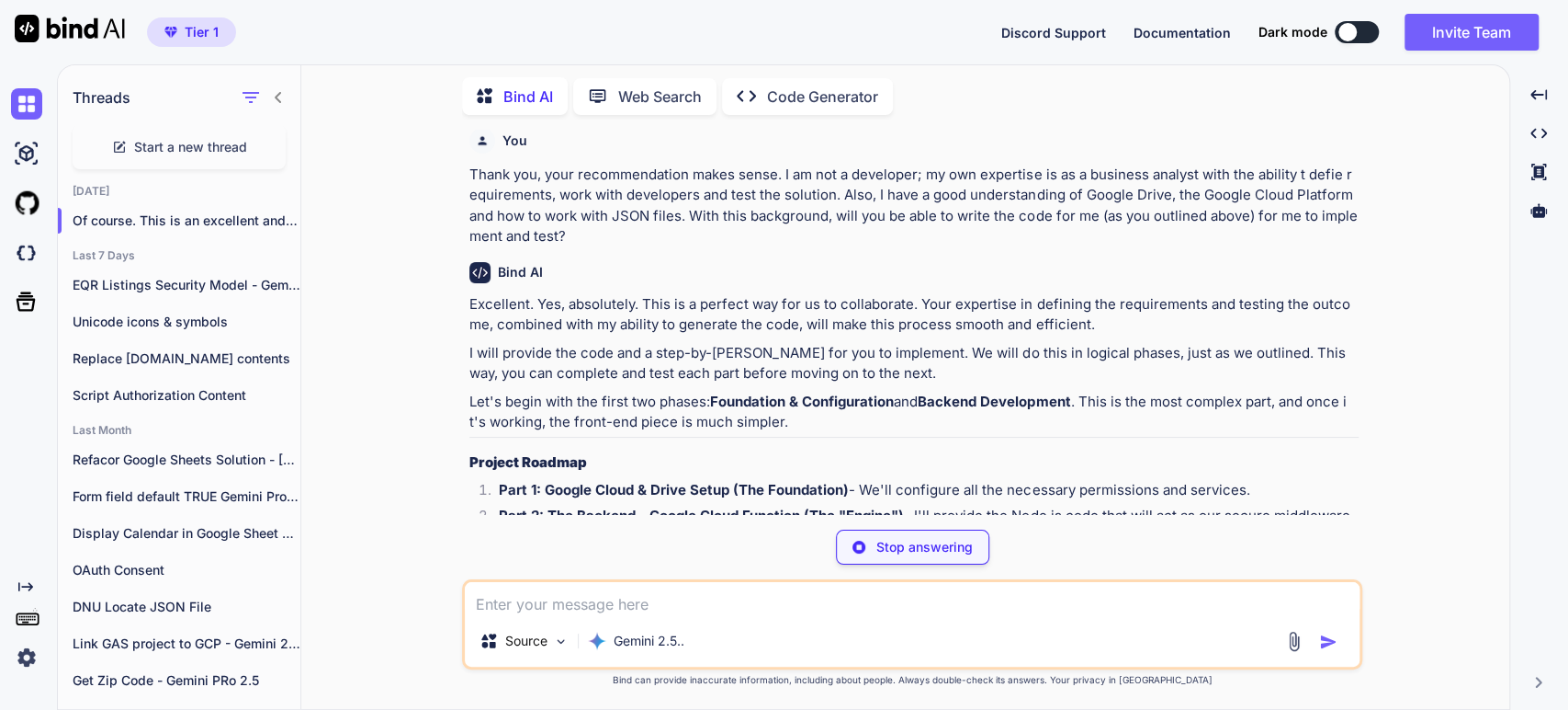
click at [811, 412] on p "Let's begin with the first two phases: Foundation & Configuration and Backend D…" at bounding box center [914, 413] width 890 height 42
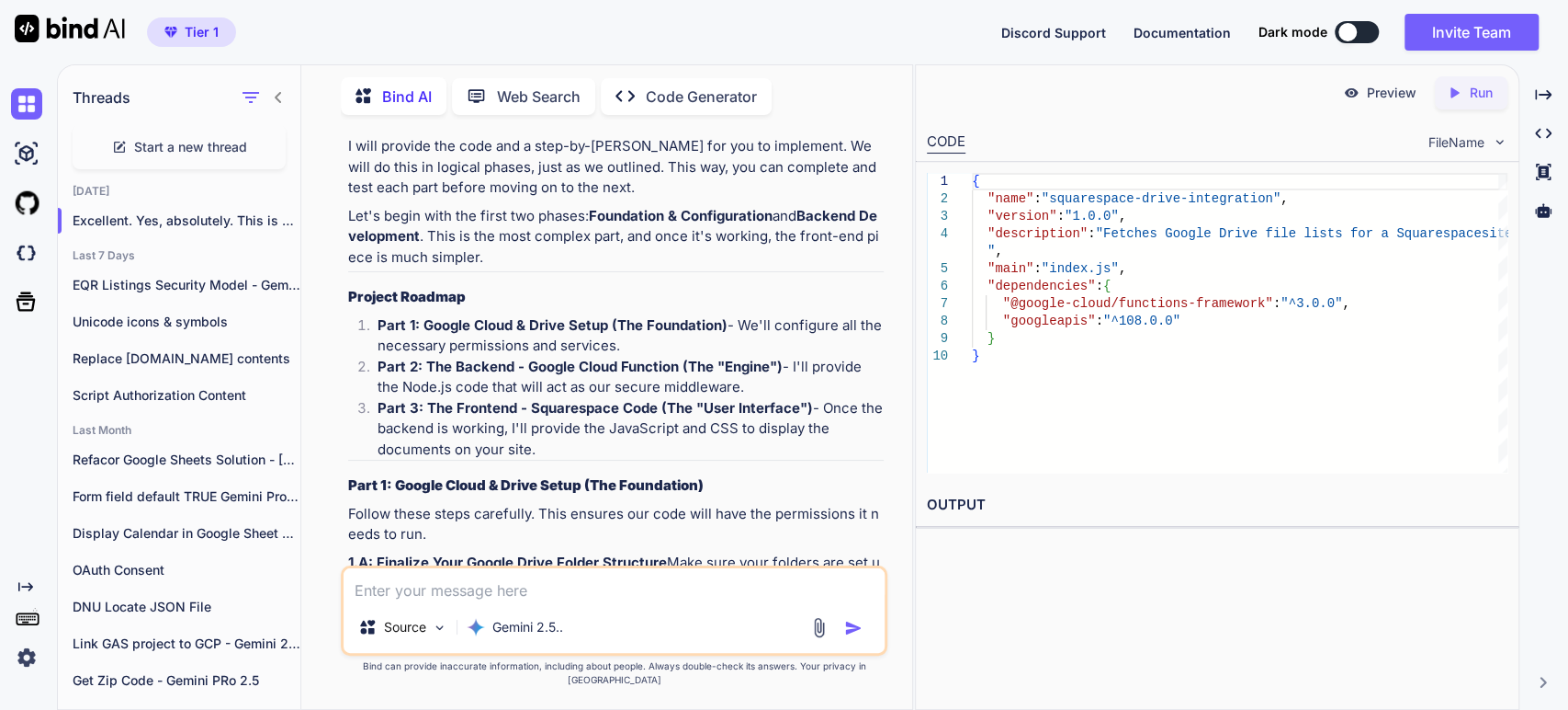
scroll to position [5083, 0]
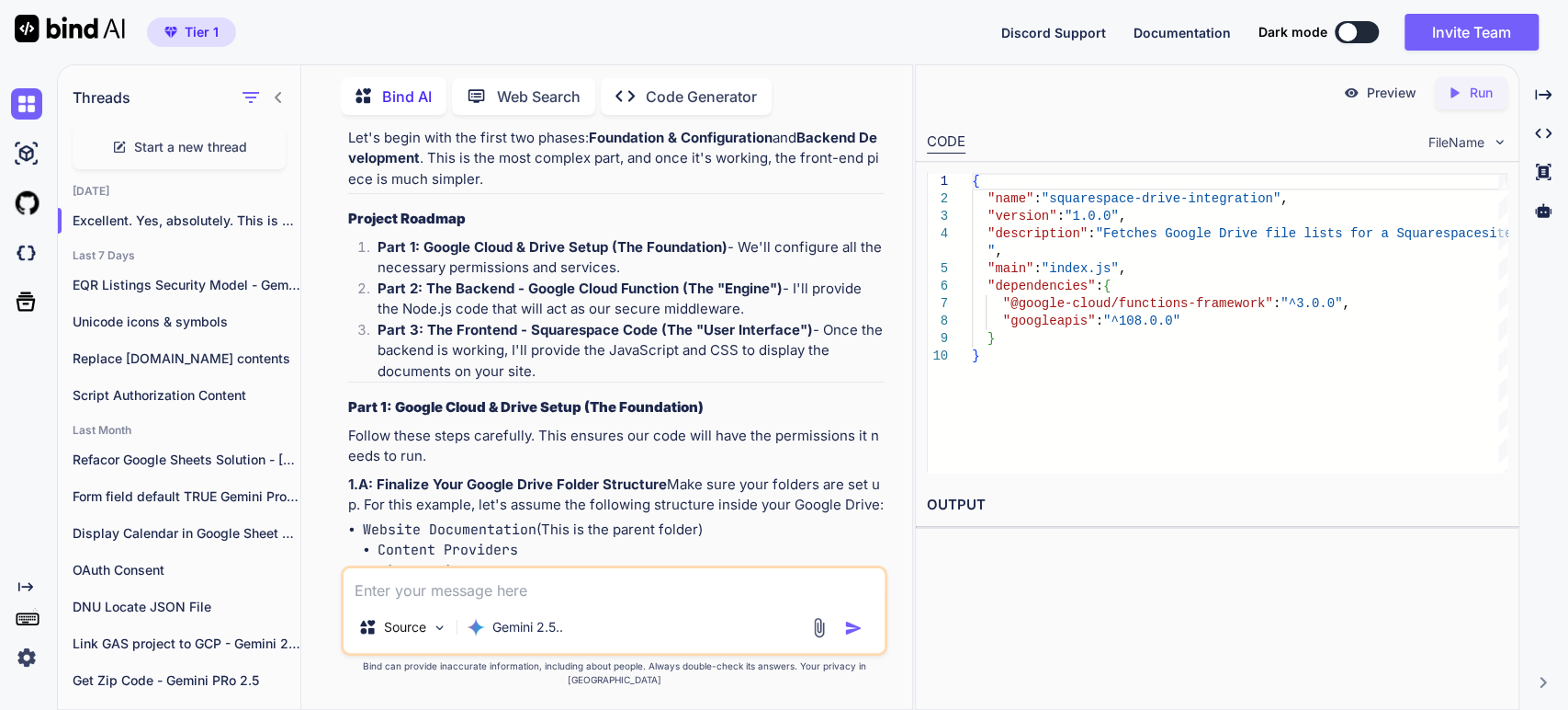
click at [598, 425] on p "Follow these steps carefully. This ensures our code will have the permissions i…" at bounding box center [616, 446] width 536 height 42
click at [727, 425] on p "Follow these steps carefully. This ensures our code will have the permissions i…" at bounding box center [616, 446] width 536 height 42
click at [427, 476] on strong "1.A: Finalize Your Google Drive Folder Structure" at bounding box center [507, 484] width 319 height 17
click at [573, 476] on strong "1.A: Finalize Your Google Drive Folder Structure" at bounding box center [507, 484] width 319 height 17
click at [538, 475] on p "1.A: Finalize Your Google Drive Folder Structure Make sure your folders are set…" at bounding box center [616, 495] width 536 height 42
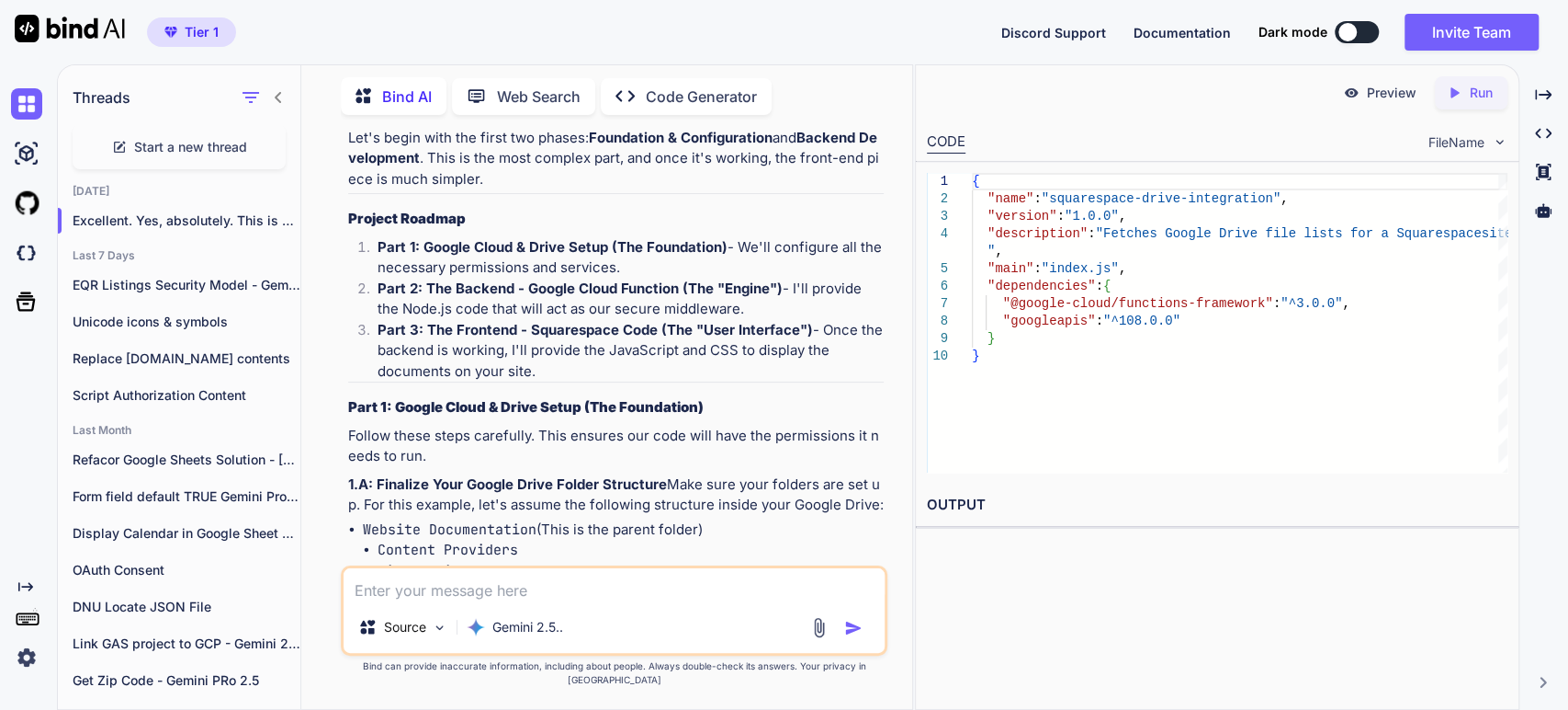
click at [680, 475] on p "1.A: Finalize Your Google Drive Folder Structure Make sure your folders are set…" at bounding box center [616, 495] width 536 height 42
click at [509, 475] on p "1.A: Finalize Your Google Drive Folder Structure Make sure your folders are set…" at bounding box center [616, 495] width 536 height 42
click at [400, 520] on code "Website Documentation" at bounding box center [450, 529] width 174 height 18
click at [613, 540] on li "Content Providers" at bounding box center [631, 551] width 507 height 21
click at [621, 519] on li "Website Documentation (This is the parent folder) Content Providers Site Admins…" at bounding box center [623, 570] width 521 height 103
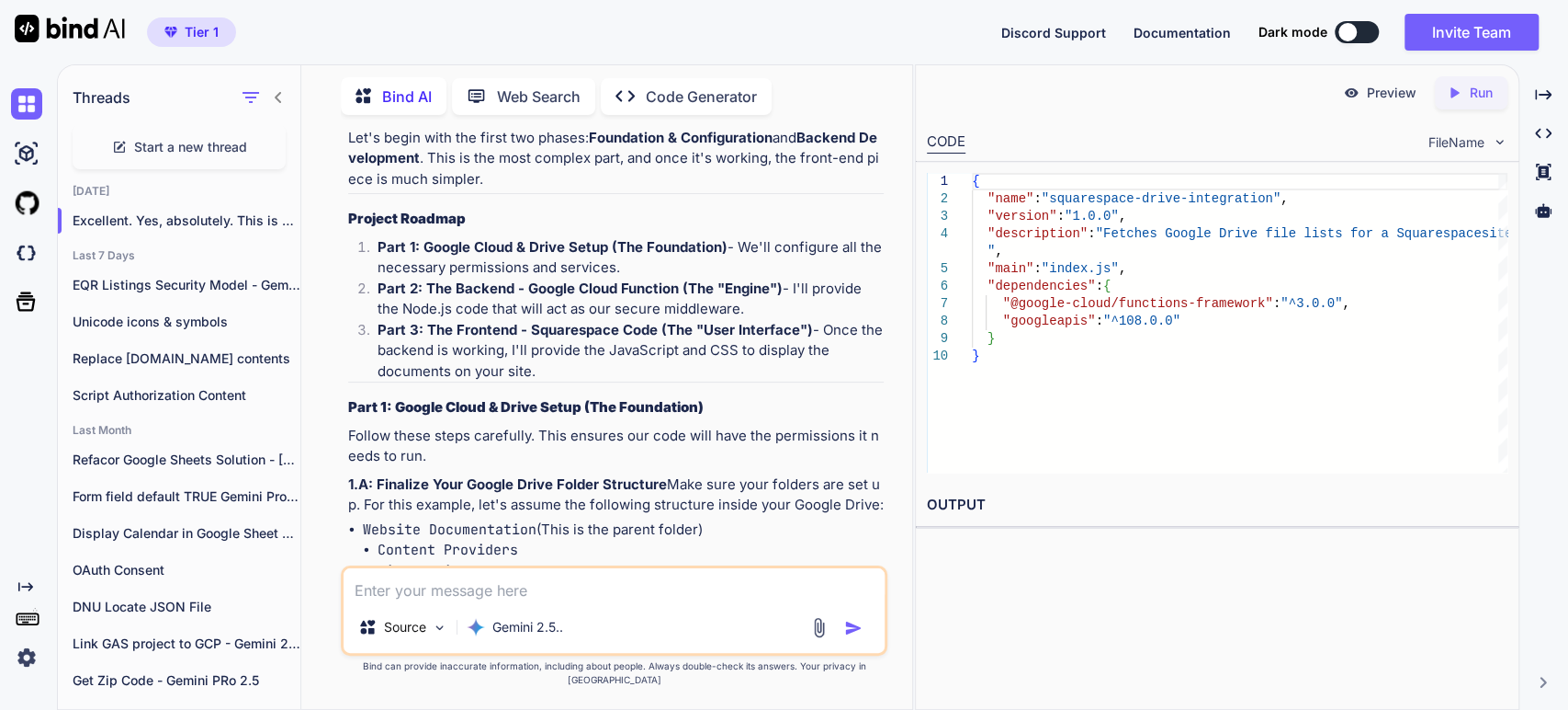
click at [426, 540] on code "Content Providers" at bounding box center [448, 549] width 140 height 18
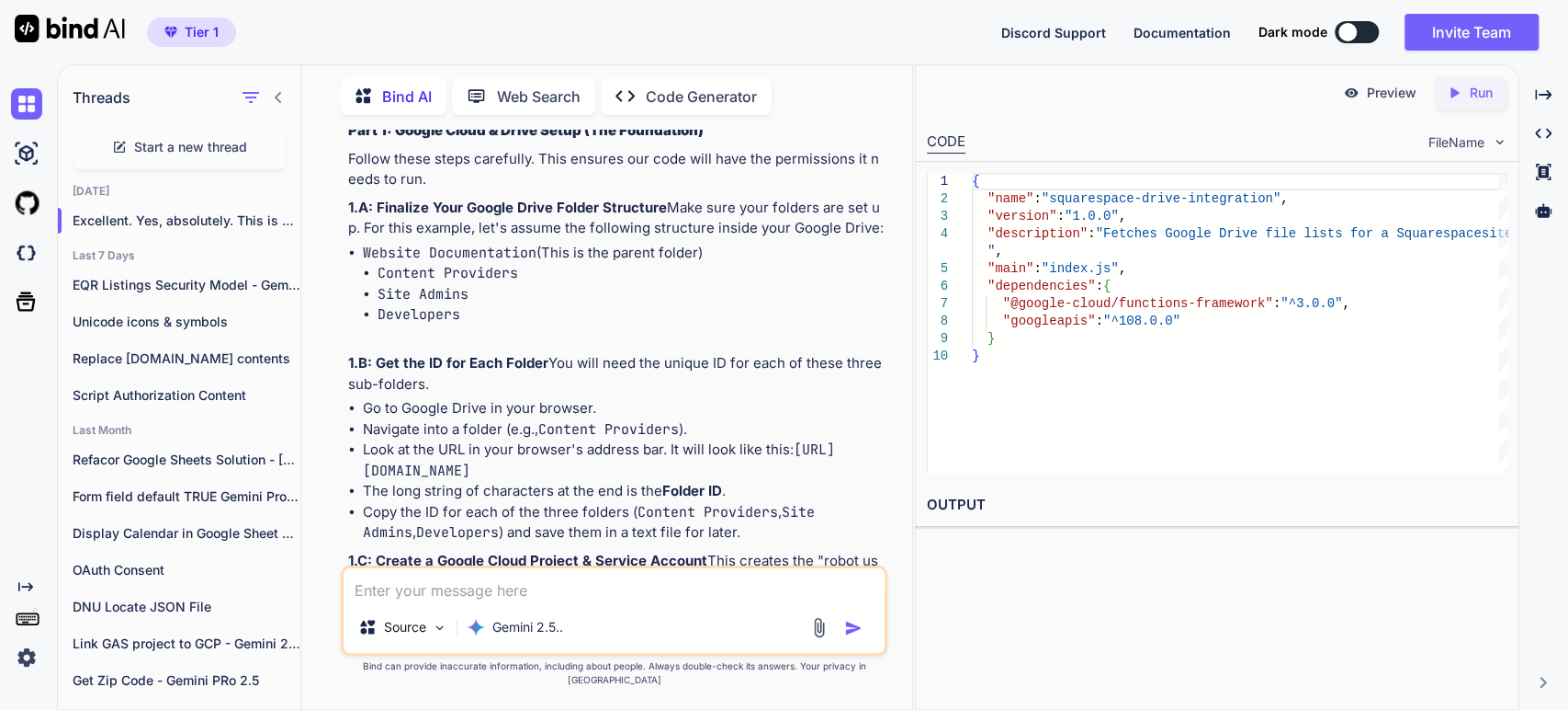
scroll to position [5390, 0]
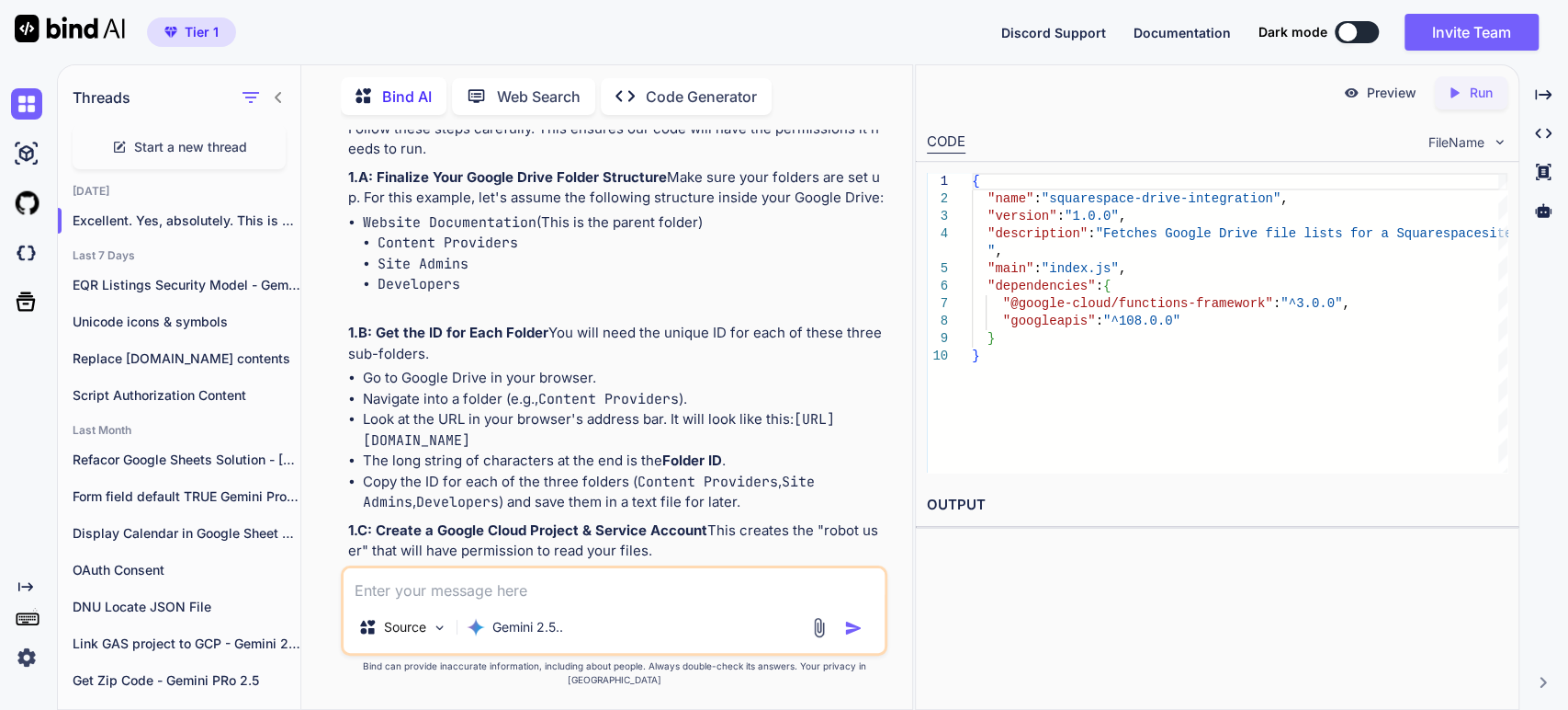
click at [392, 324] on strong "1.B: Get the ID for Each Folder" at bounding box center [448, 332] width 200 height 17
click at [469, 323] on p "1.B: Get the ID for Each Folder You will need the unique ID for each of these t…" at bounding box center [616, 344] width 536 height 42
click at [467, 367] on li "Go to Google Drive in your browser." at bounding box center [623, 378] width 521 height 21
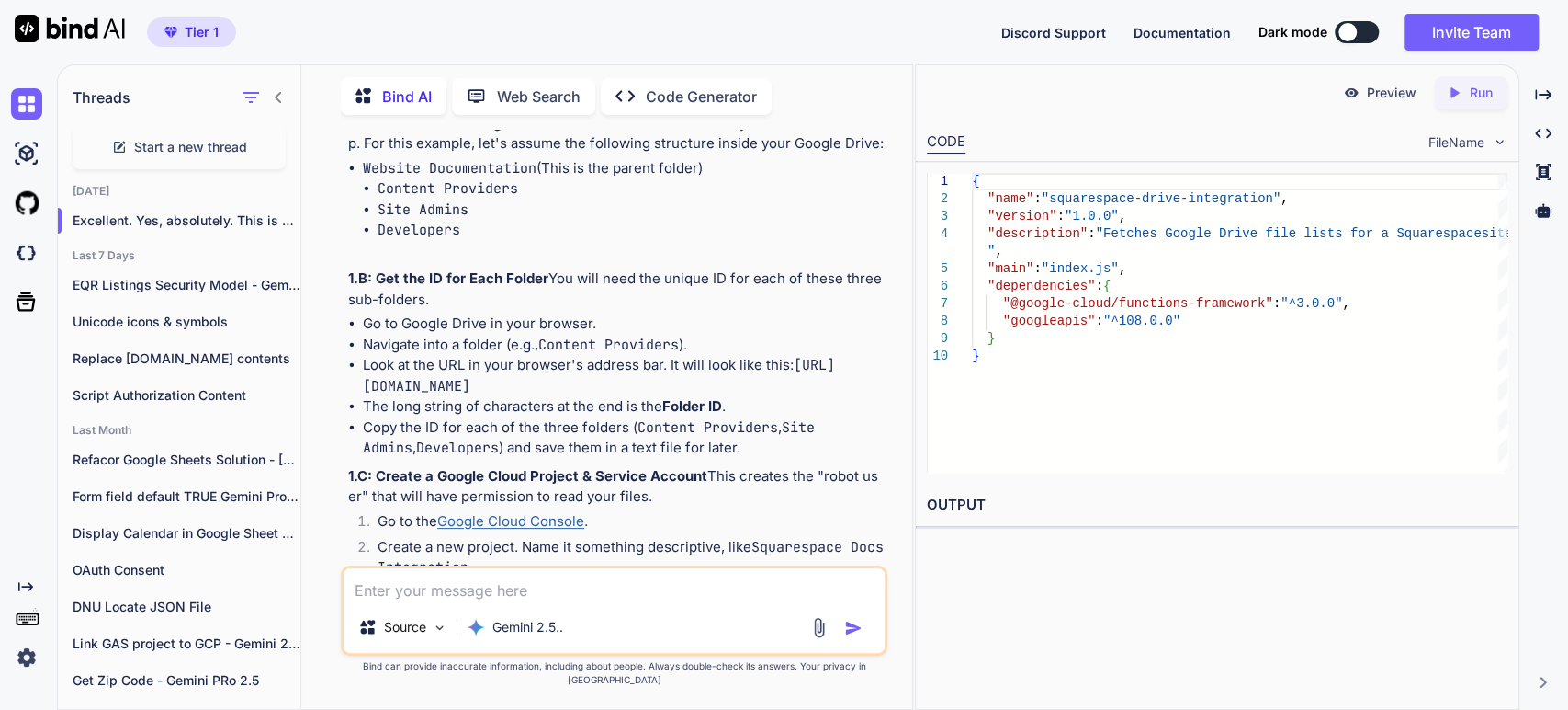
scroll to position [5492, 0]
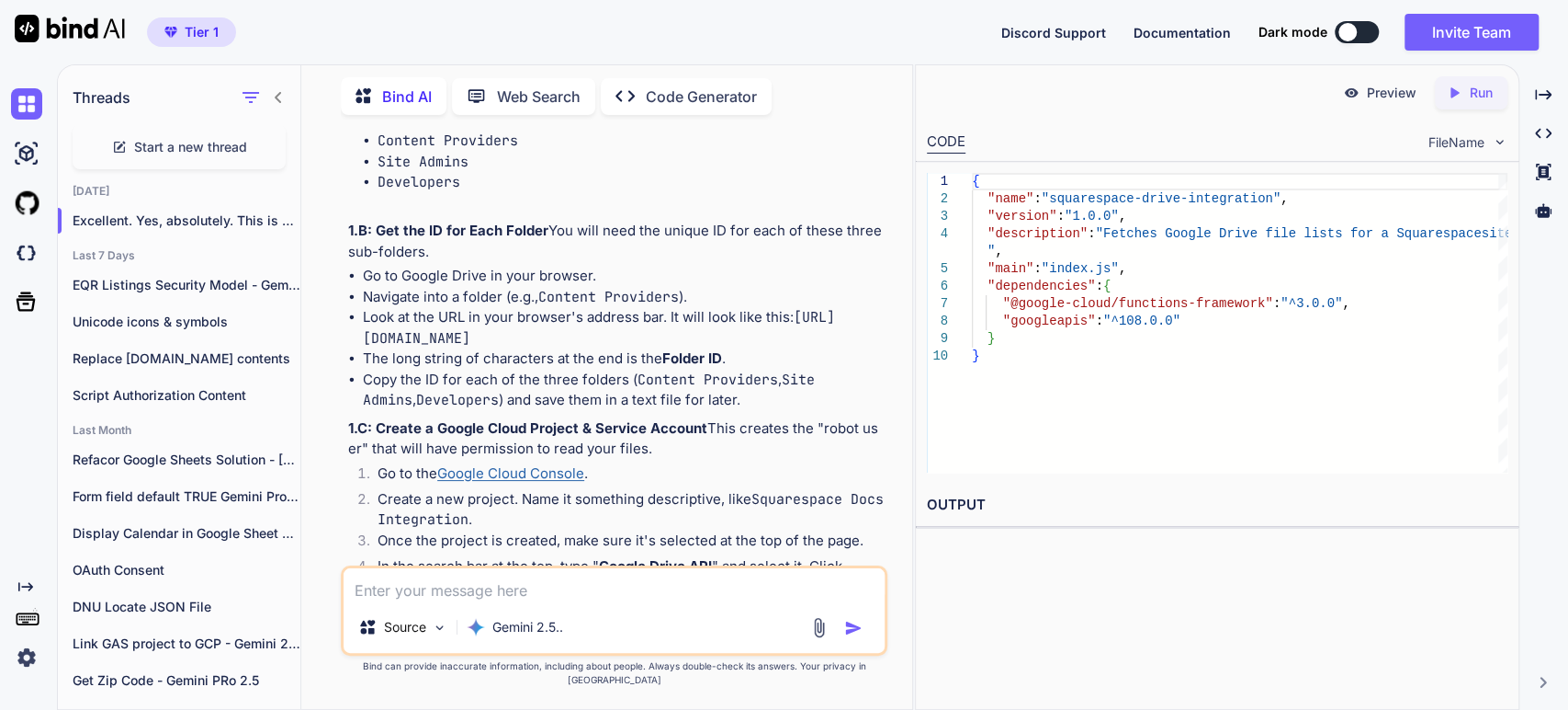
click at [452, 419] on p "1.C: Create a Google Cloud Project & Service Account This creates the "robot us…" at bounding box center [616, 439] width 536 height 42
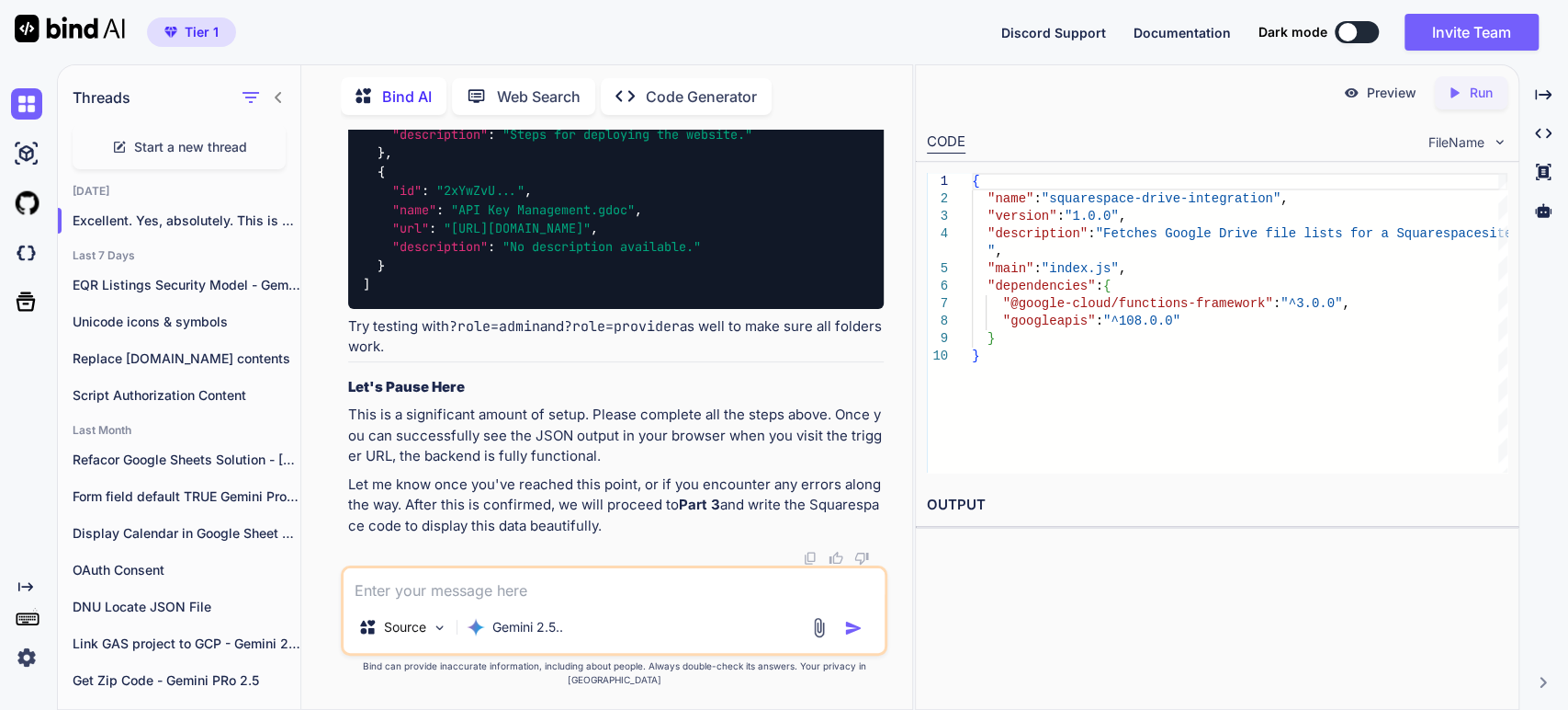
scroll to position [9524, 0]
click at [417, 432] on p "This is a significant amount of setup. Please complete all the steps above. Onc…" at bounding box center [616, 436] width 536 height 63
click at [417, 566] on div at bounding box center [616, 557] width 536 height 14
drag, startPoint x: 406, startPoint y: 595, endPoint x: 416, endPoint y: 591, distance: 10.8
click at [409, 594] on textarea at bounding box center [614, 585] width 541 height 33
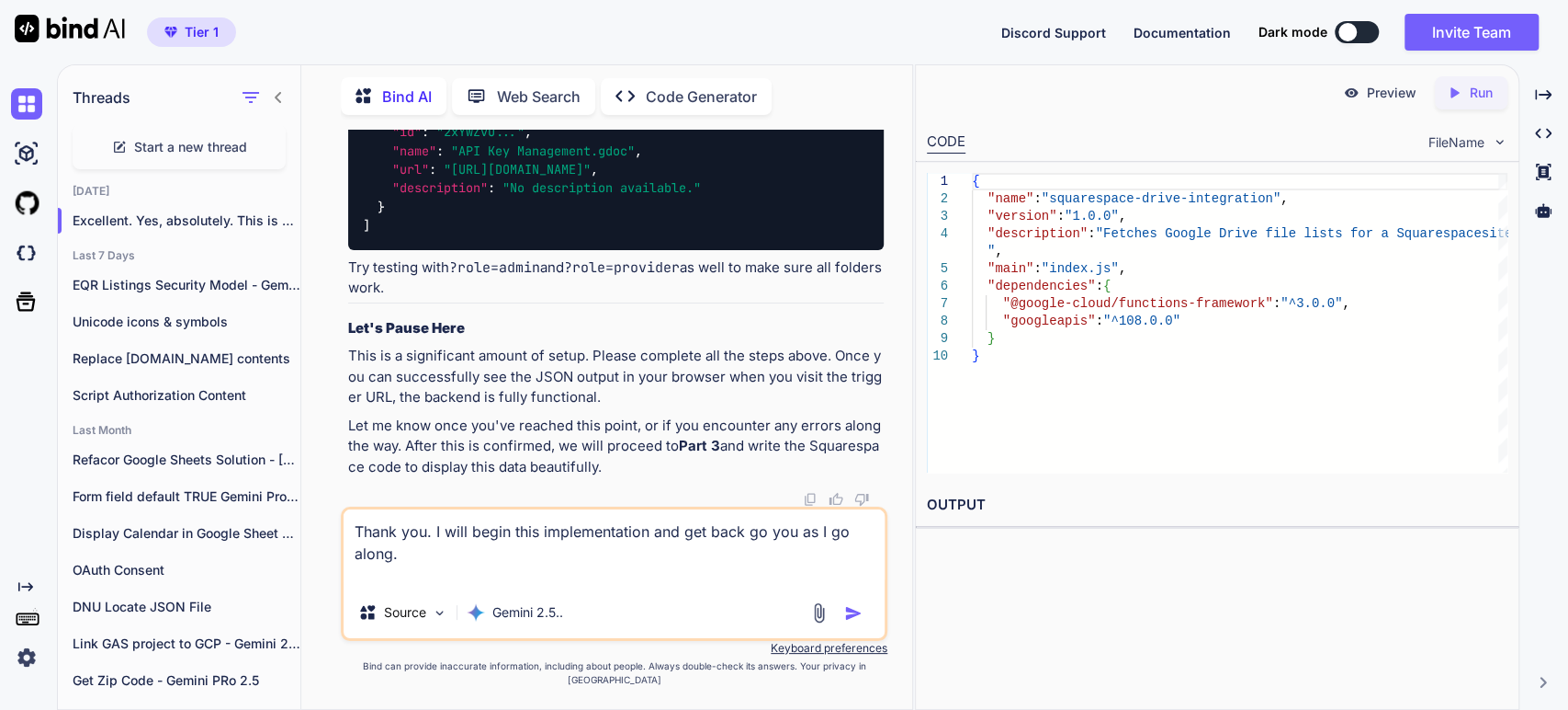
type textarea "Thank you. I will begin this implementation and get back go you as I go along."
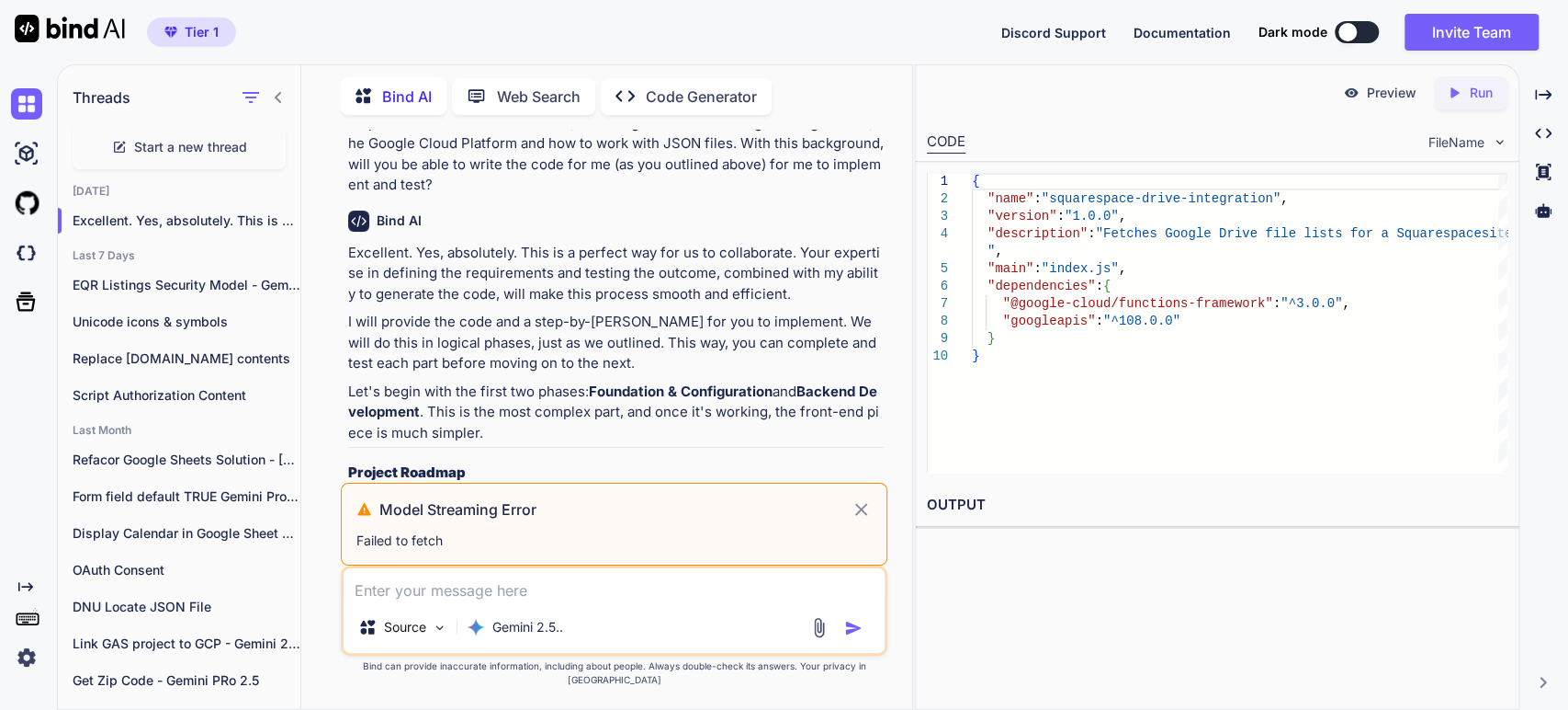
scroll to position [4831, 0]
click at [692, 489] on strong "Part 1: Google Cloud & Drive Setup (The Foundation)" at bounding box center [552, 497] width 350 height 17
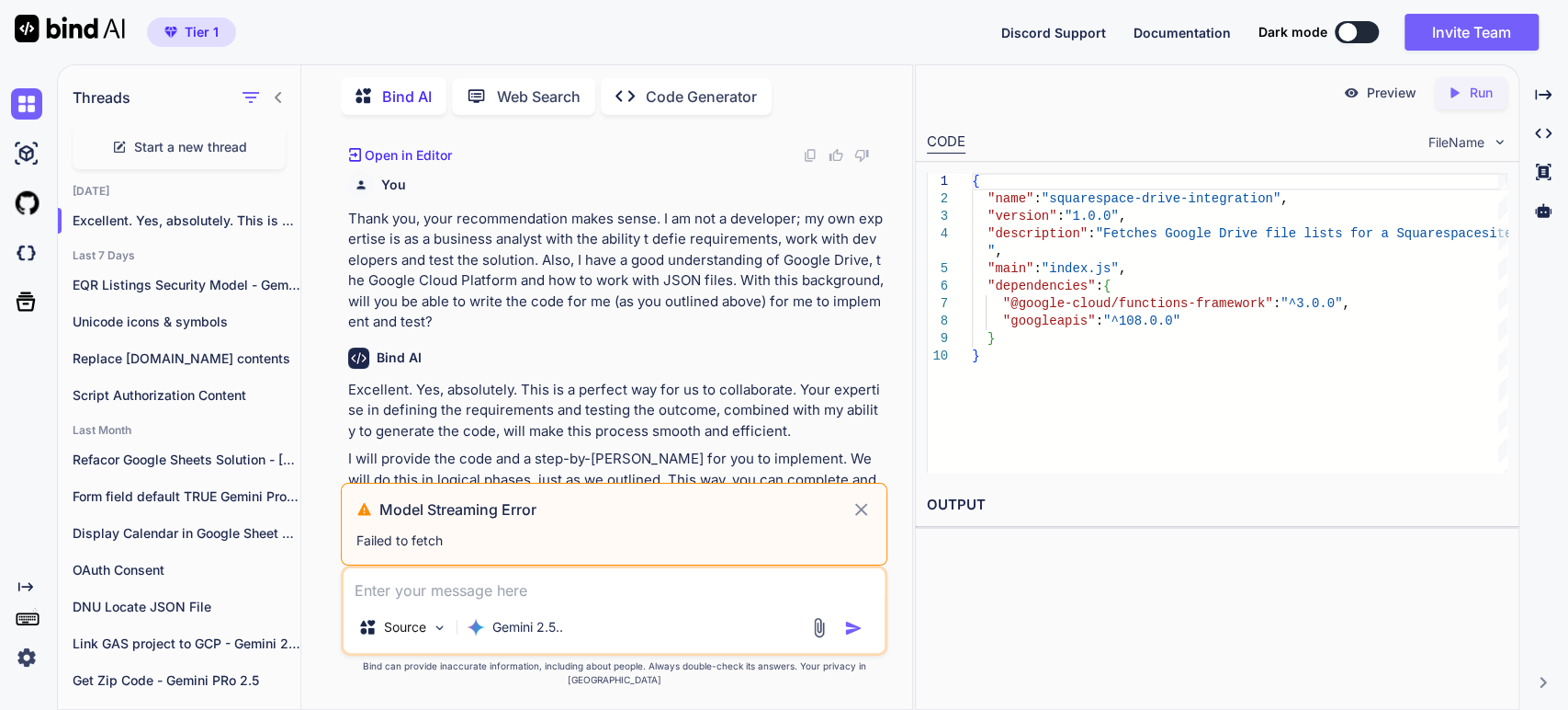
scroll to position [4526, 0]
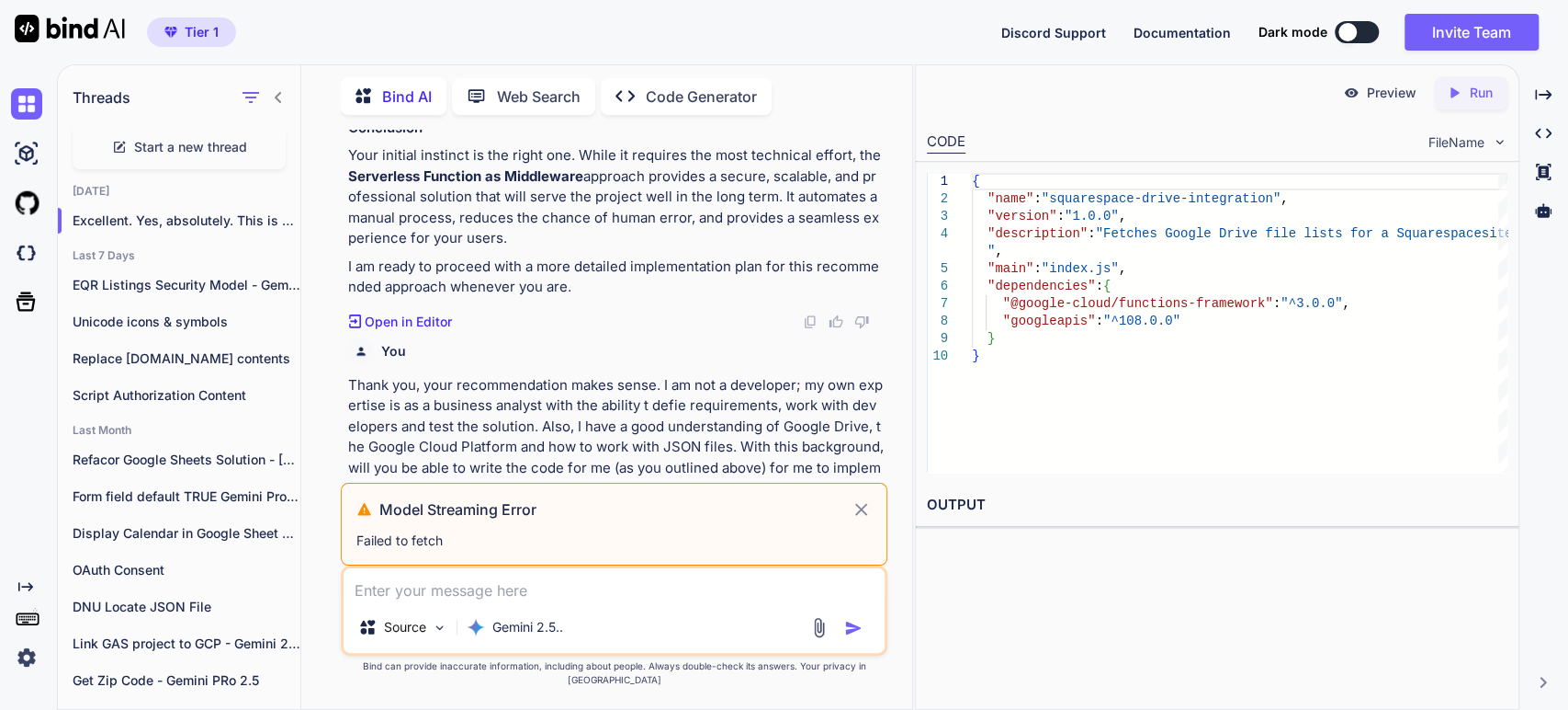
click at [491, 402] on p "Thank you, your recommendation makes sense. I am not a developer; my own expert…" at bounding box center [616, 437] width 536 height 124
click at [1543, 93] on icon "Created with Pixso." at bounding box center [1542, 94] width 16 height 16
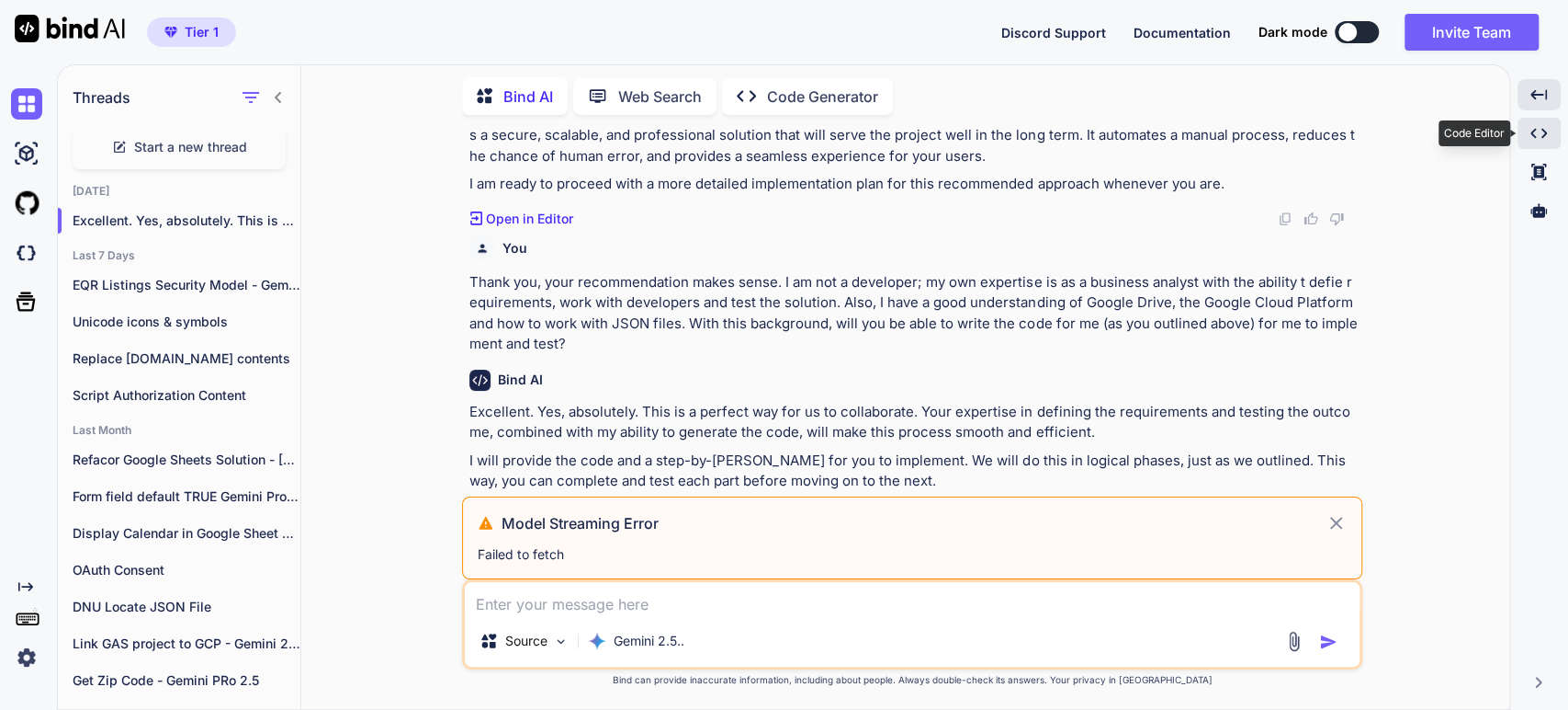
click at [1542, 138] on icon "Created with Pixso." at bounding box center [1539, 133] width 16 height 16
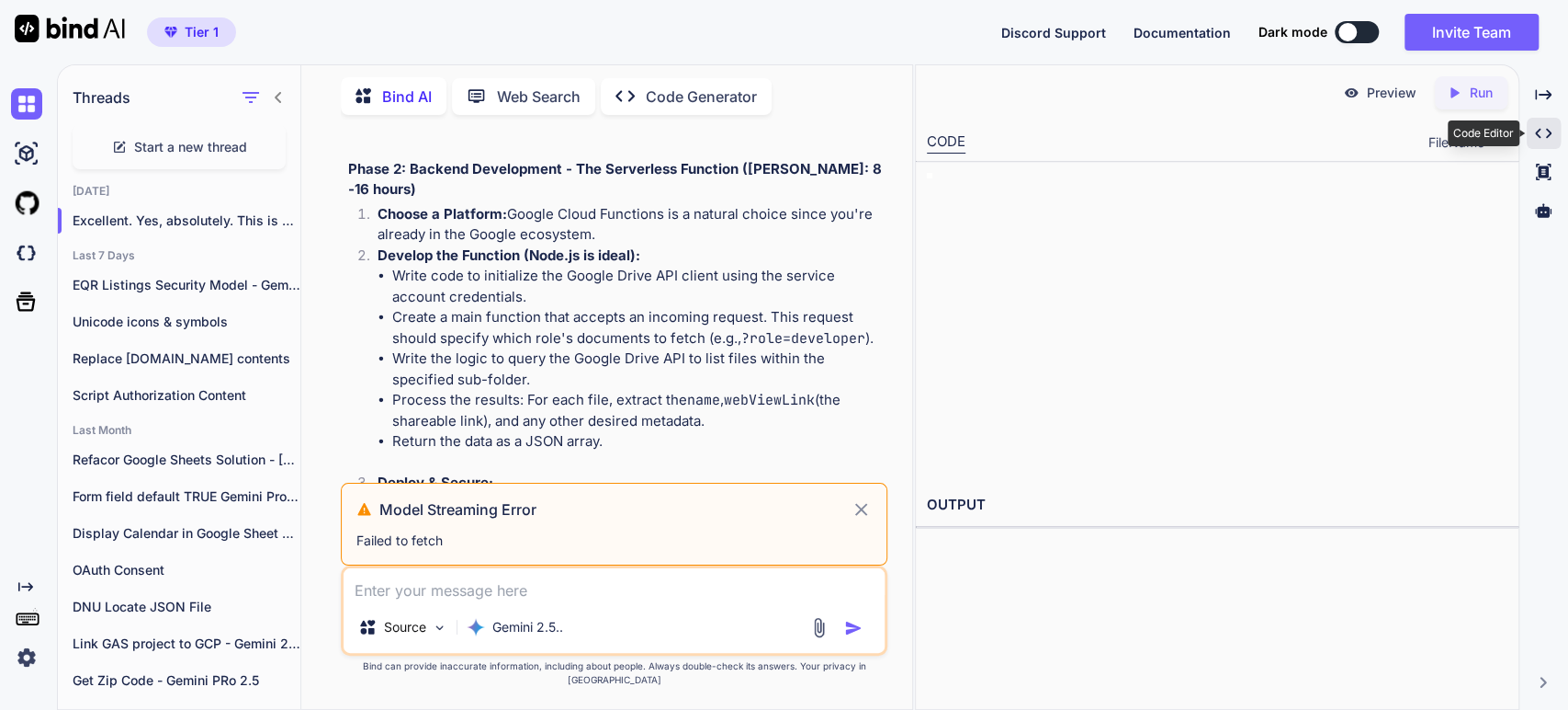
scroll to position [4526, 0]
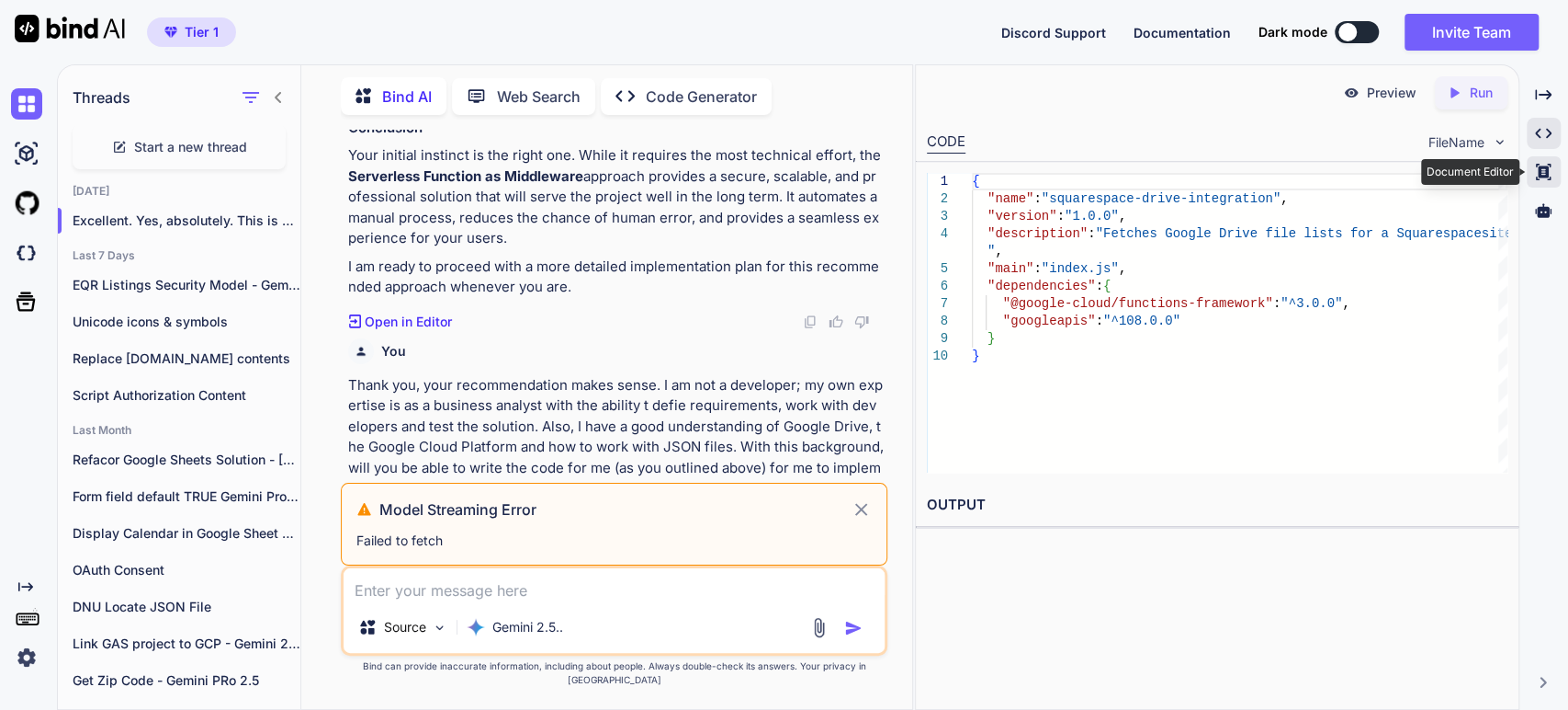
click at [1547, 175] on icon at bounding box center [1542, 171] width 14 height 16
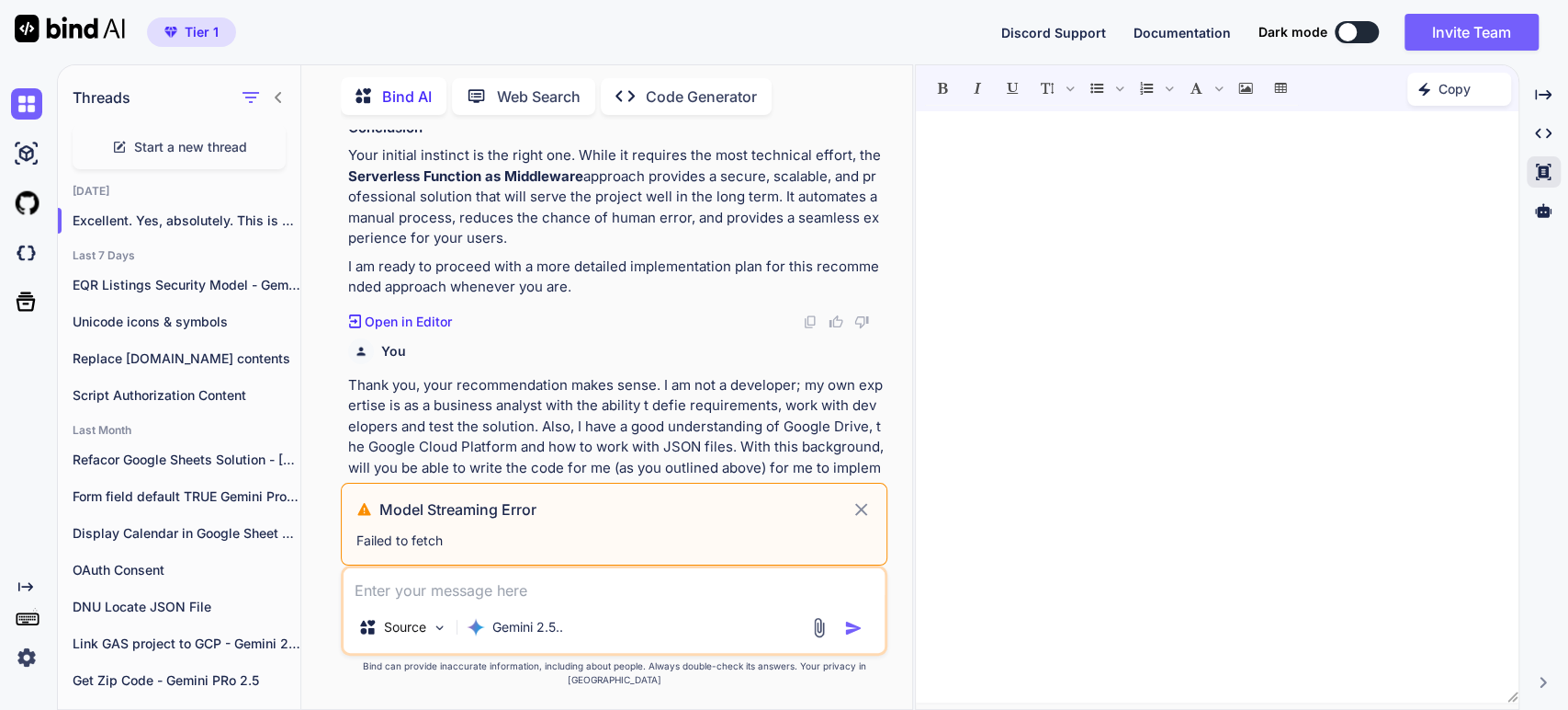
click at [492, 428] on p "Thank you, your recommendation makes sense. I am not a developer; my own expert…" at bounding box center [616, 437] width 536 height 124
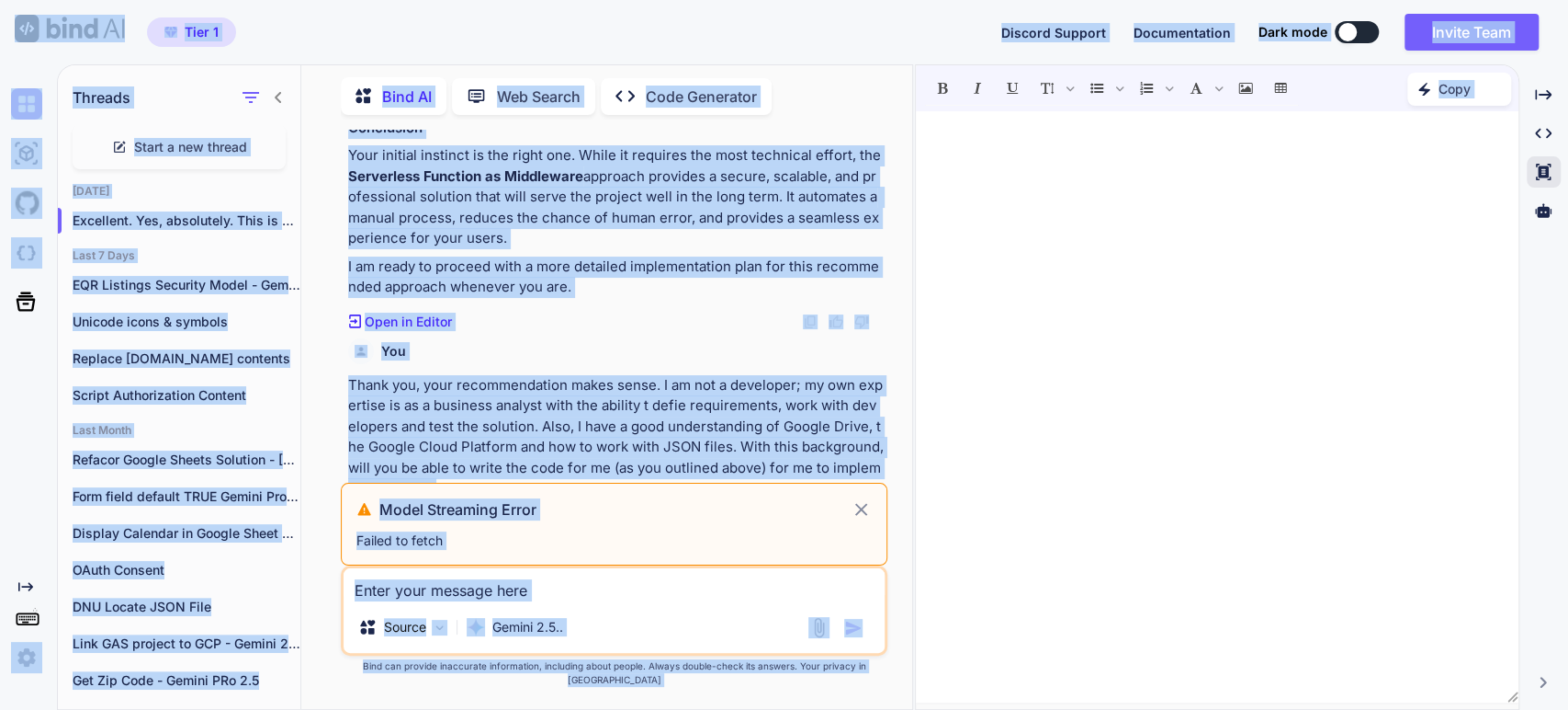
click at [525, 409] on p "Thank you, your recommendation makes sense. I am not a developer; my own expert…" at bounding box center [616, 437] width 536 height 124
click at [506, 375] on p "Thank you, your recommendation makes sense. I am not a developer; my own expert…" at bounding box center [616, 437] width 536 height 124
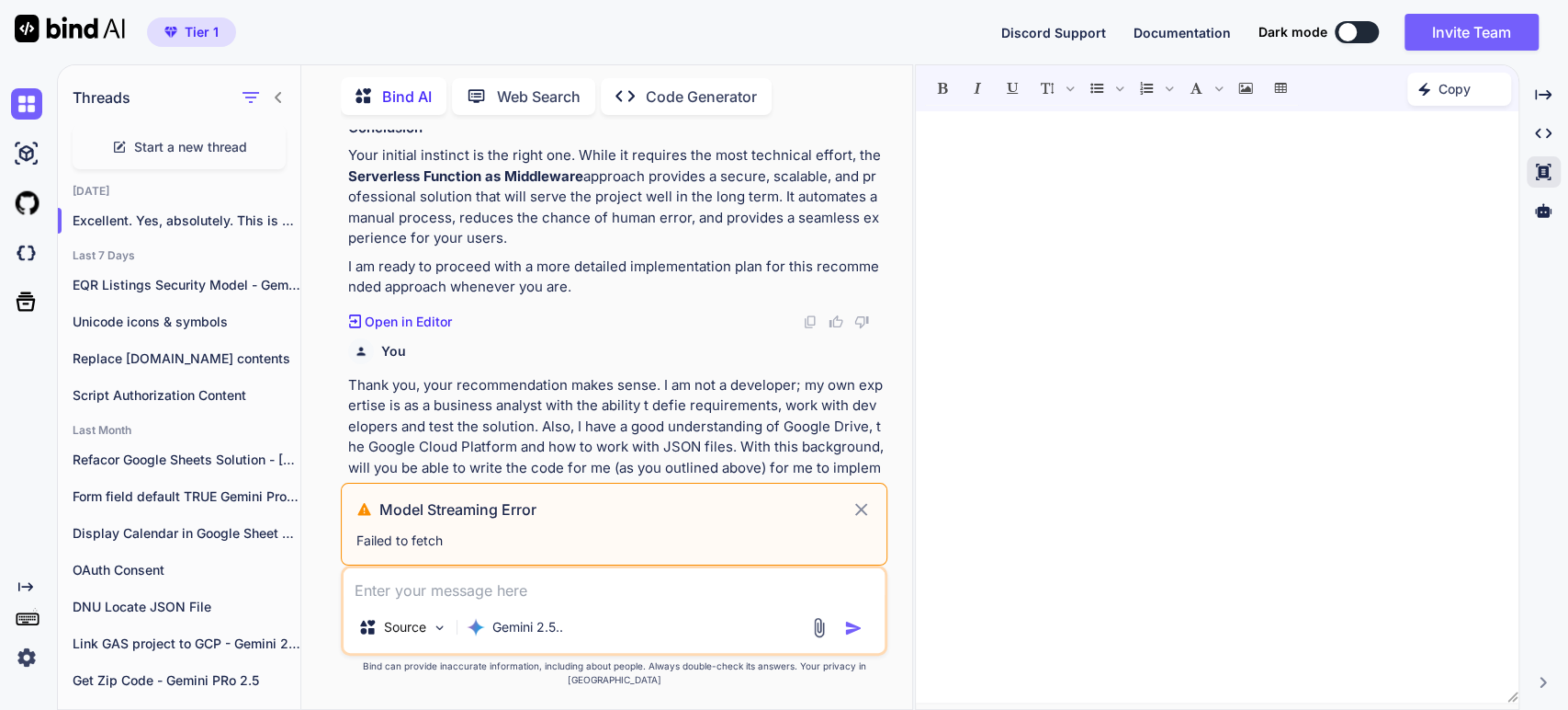
click at [578, 375] on p "Thank you, your recommendation makes sense. I am not a developer; my own expert…" at bounding box center [616, 437] width 536 height 124
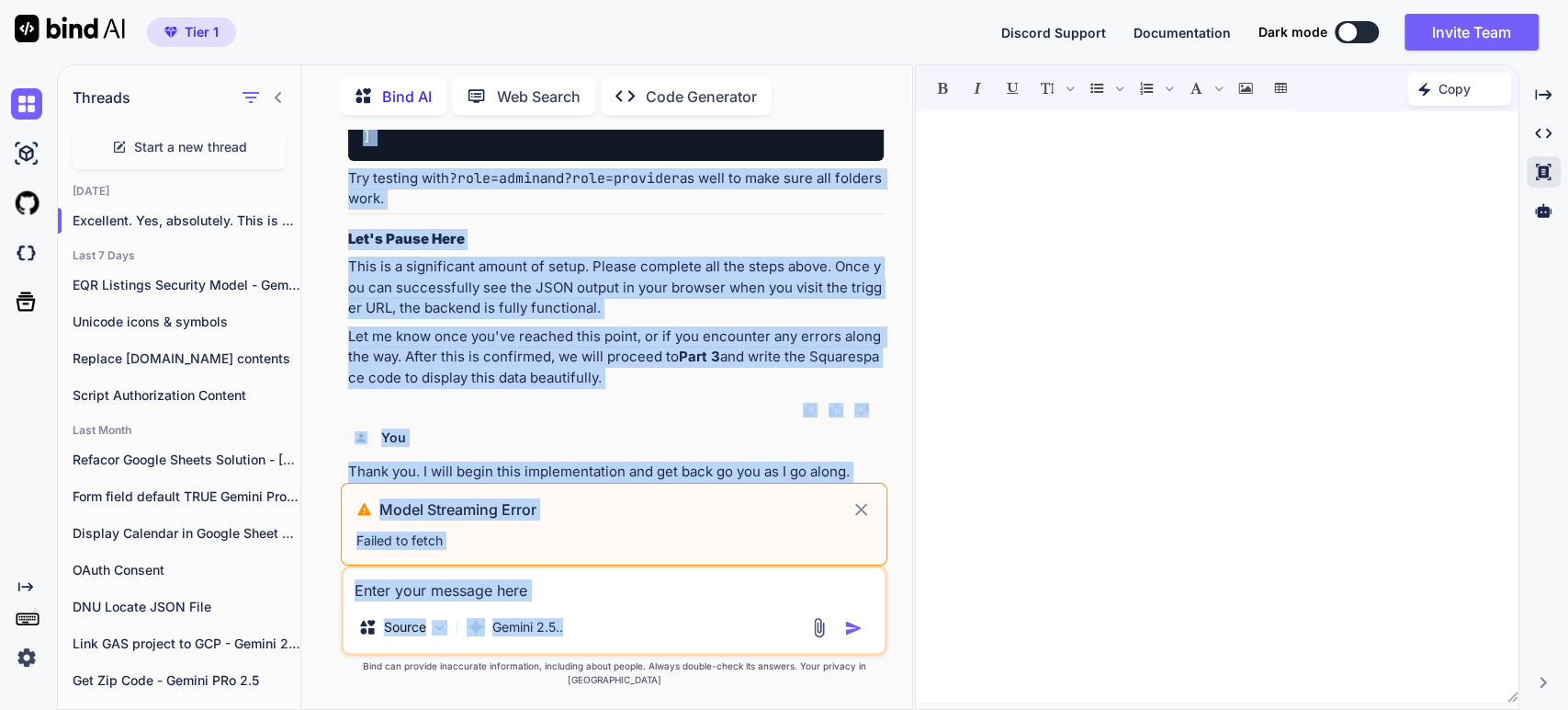
scroll to position [9671, 0]
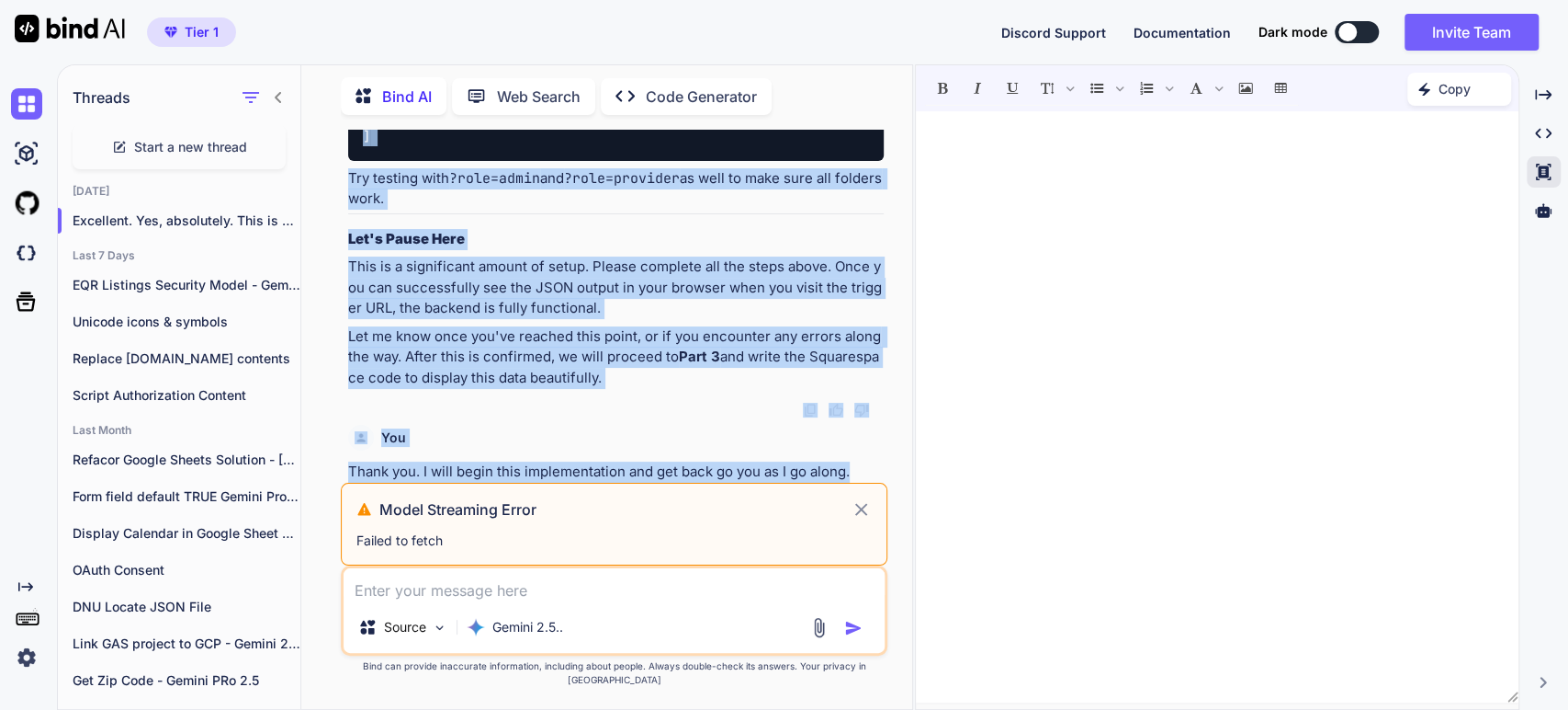
drag, startPoint x: 345, startPoint y: 315, endPoint x: 874, endPoint y: 480, distance: 554.1
click at [874, 480] on div "You Bind AI Of course. This is an excellent and well-defined project. Your prop…" at bounding box center [616, 307] width 543 height 353
copy div "Thank you, your recommendation makes sense. I am not a developer; my own expert…"
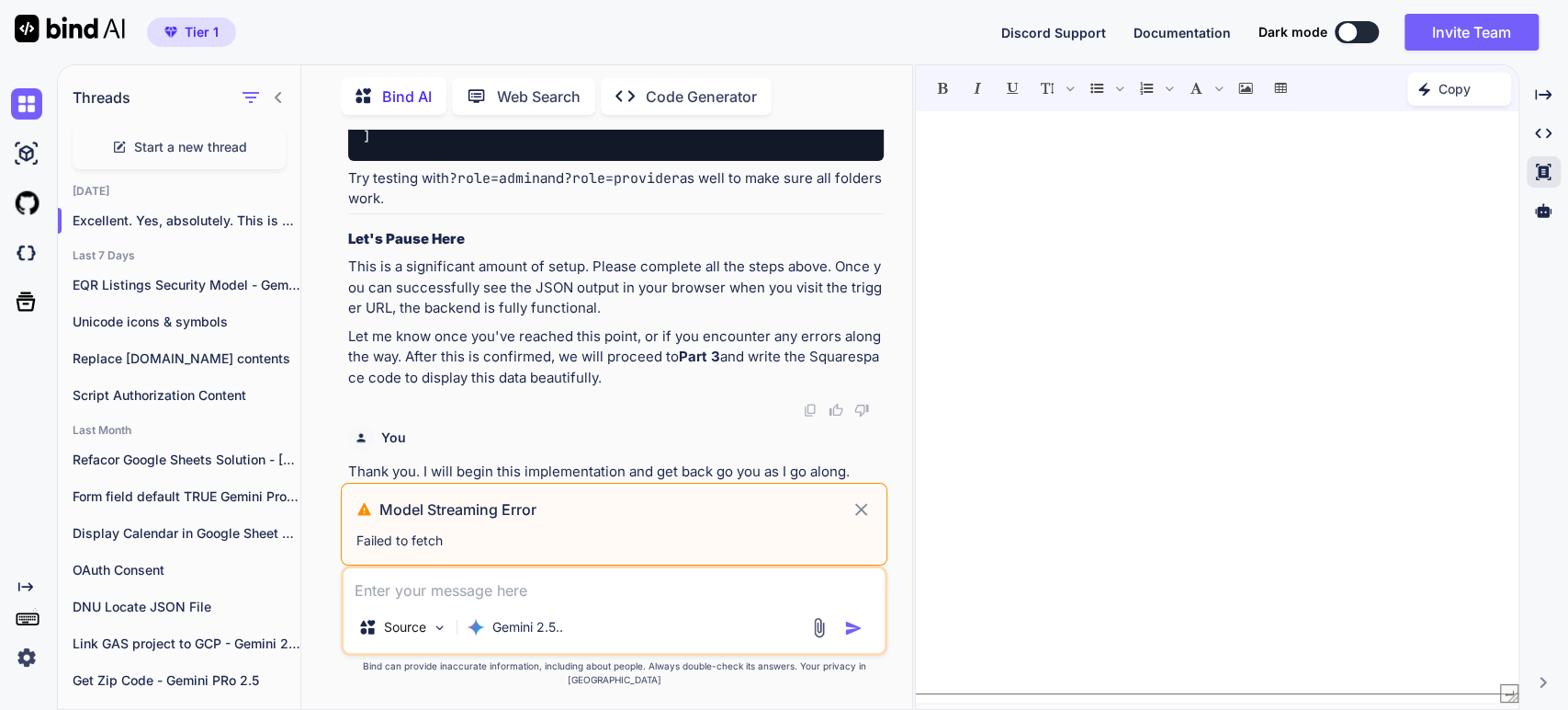
click at [1281, 303] on div at bounding box center [1217, 406] width 602 height 572
click at [1061, 234] on div at bounding box center [1217, 406] width 602 height 572
click at [559, 299] on p "This is a significant amount of setup. Please complete all the steps above. Onc…" at bounding box center [616, 288] width 536 height 63
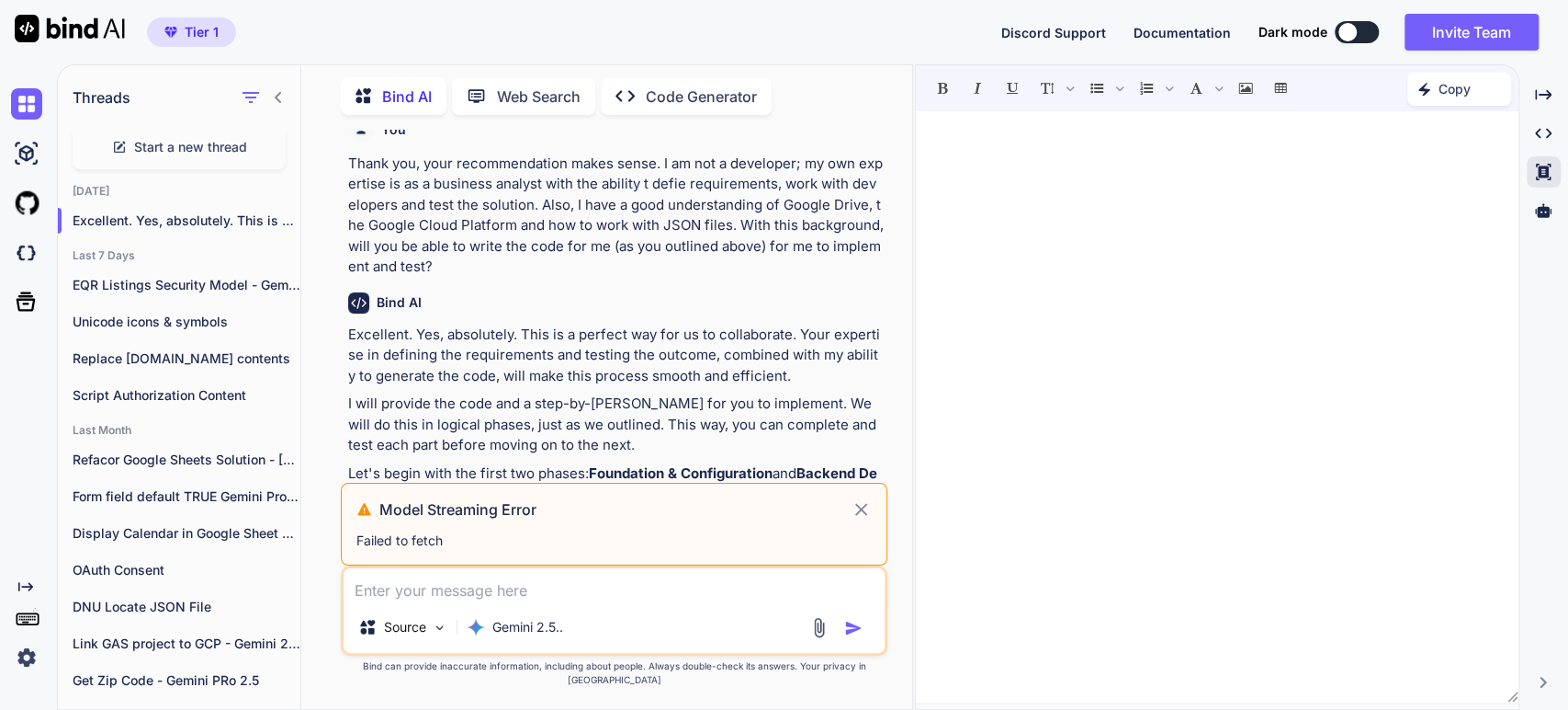
scroll to position [4768, 0]
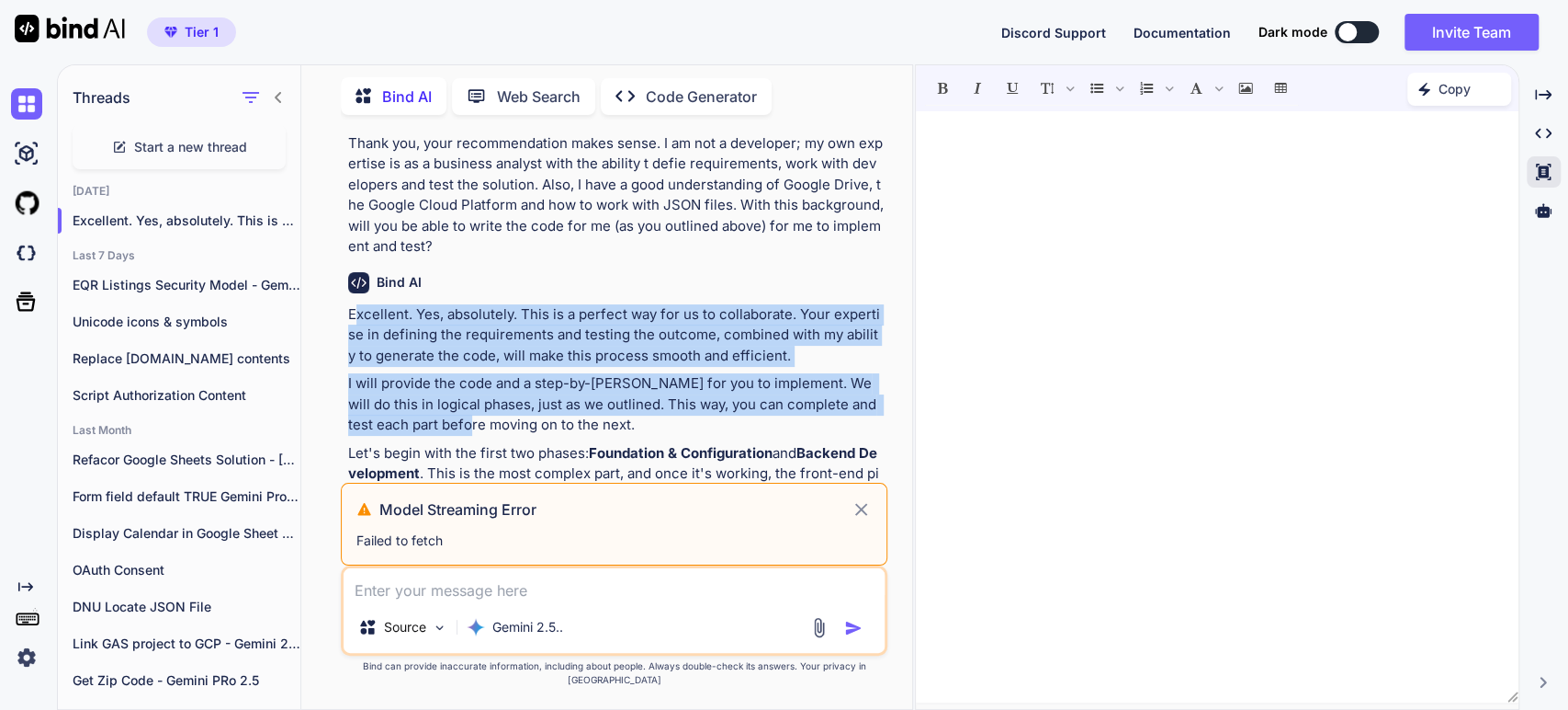
drag, startPoint x: 354, startPoint y: 248, endPoint x: 434, endPoint y: 355, distance: 133.6
drag, startPoint x: 347, startPoint y: 254, endPoint x: 430, endPoint y: 362, distance: 136.2
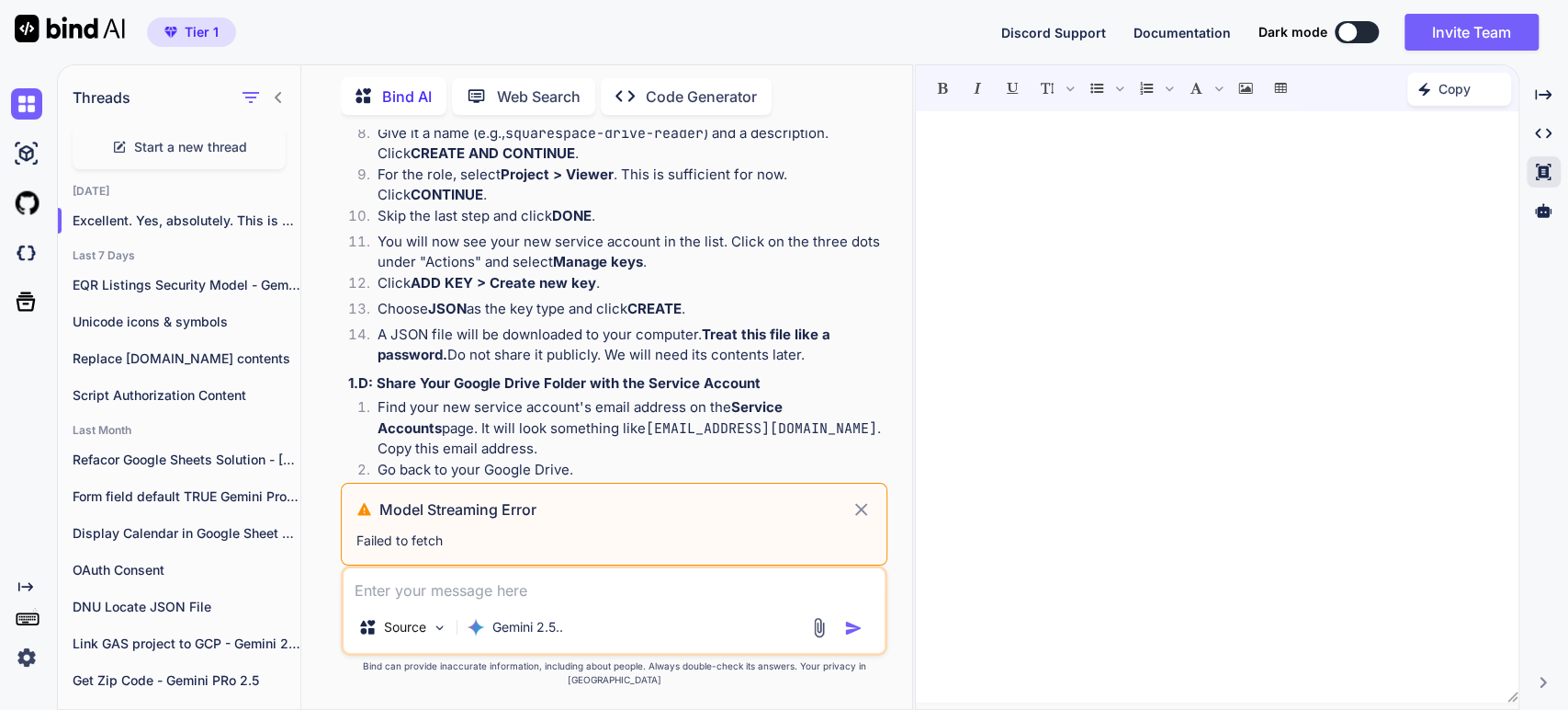
scroll to position [6198, 0]
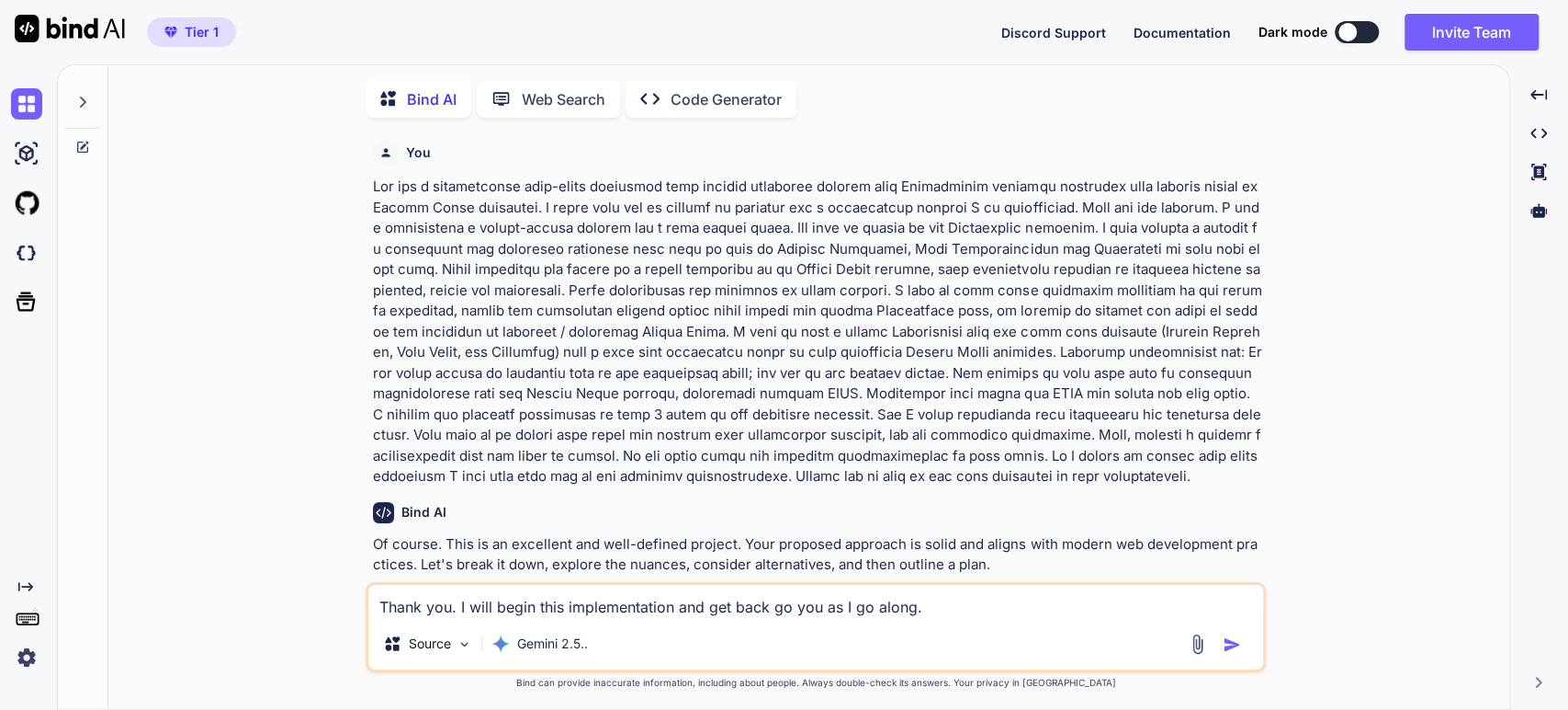
scroll to position [7, 0]
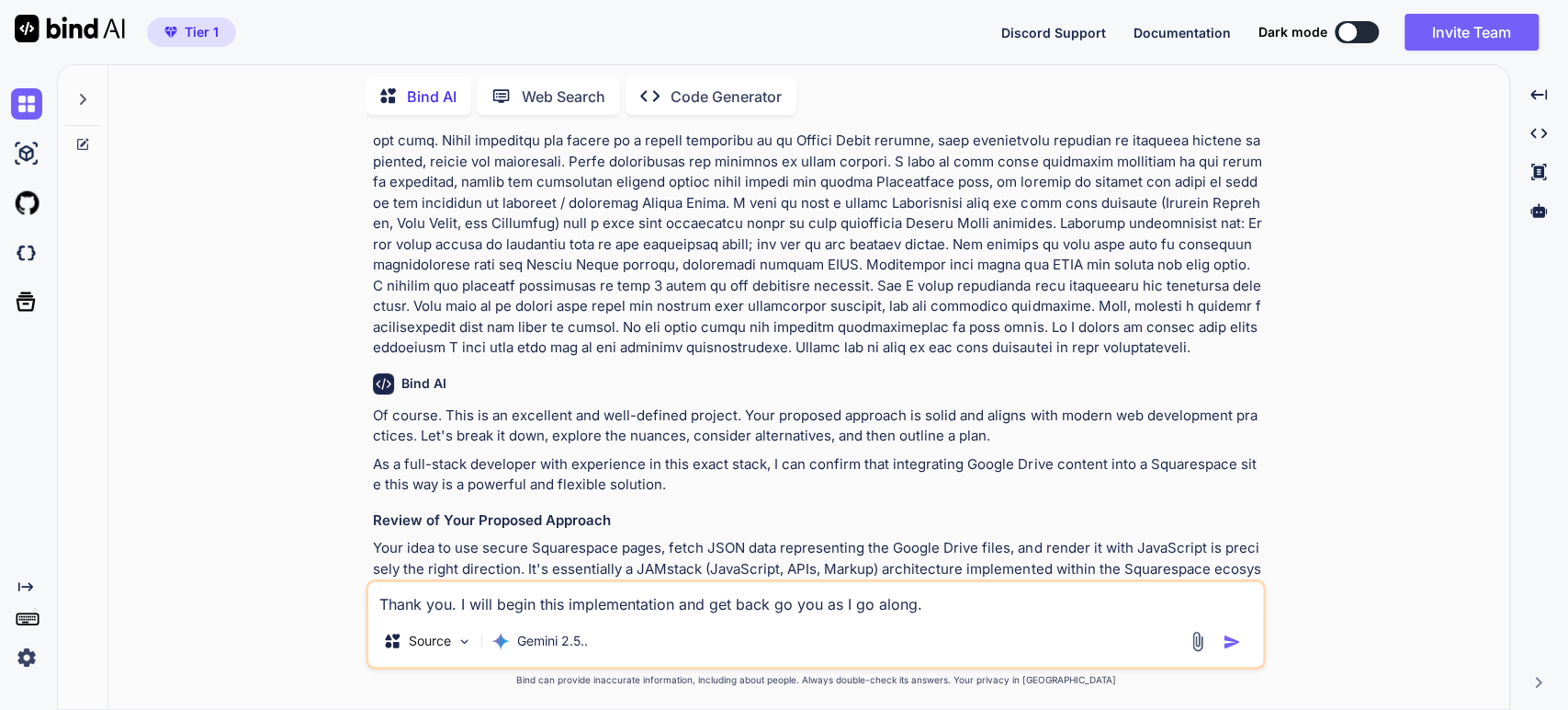
type textarea "x"
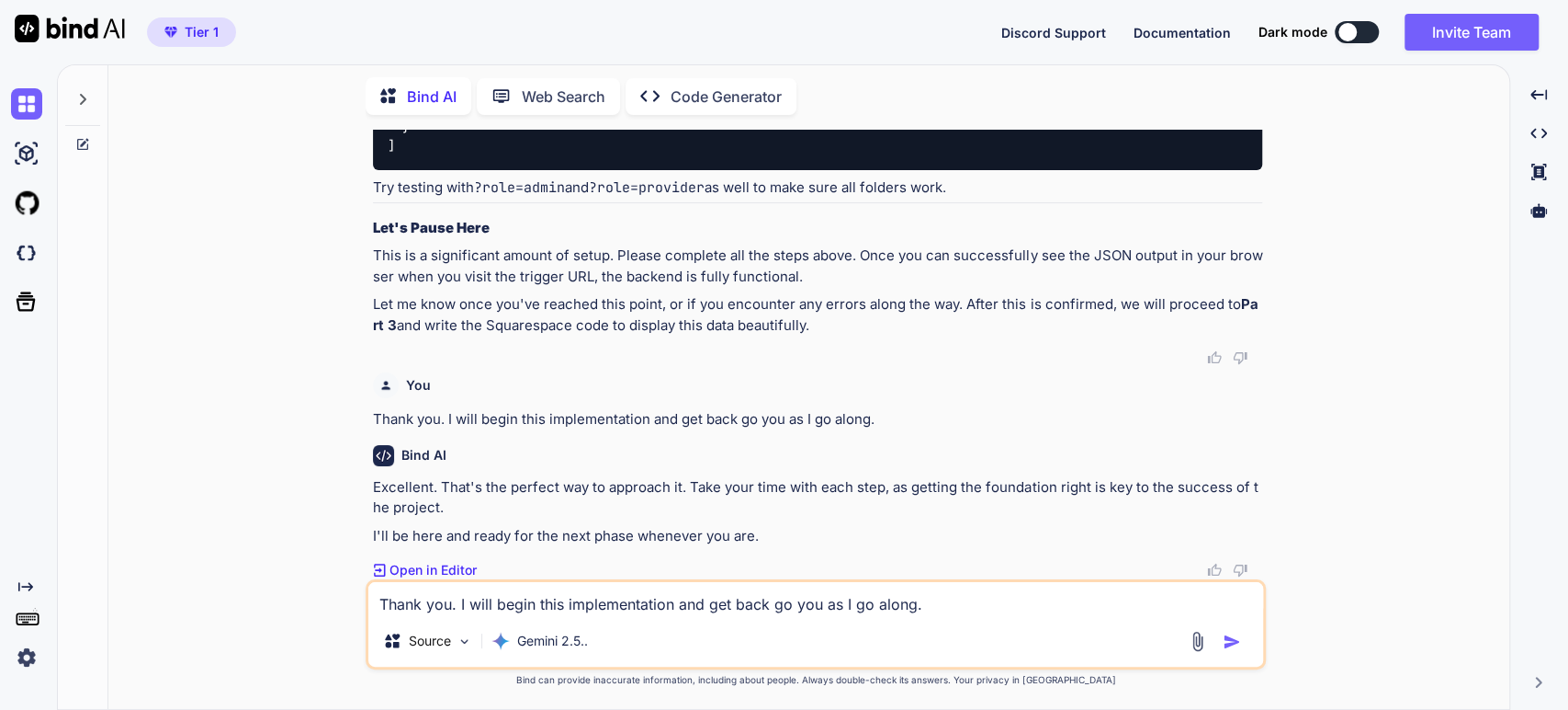
scroll to position [7790, 0]
drag, startPoint x: 820, startPoint y: 326, endPoint x: 749, endPoint y: 258, distance: 98.3
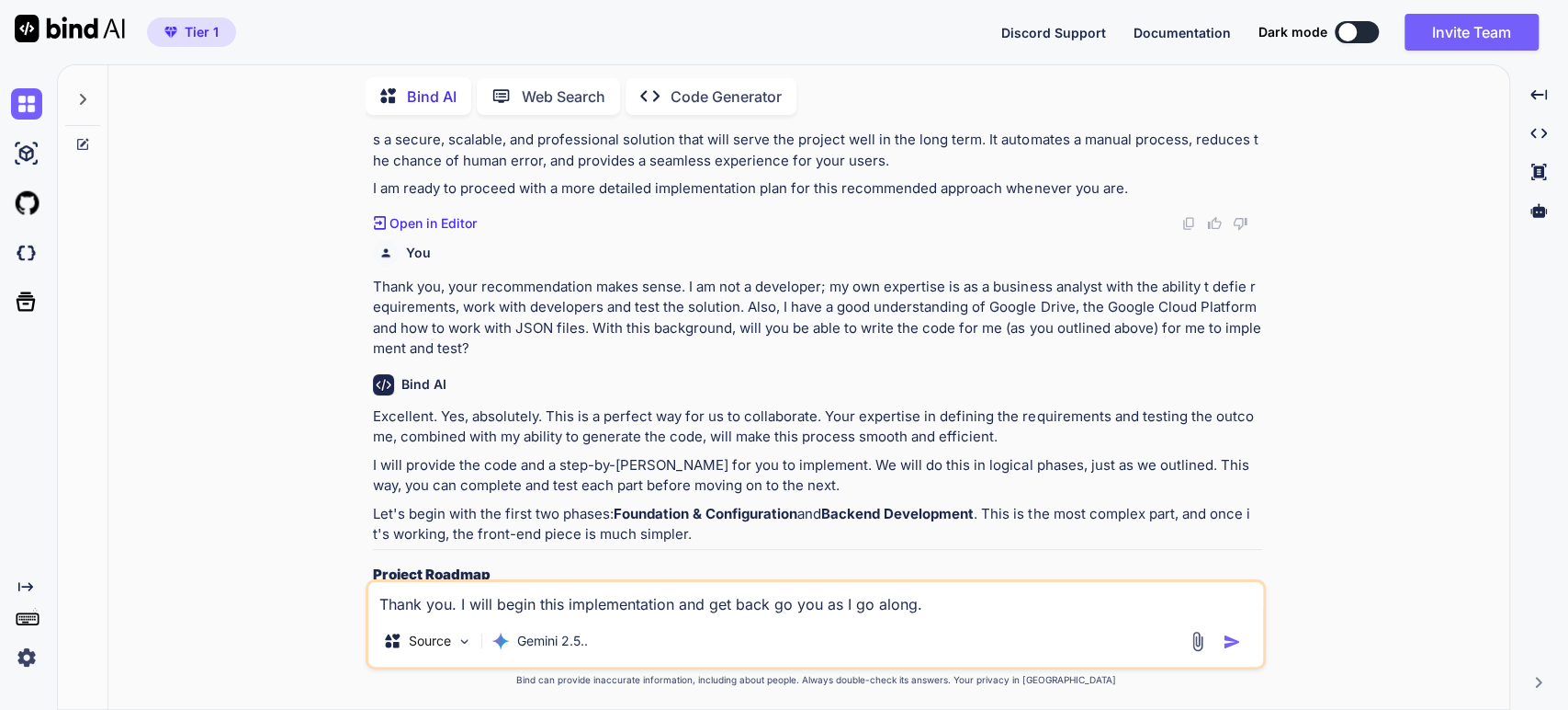
scroll to position [3501, 0]
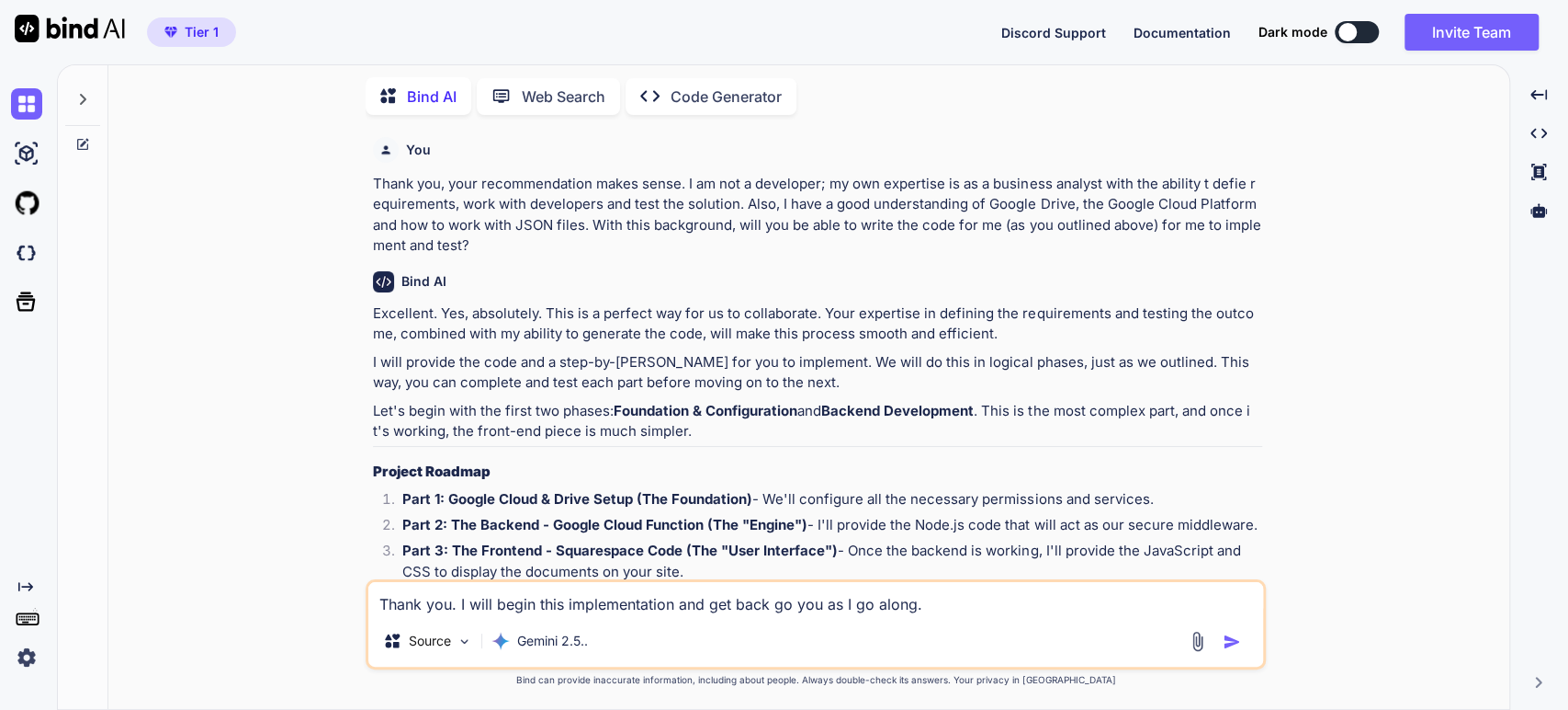
click at [374, 314] on p "Excellent. Yes, absolutely. This is a perfect way for us to collaborate. Your e…" at bounding box center [818, 325] width 890 height 42
copy div "Excellent. Yes, absolutely. This is a perfect way for us to collaborate. Your e…"
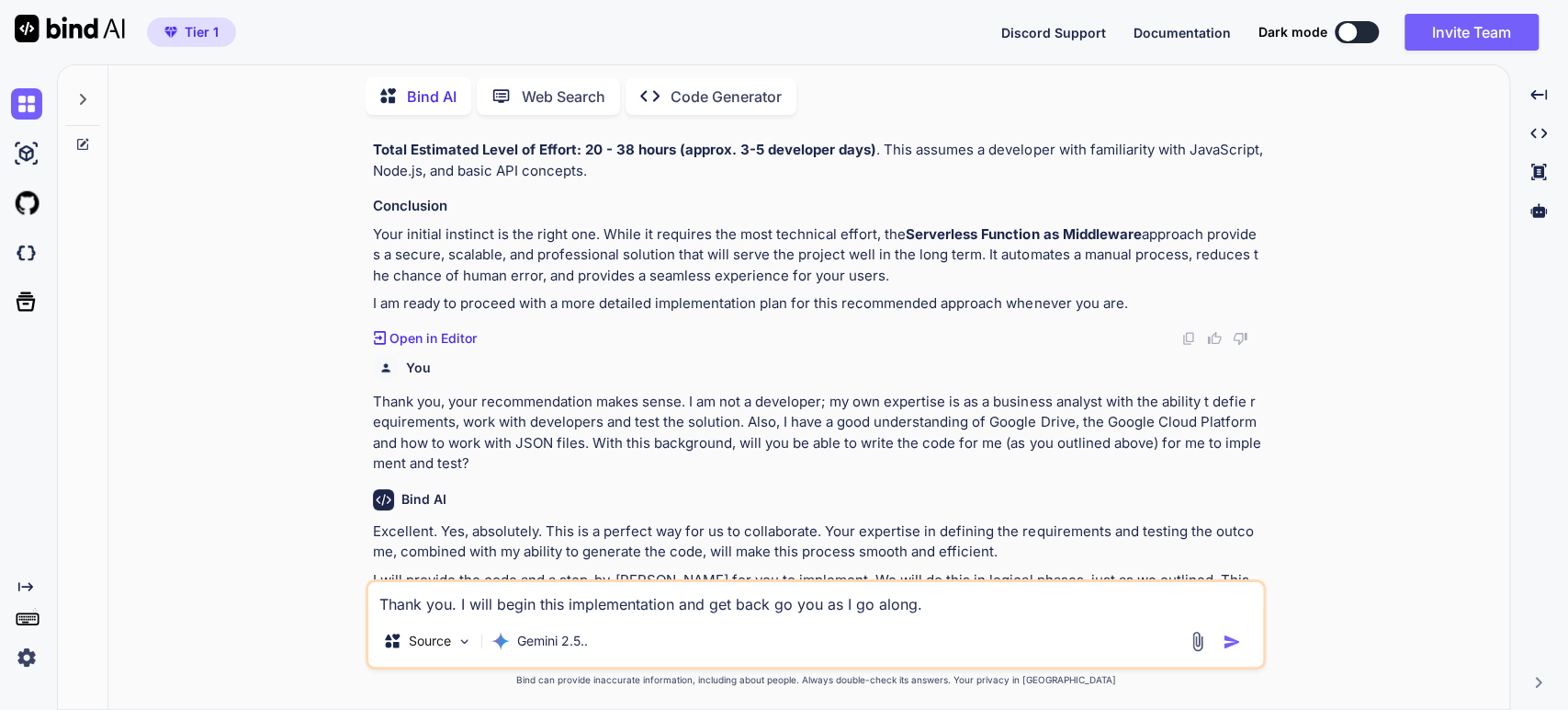
scroll to position [3296, 0]
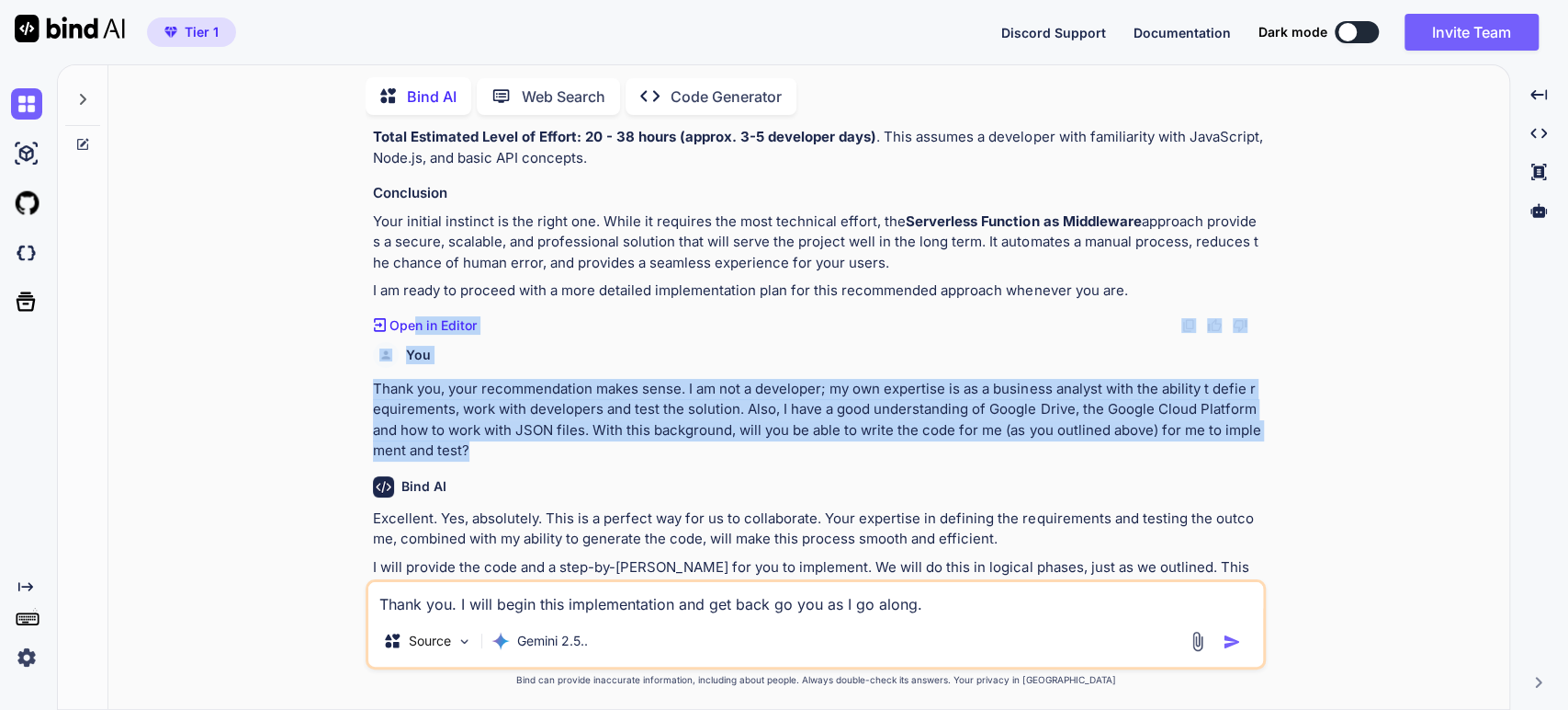
drag, startPoint x: 498, startPoint y: 449, endPoint x: 414, endPoint y: 305, distance: 166.7
click at [416, 306] on div "You Bind AI Of course. This is an excellent and well-defined project. Your prop…" at bounding box center [817, 355] width 896 height 450
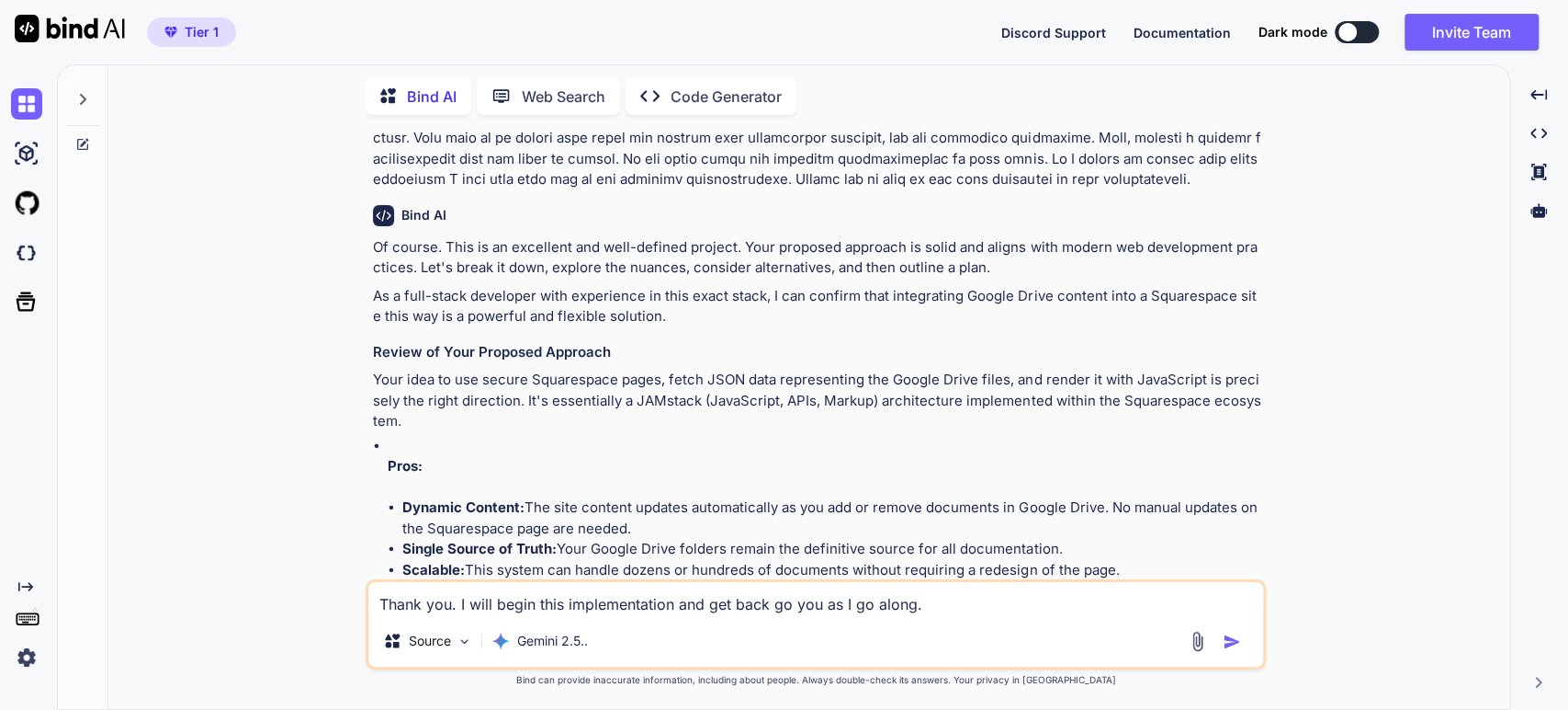
scroll to position [307, 0]
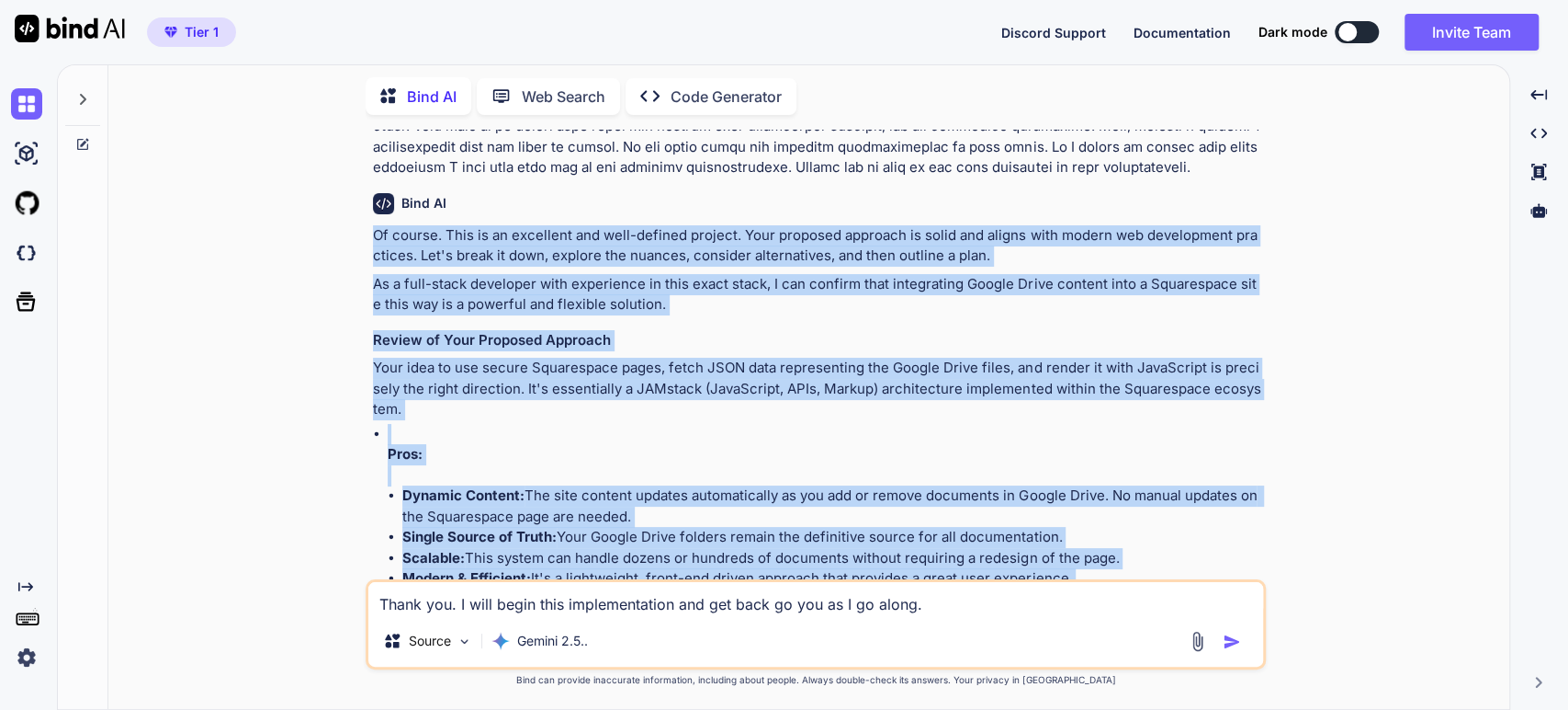
click at [373, 234] on p "Of course. This is an excellent and well-defined project. Your proposed approac…" at bounding box center [818, 246] width 890 height 42
copy div "Of course. This is an excellent and well-defined project. Your proposed approac…"
click at [447, 453] on p "Pros:" at bounding box center [825, 455] width 875 height 21
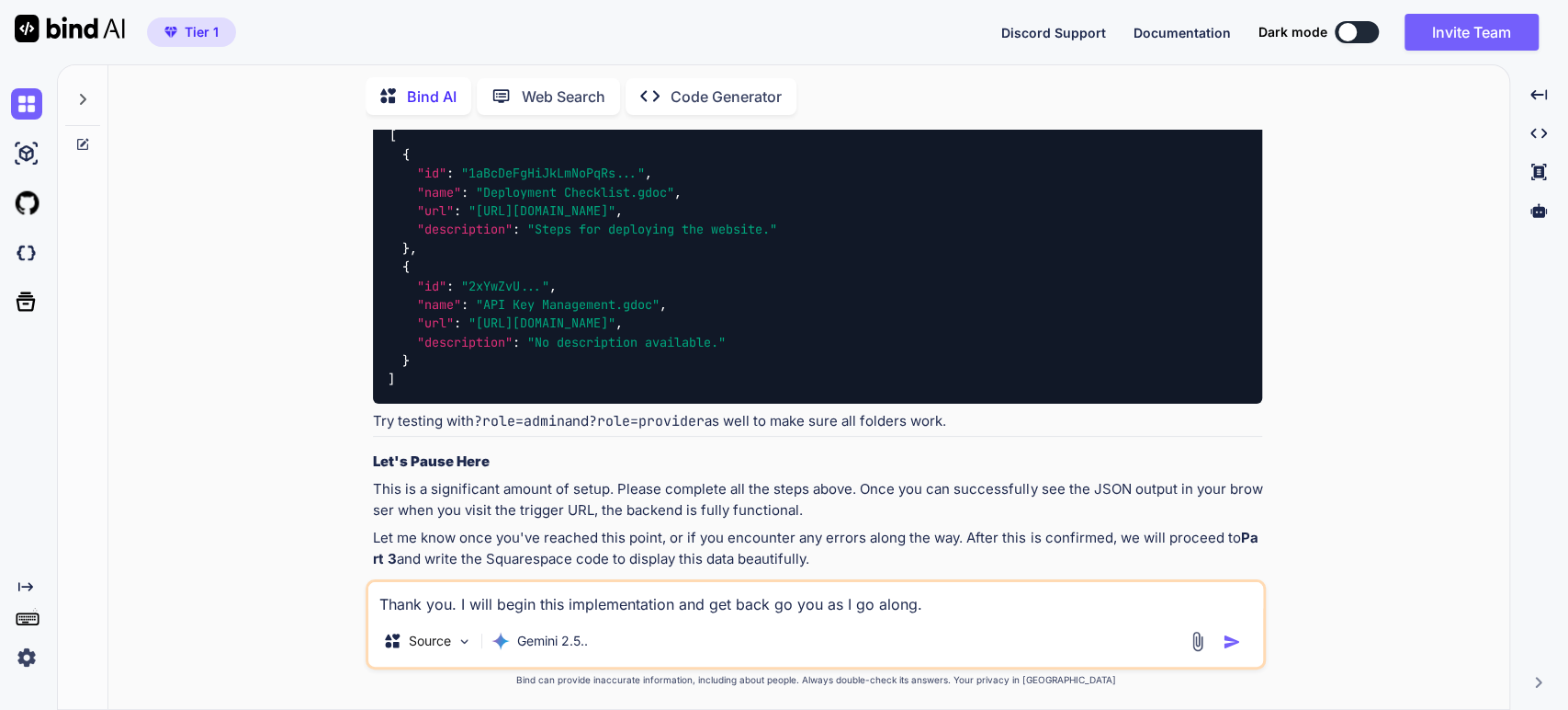
scroll to position [6537, 0]
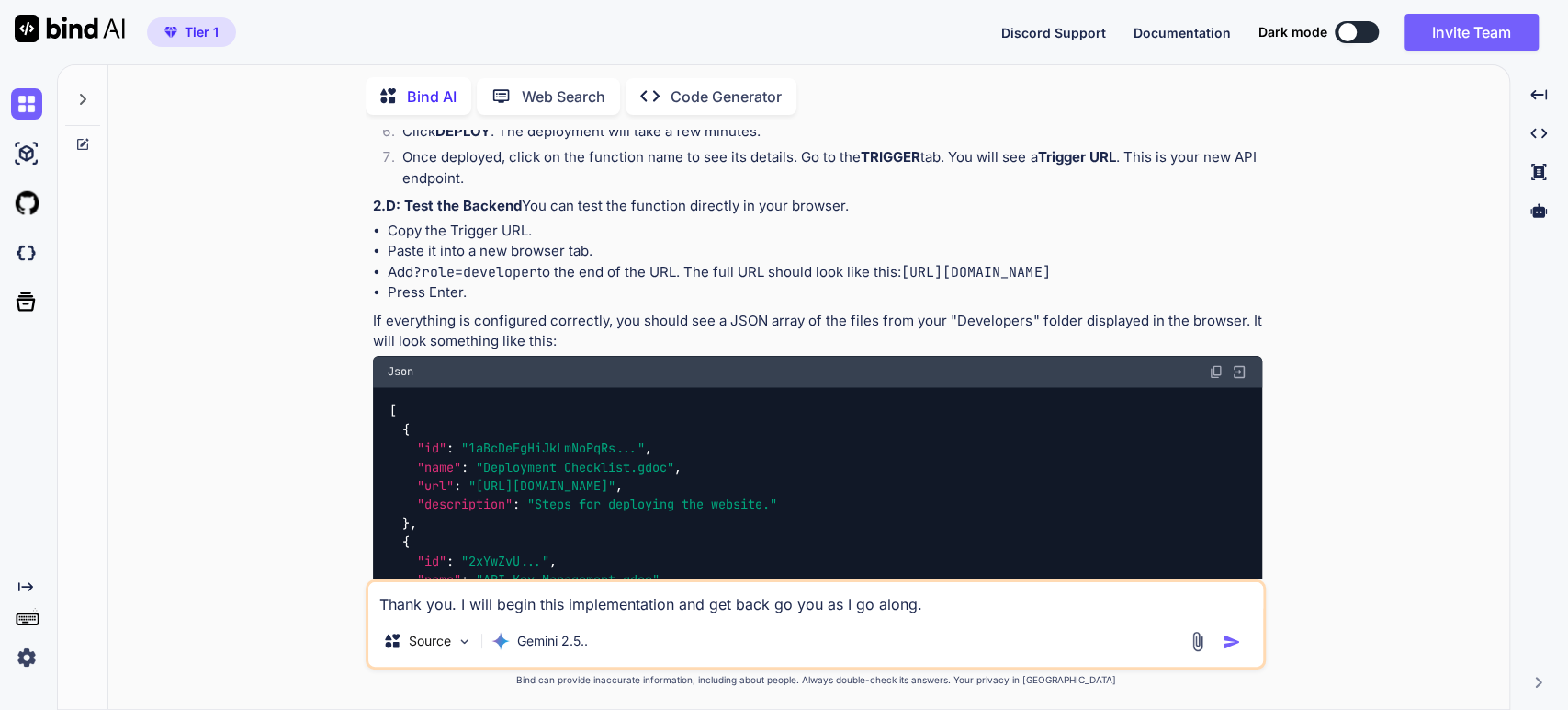
click at [266, 520] on div "You Bind AI Of course. This is an excellent and well-defined project. Your prop…" at bounding box center [816, 420] width 1386 height 579
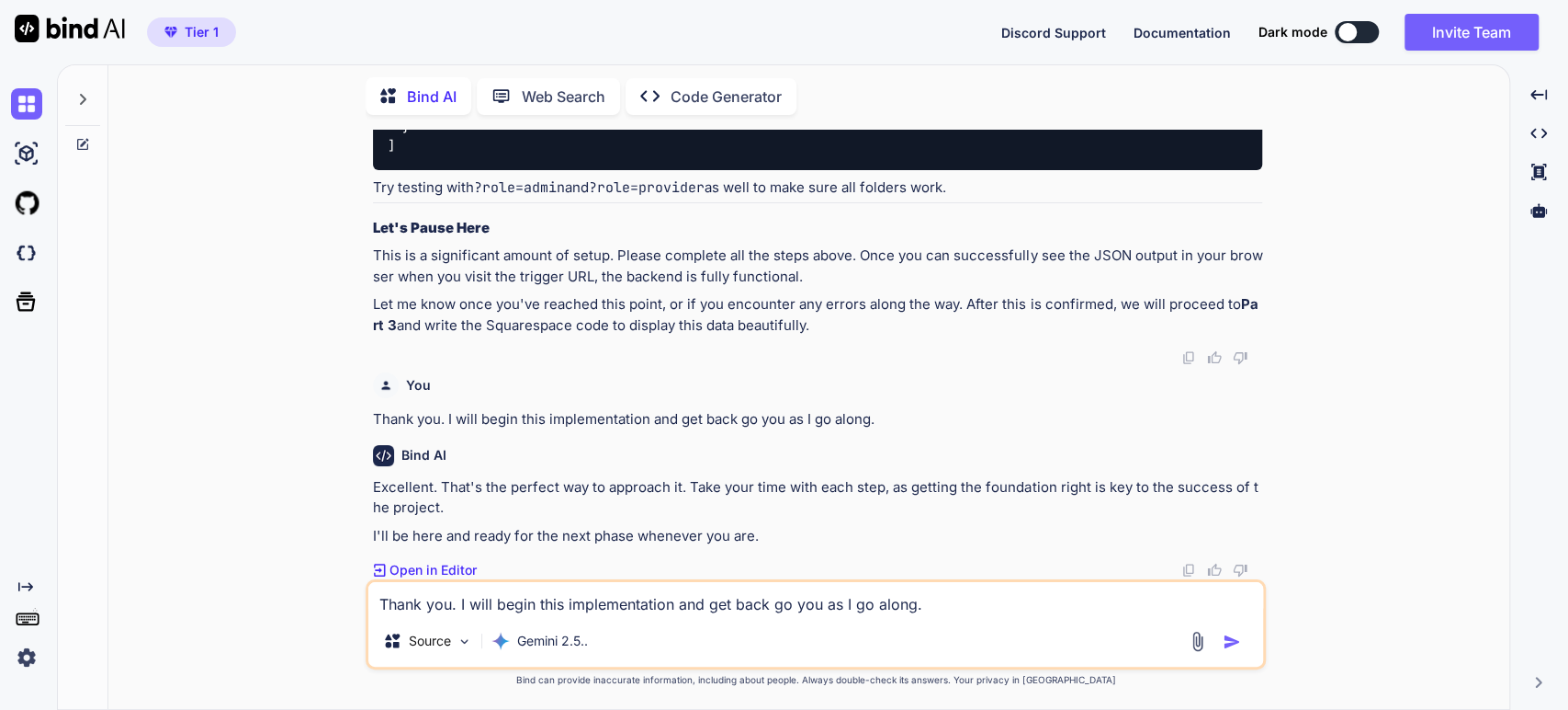
scroll to position [7660, 0]
click at [669, 398] on div "You" at bounding box center [818, 384] width 890 height 26
